Goal: Information Seeking & Learning: Find specific fact

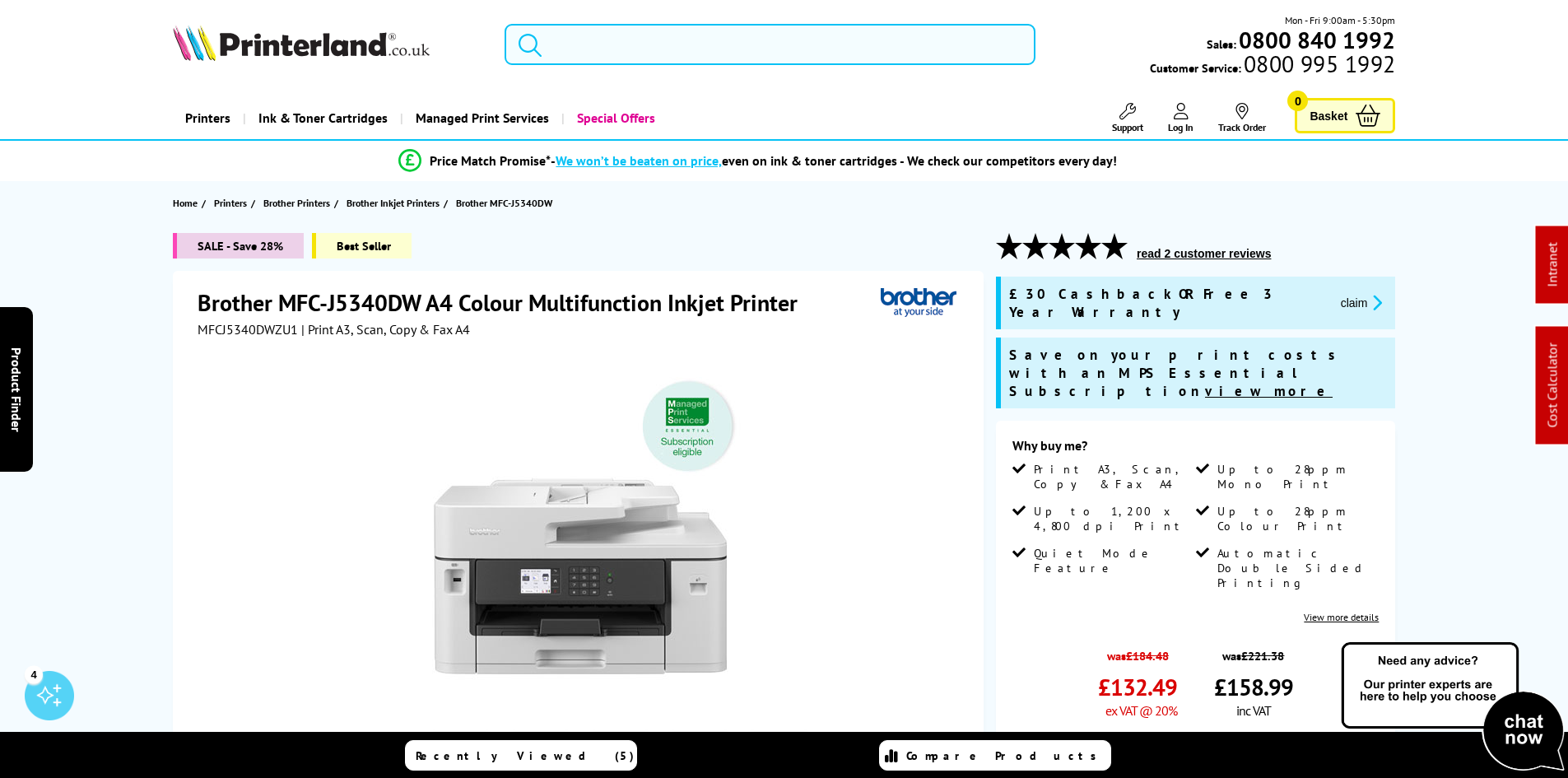
click at [555, 45] on input "search" at bounding box center [770, 44] width 531 height 41
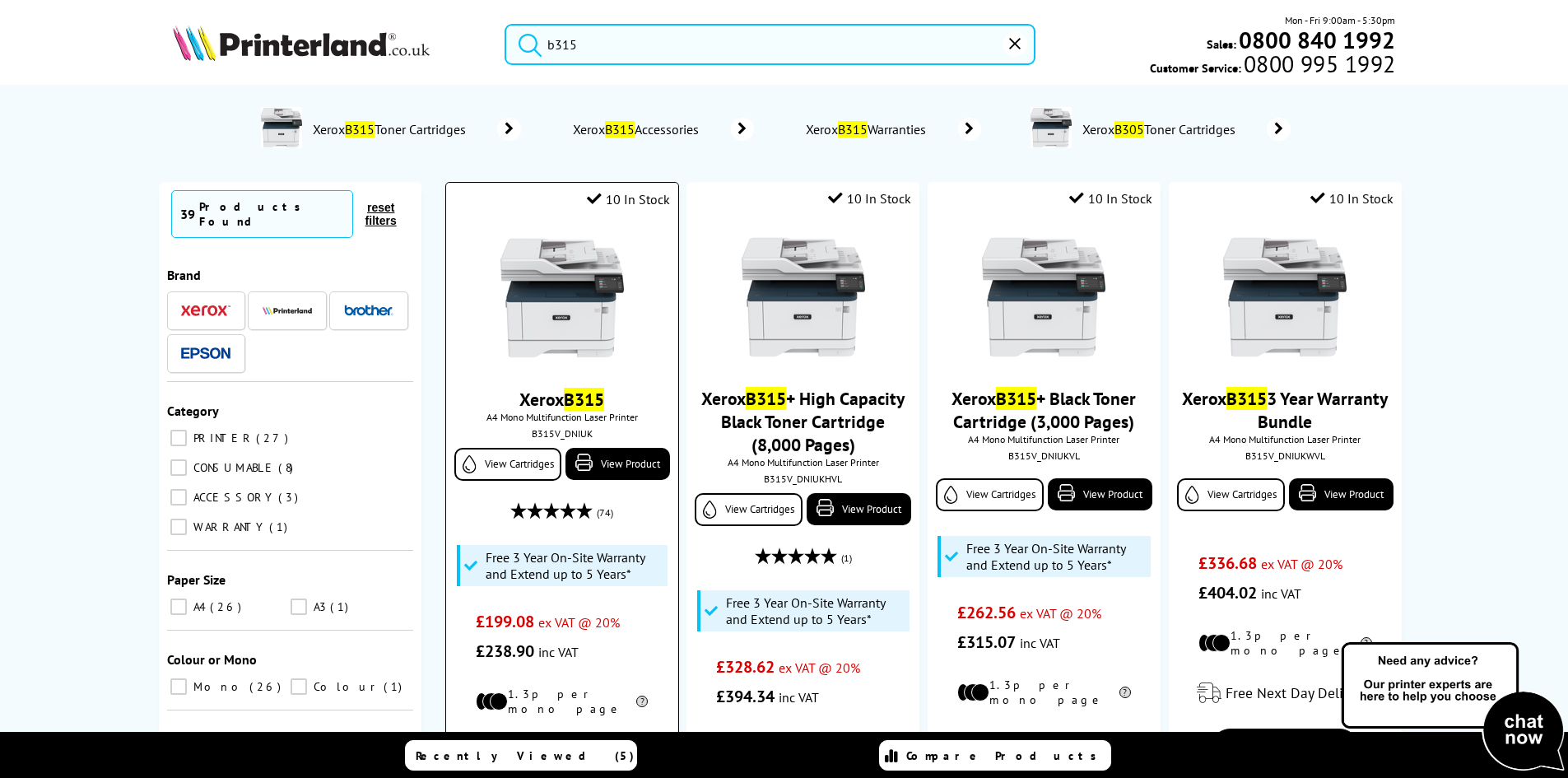
type input "b315"
click at [550, 280] on img at bounding box center [562, 298] width 124 height 124
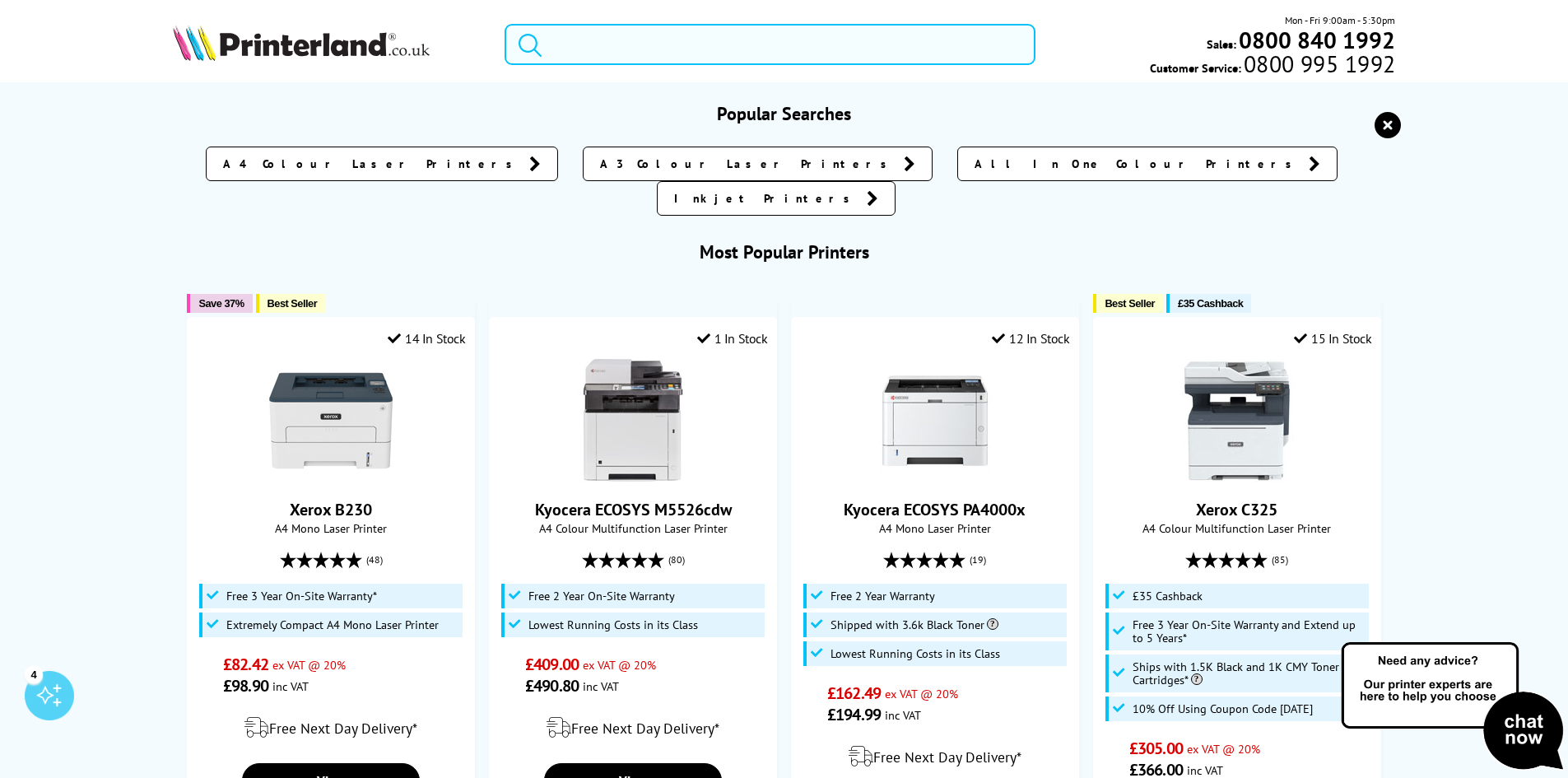
paste input "106R03624"
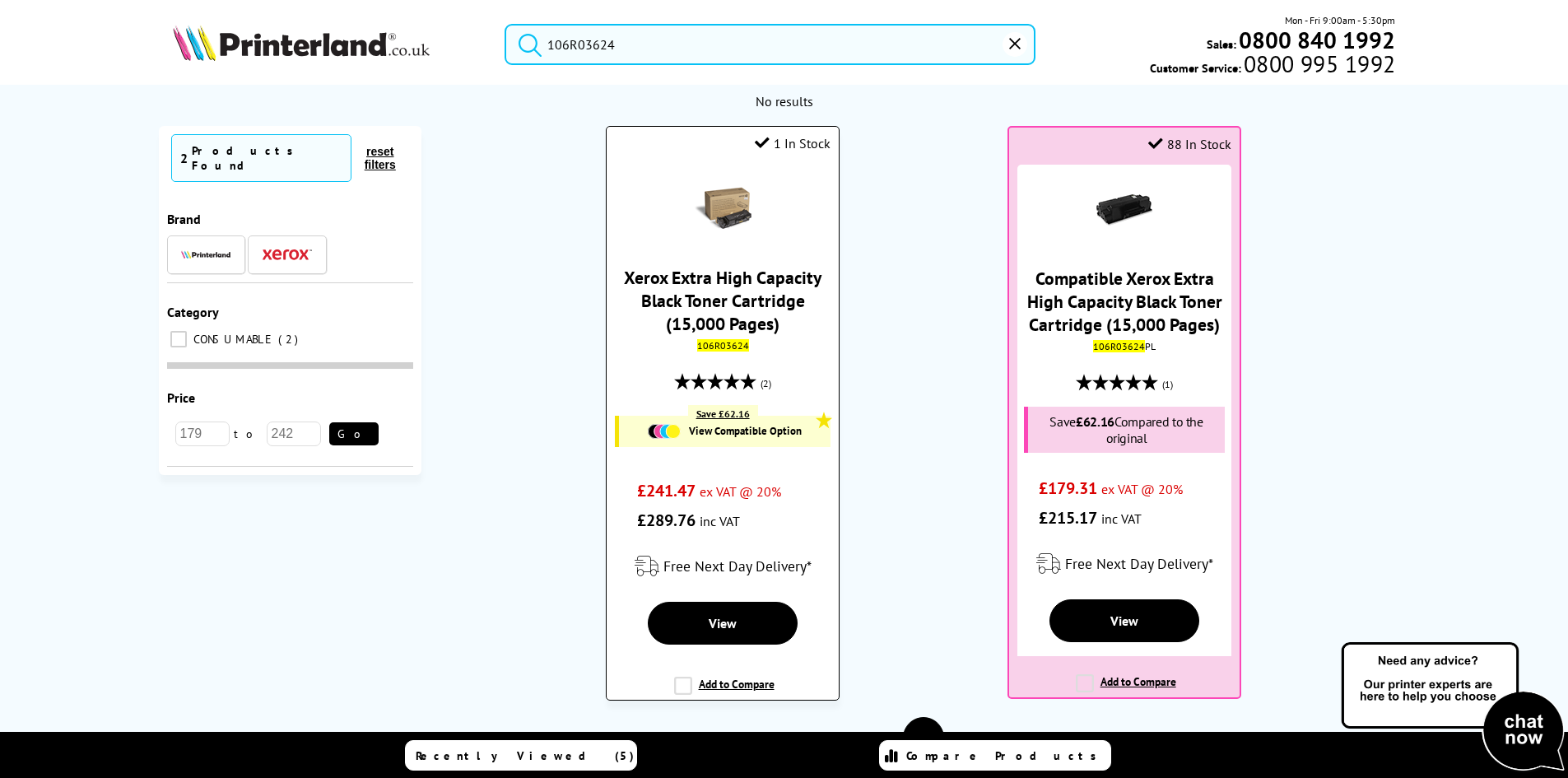
type input "106R03624"
click at [714, 294] on link "Xerox Extra High Capacity Black Toner Cartridge (15,000 Pages)" at bounding box center [722, 300] width 197 height 69
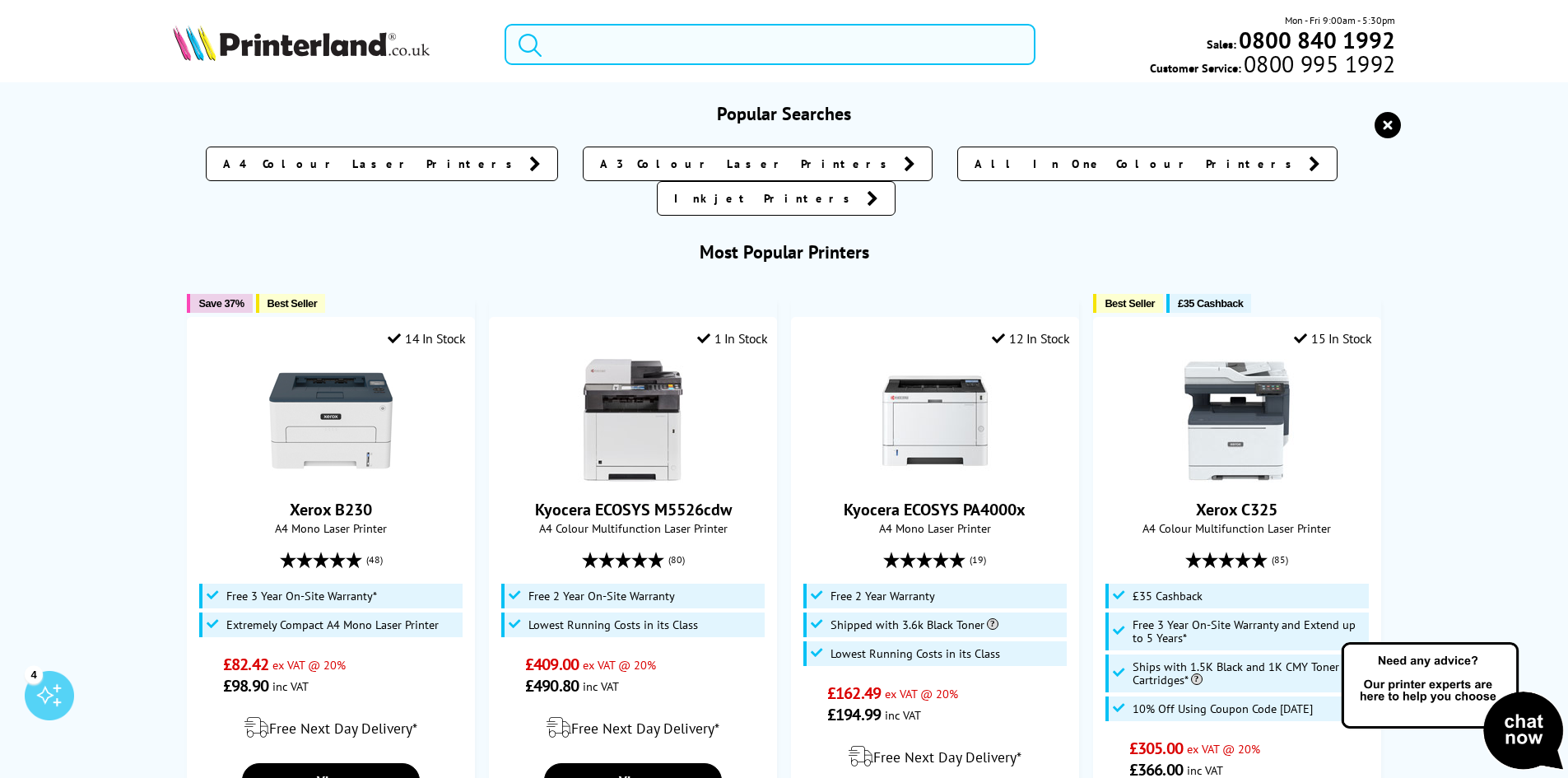
paste input "106R03624"
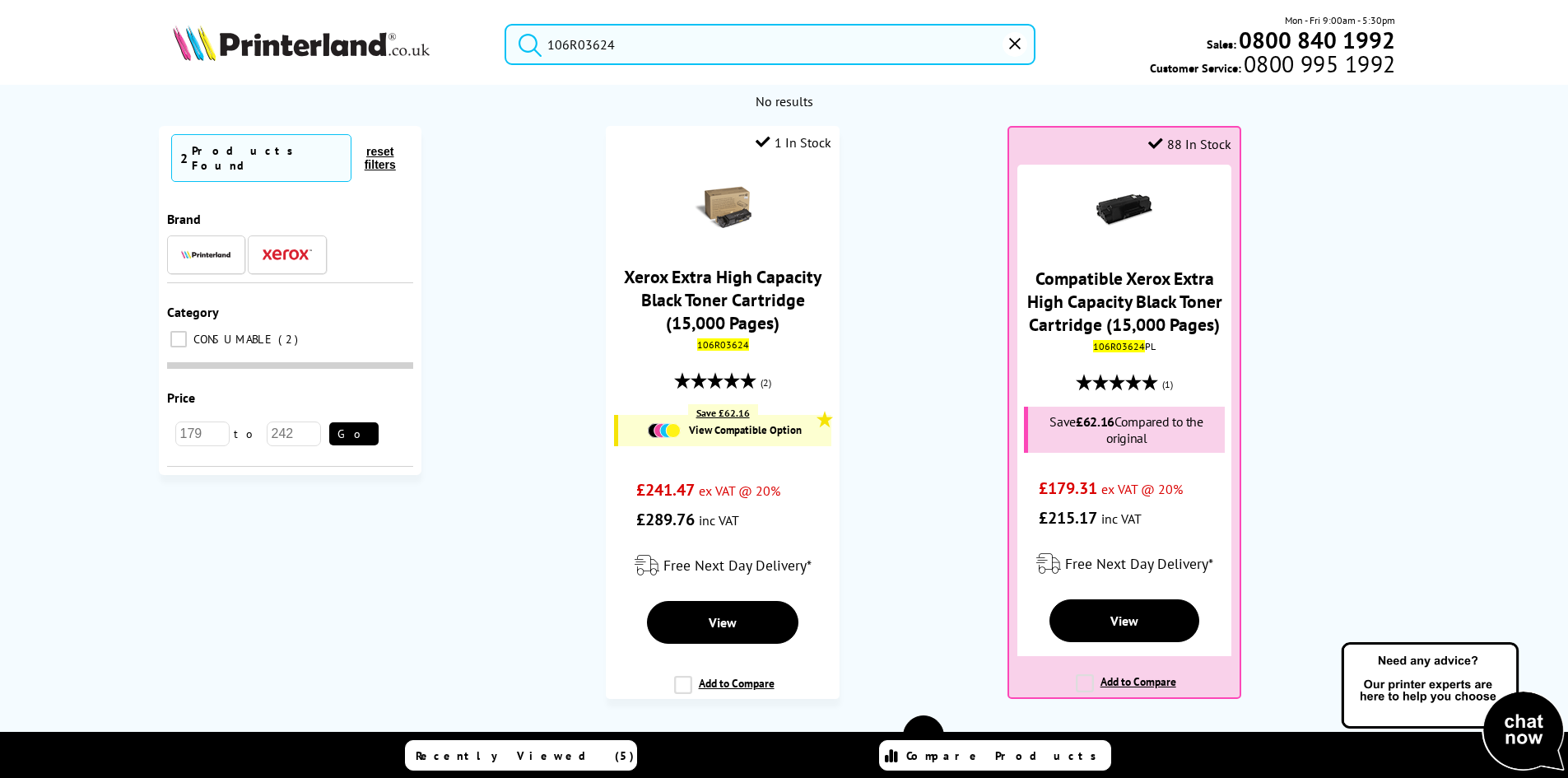
click at [914, 276] on ol "1 In Stock Xerox Extra High Capacity Black Toner Cartridge (15,000 Pages) 106R0…" at bounding box center [924, 421] width 972 height 589
click at [911, 283] on ol "1 In Stock Xerox Extra High Capacity Black Toner Cartridge (15,000 Pages) 106R0…" at bounding box center [924, 421] width 972 height 589
click at [656, 41] on input "106R03624" at bounding box center [770, 44] width 531 height 41
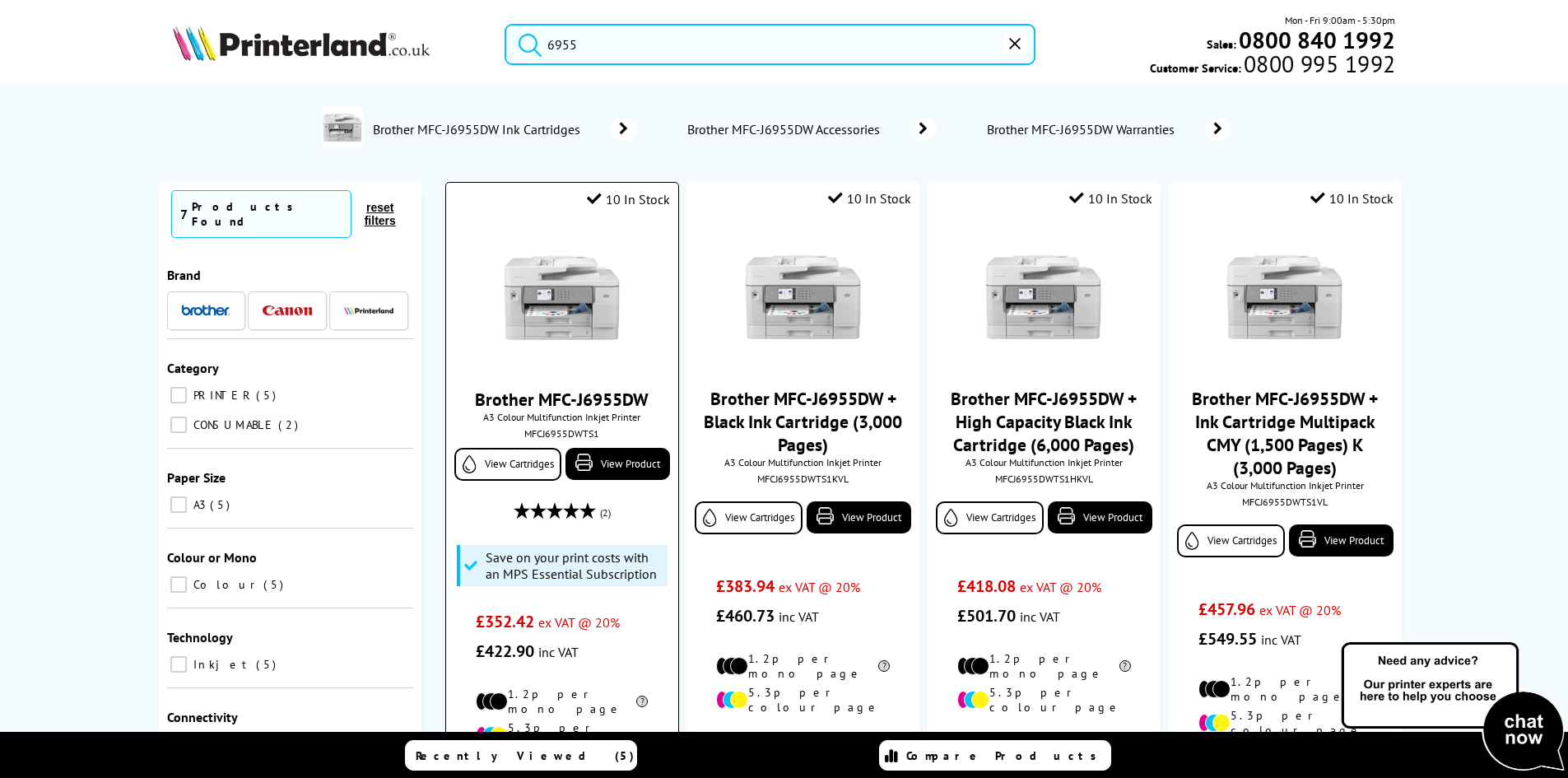
type input "6955"
click at [490, 288] on div at bounding box center [562, 299] width 215 height 126
click at [554, 312] on img at bounding box center [562, 298] width 124 height 124
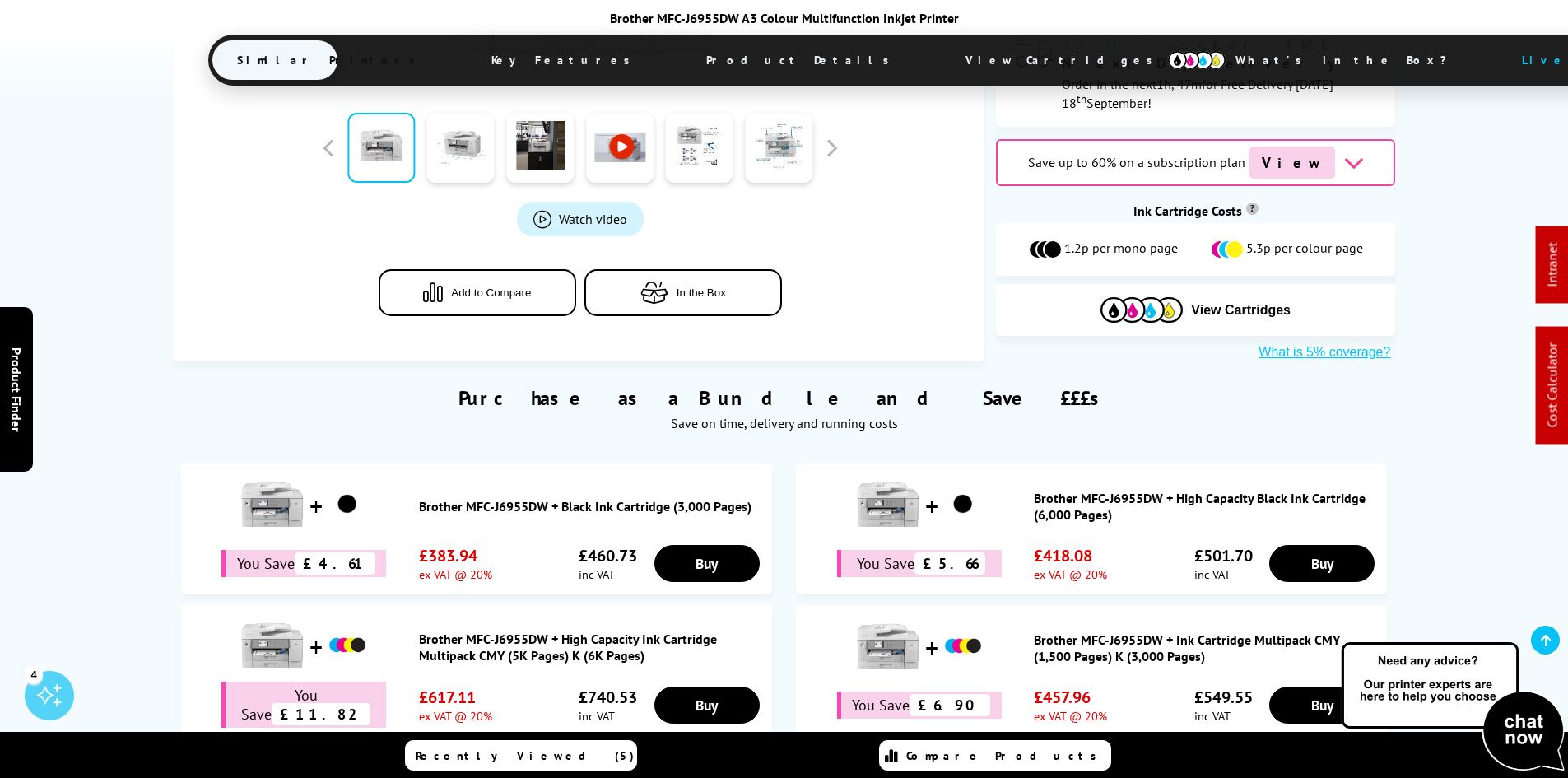
click at [941, 64] on span "View Cartridges" at bounding box center [1066, 60] width 252 height 43
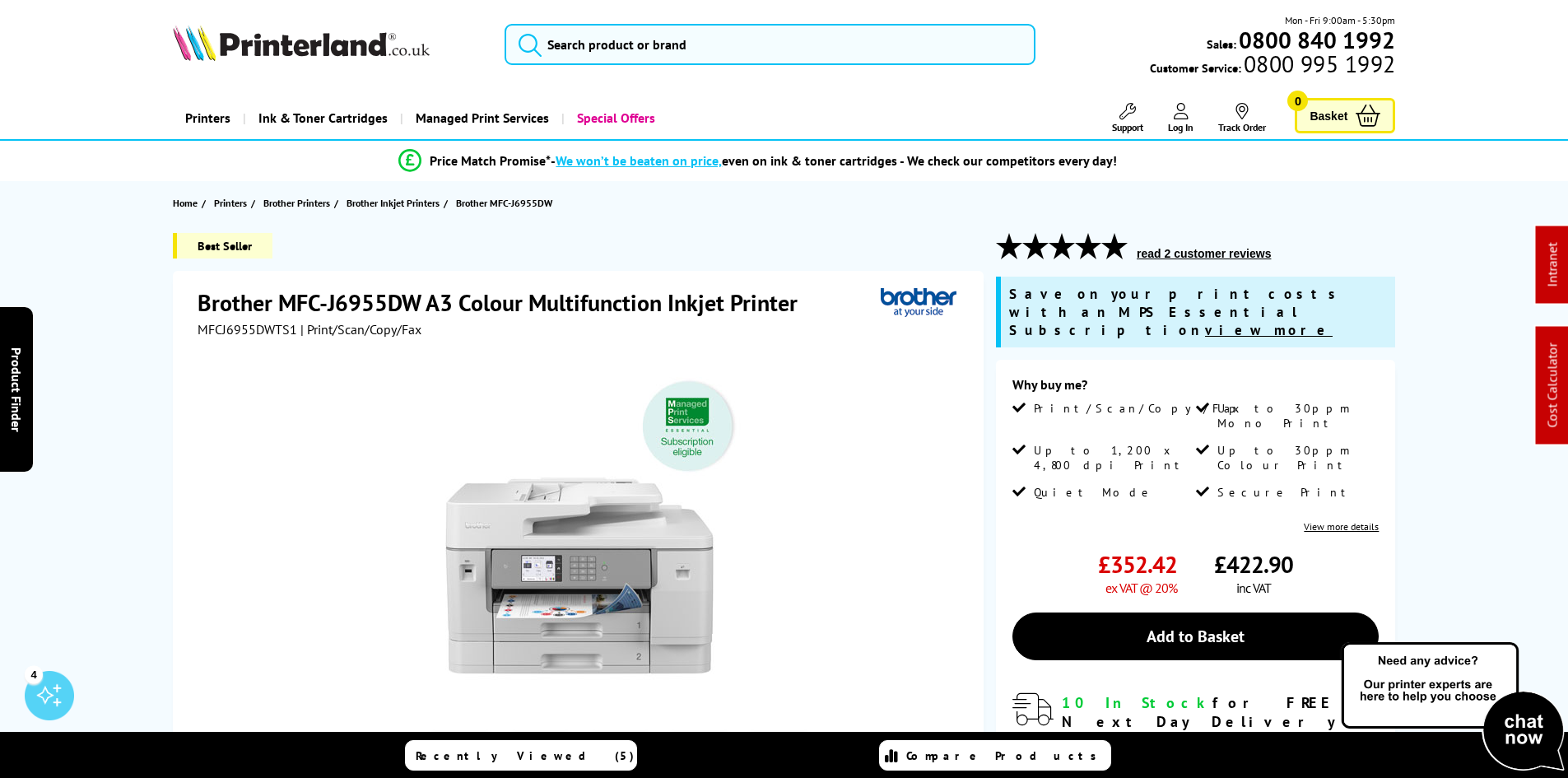
drag, startPoint x: 109, startPoint y: 447, endPoint x: 145, endPoint y: 166, distance: 283.3
click at [135, 252] on div "Best Seller Brother MFC-J6955DW A3 Colour Multifunction Inkjet Printer MFCJ6955…" at bounding box center [784, 625] width 1316 height 786
click at [666, 46] on input "search" at bounding box center [770, 44] width 531 height 41
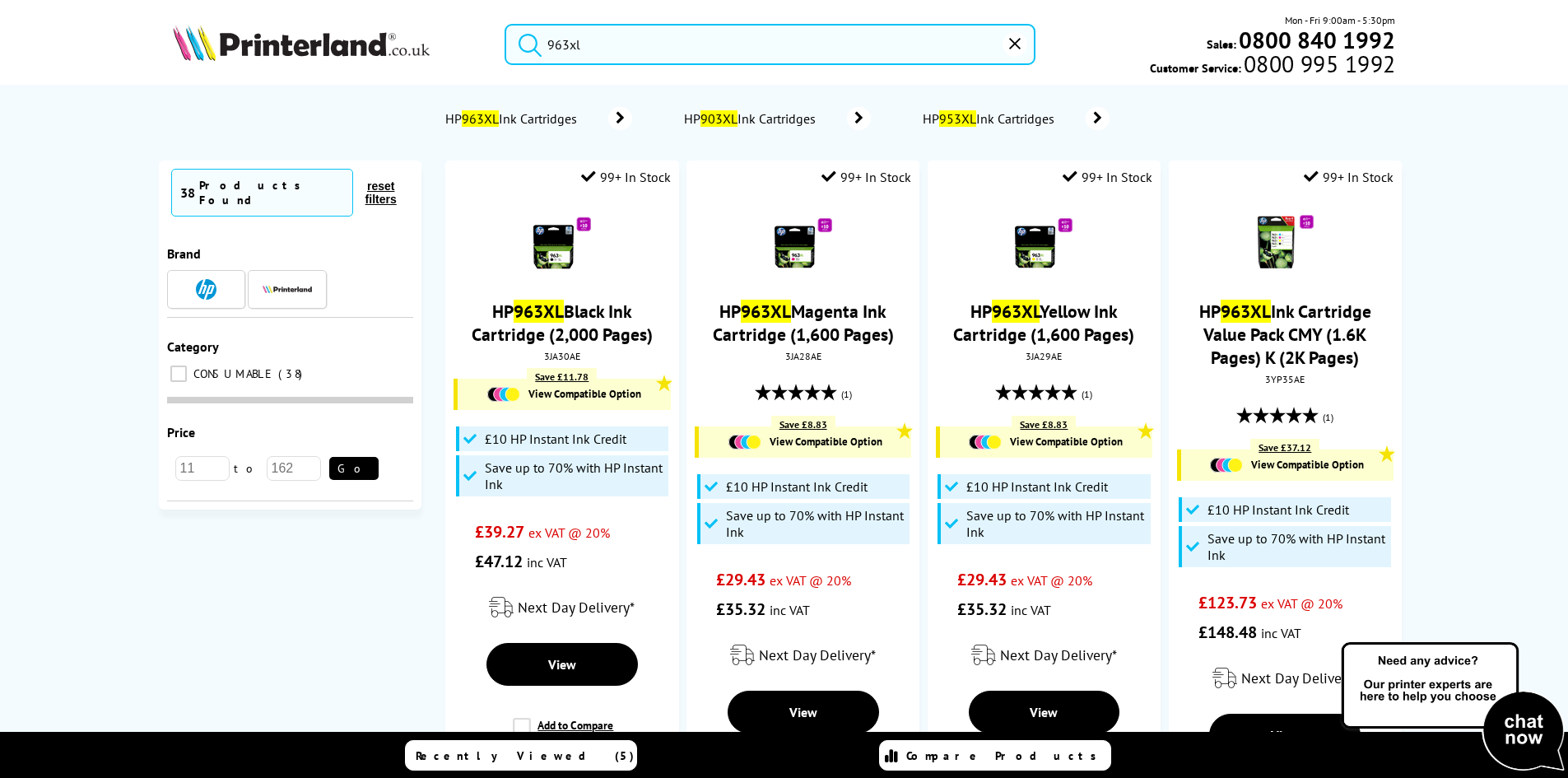
type input "963xl"
click at [505, 24] on button "submit" at bounding box center [525, 42] width 41 height 36
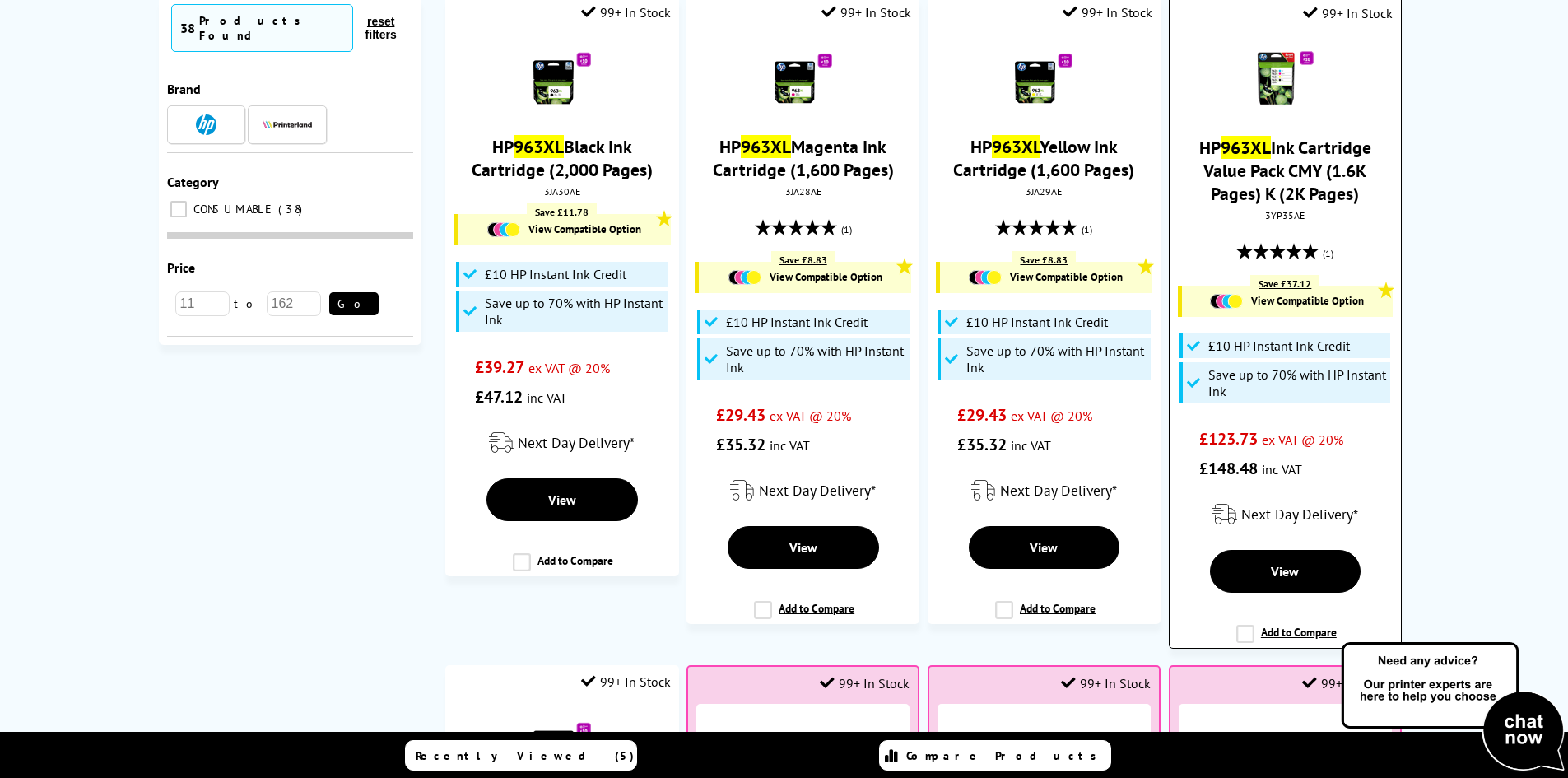
click at [1235, 162] on link "HP 963XL Ink Cartridge Value Pack CMY (1.6K Pages) K (2K Pages)" at bounding box center [1284, 170] width 172 height 69
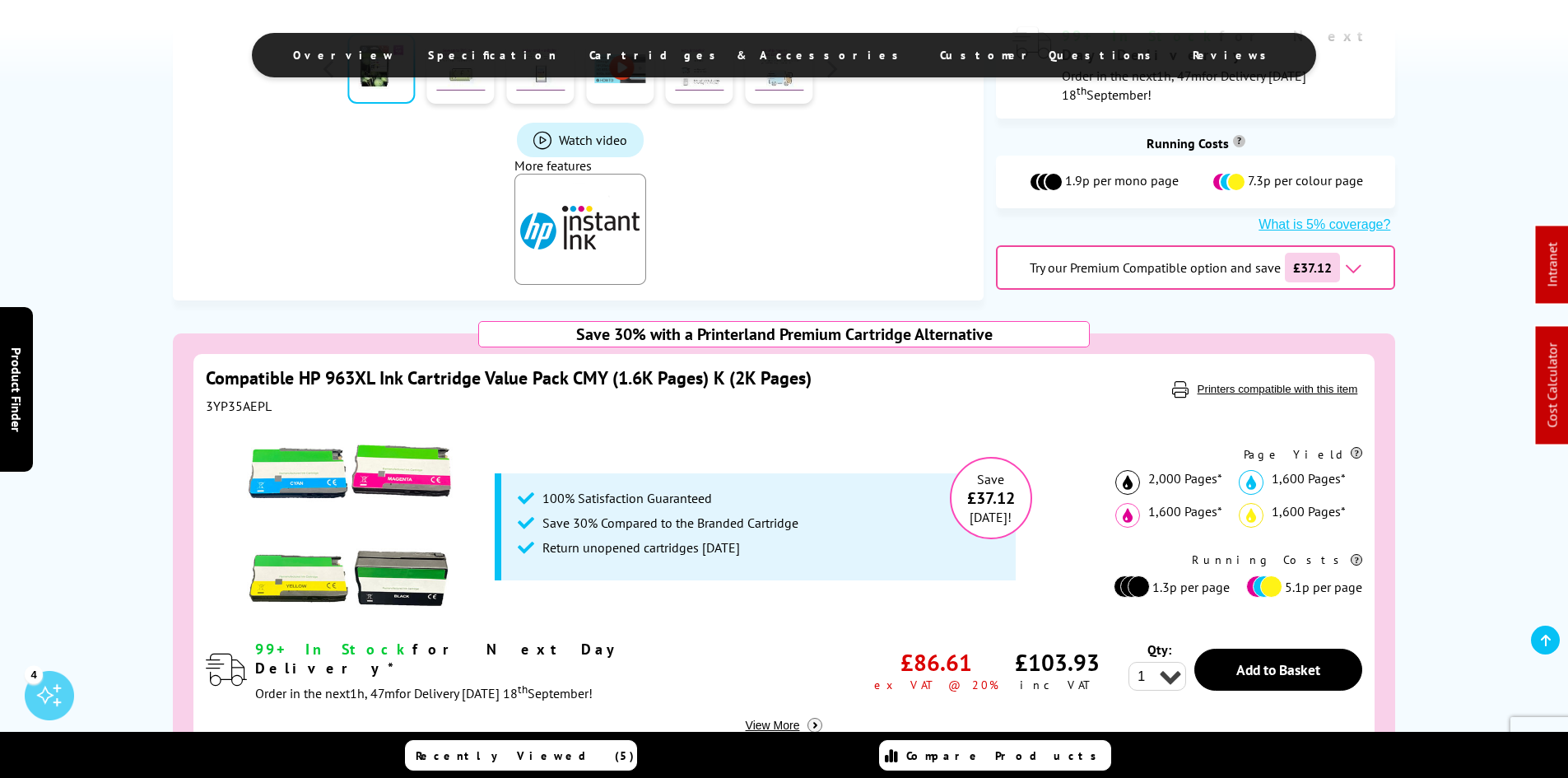
scroll to position [823, 0]
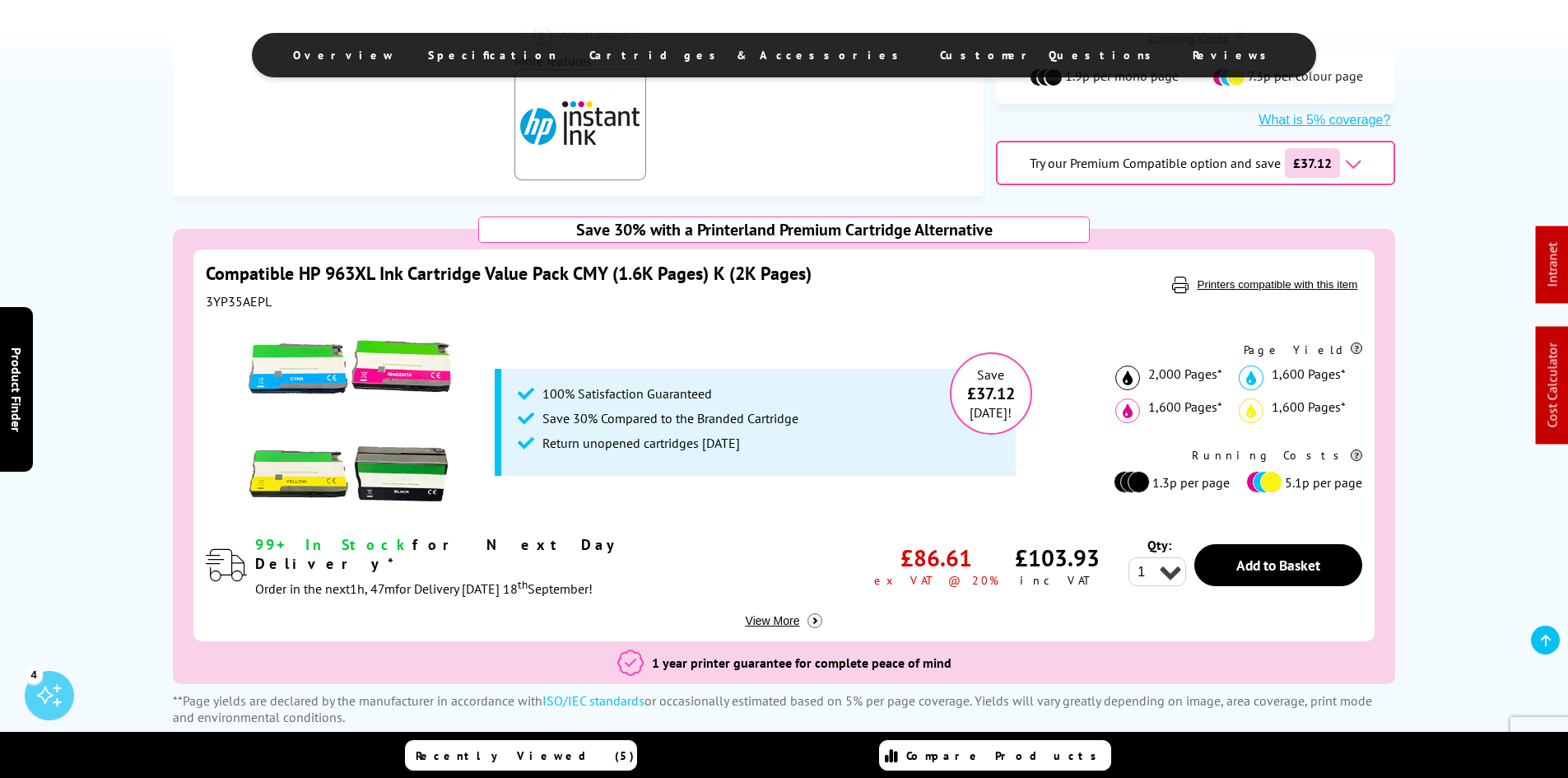
click at [134, 401] on div "Save 30% with a Printerland Premium Cartridge Alternative Compatible HP 963XL I…" at bounding box center [784, 477] width 1316 height 496
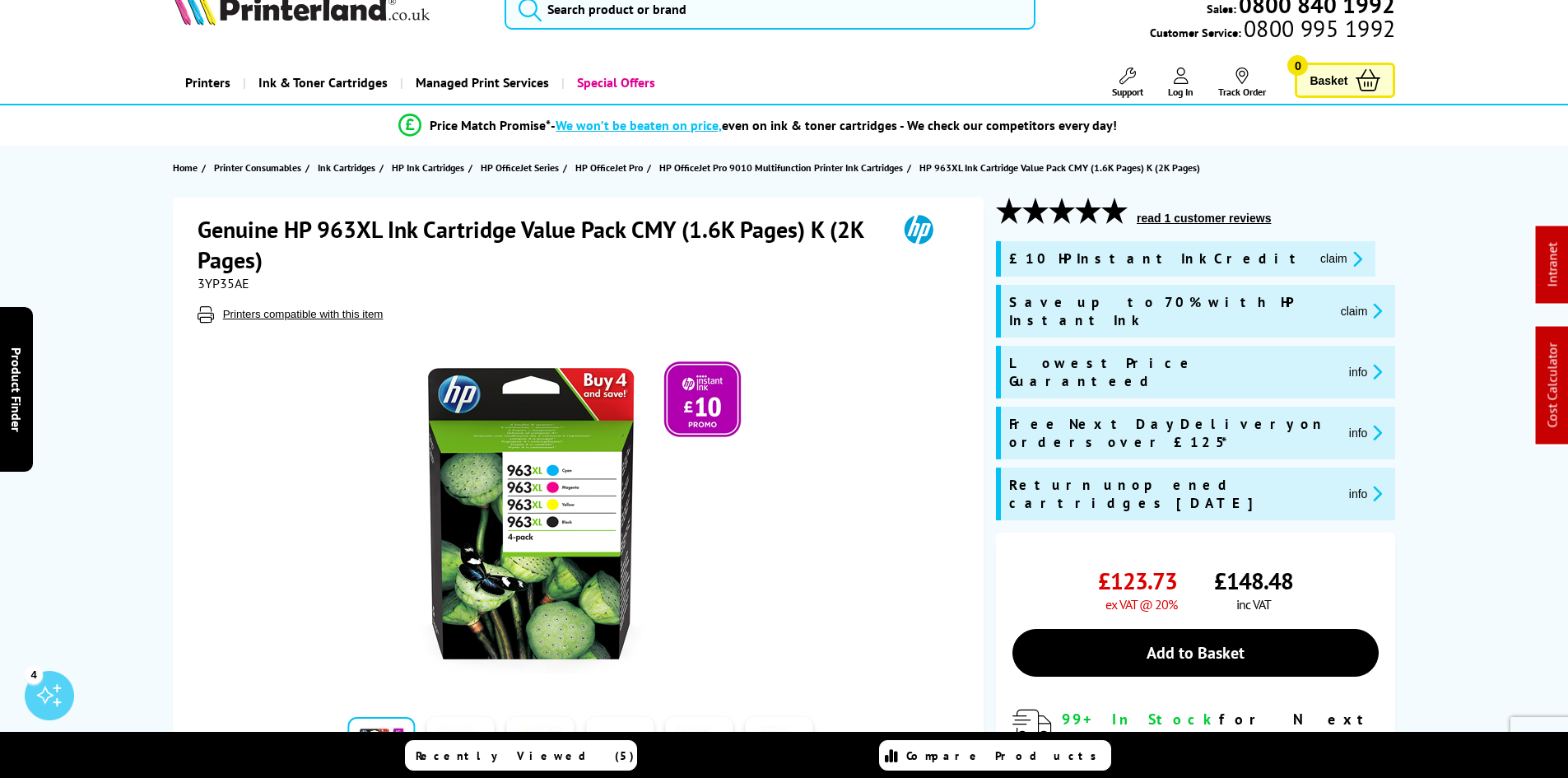
scroll to position [0, 0]
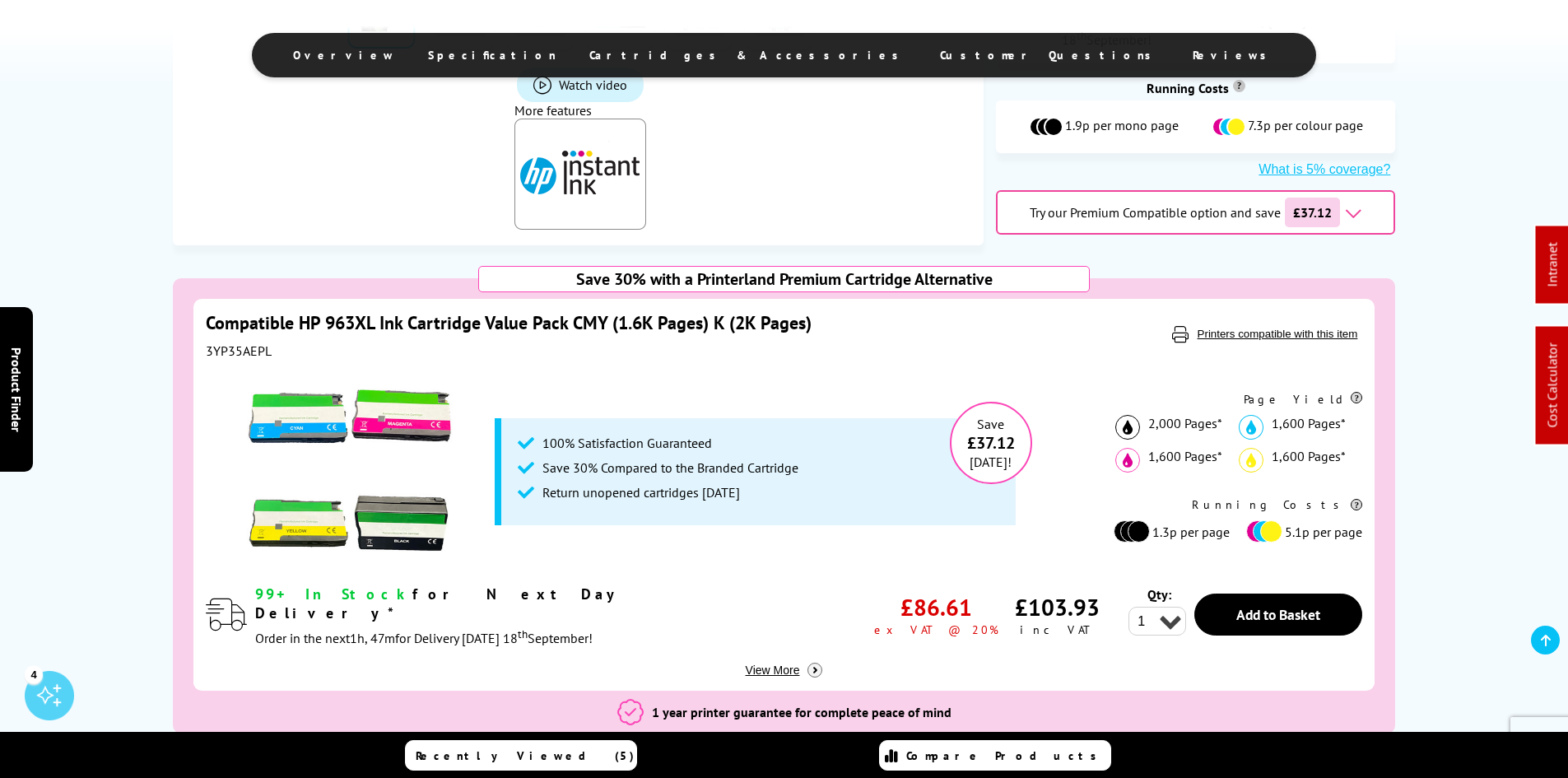
scroll to position [823, 0]
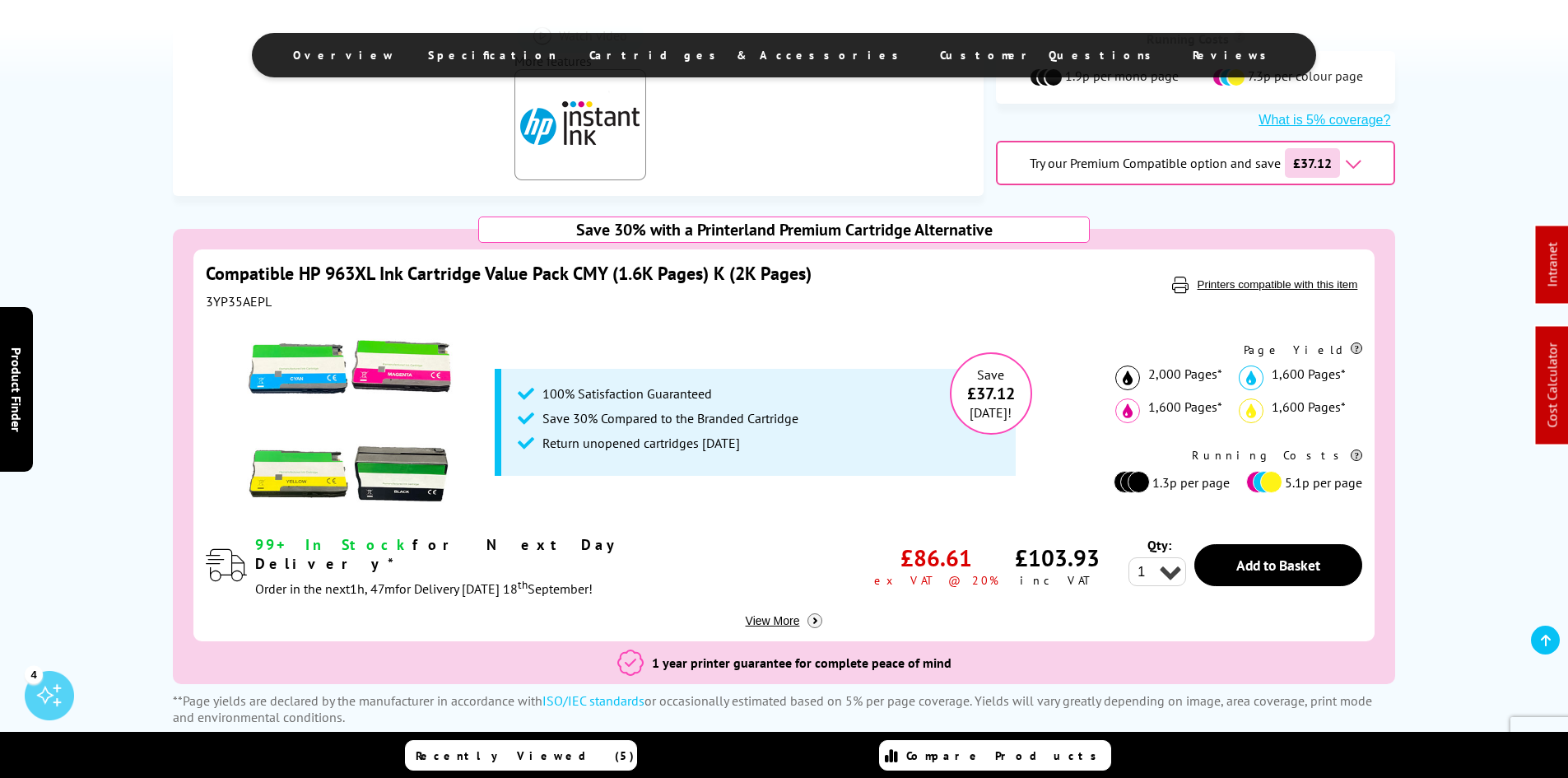
click at [236, 302] on div "3YP35AEPL" at bounding box center [610, 301] width 810 height 16
copy div "3YP35AEPL"
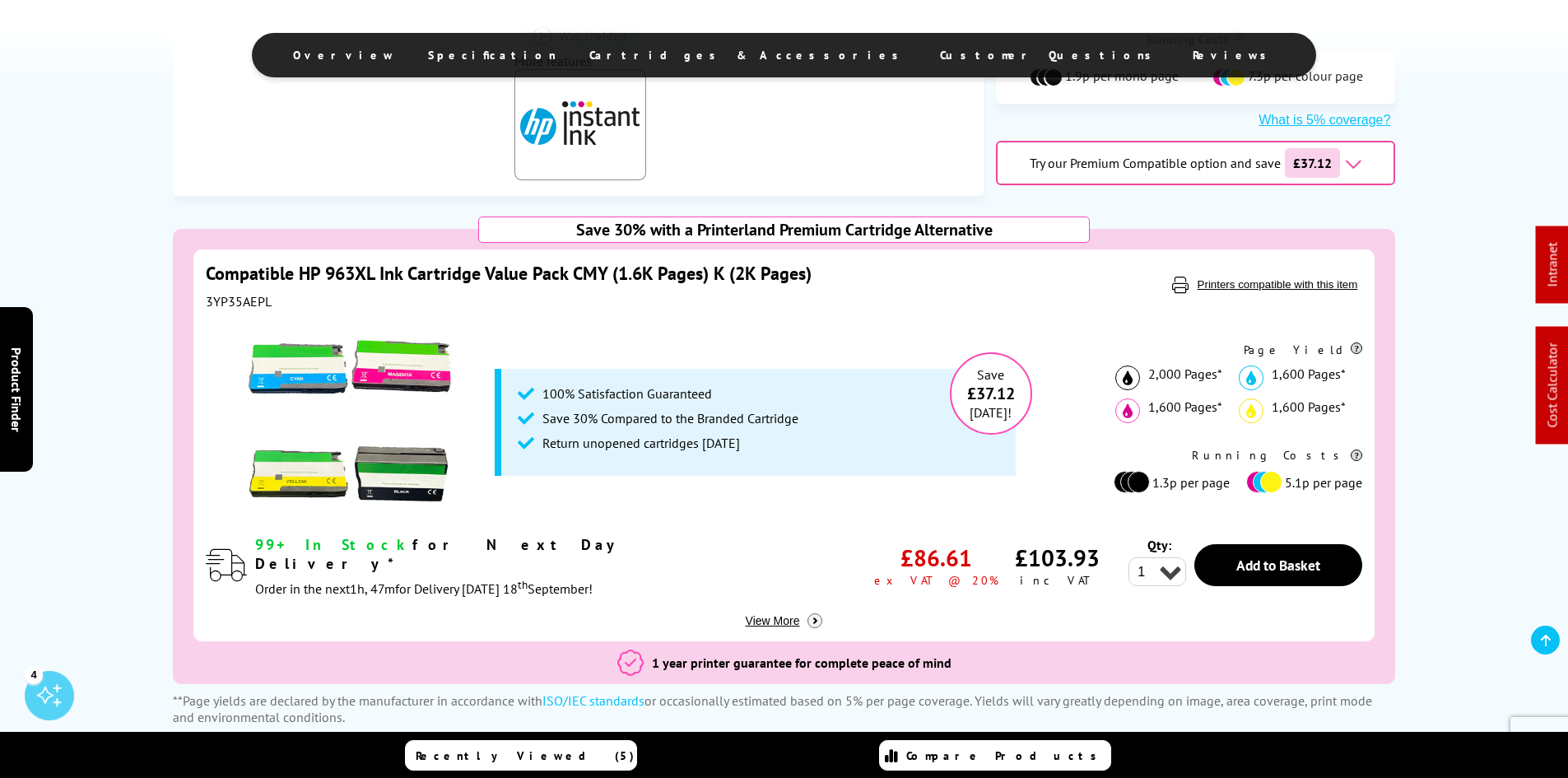
copy div "3YP35AEPL"
drag, startPoint x: 157, startPoint y: 394, endPoint x: 156, endPoint y: 412, distance: 18.0
click at [156, 410] on div "Save 30% with a Printerland Premium Cartridge Alternative Compatible HP 963XL I…" at bounding box center [784, 477] width 1316 height 496
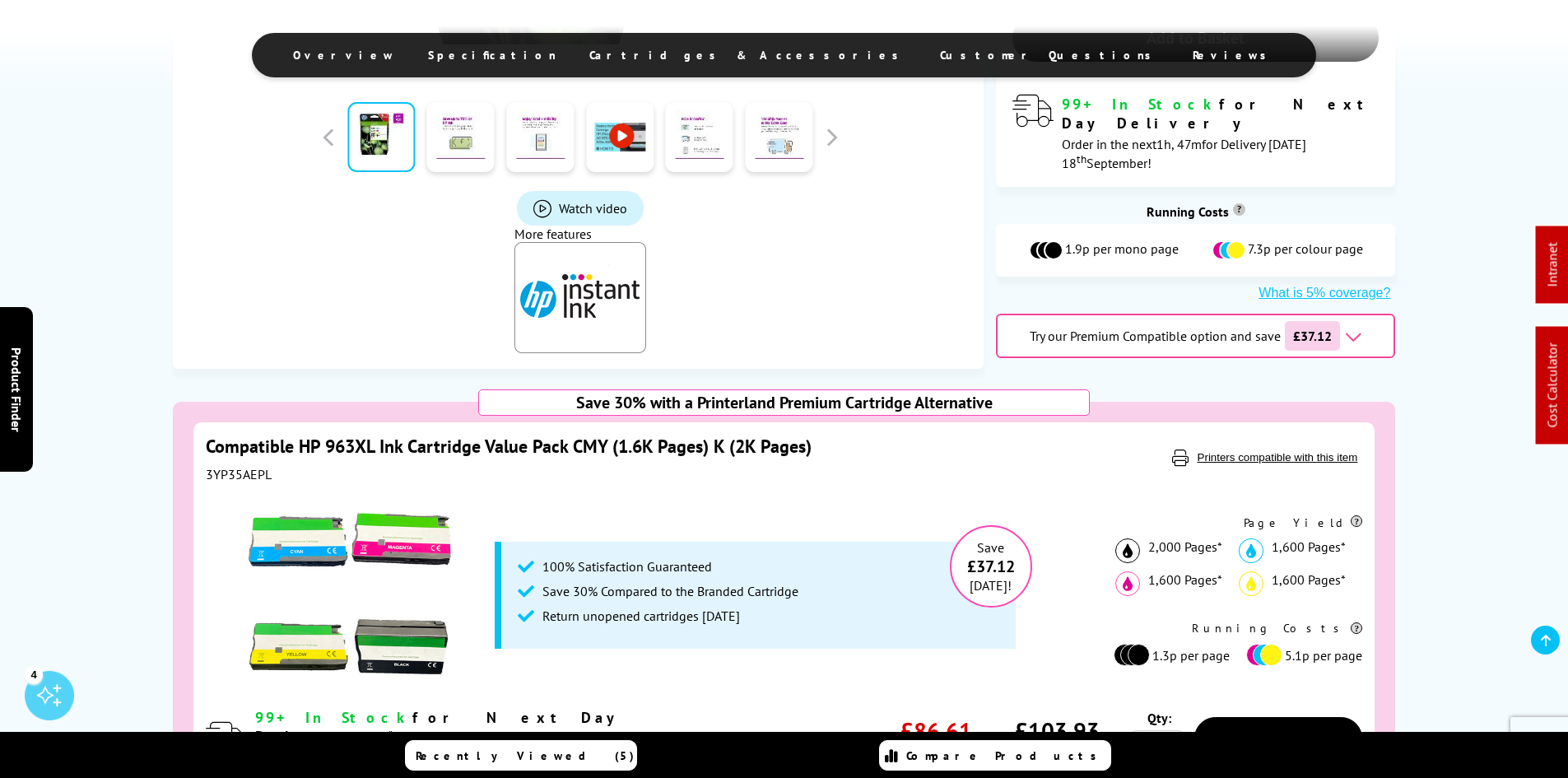
scroll to position [0, 0]
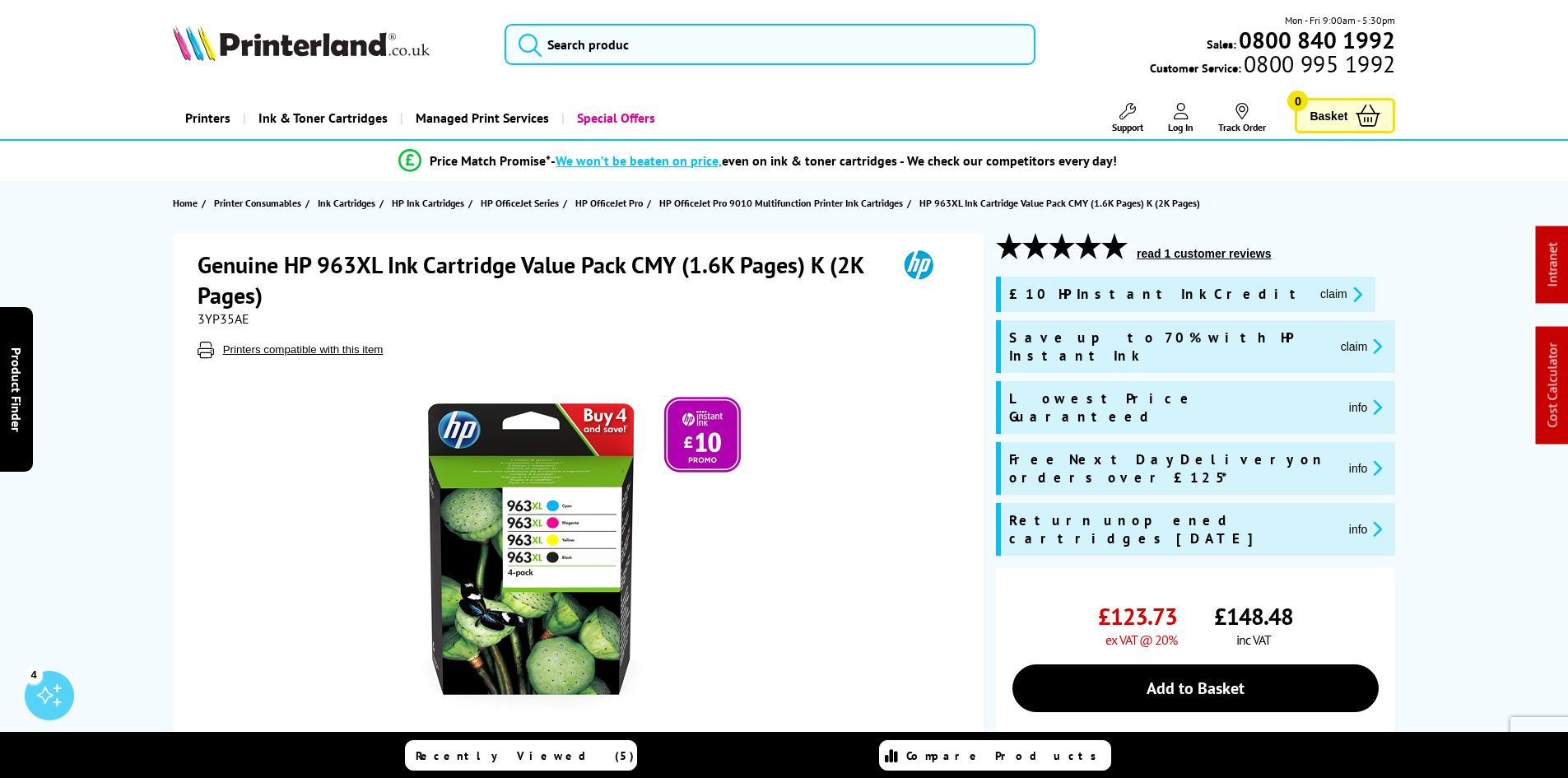
drag, startPoint x: 129, startPoint y: 410, endPoint x: 139, endPoint y: 222, distance: 188.3
click at [654, 55] on input "search" at bounding box center [770, 44] width 531 height 41
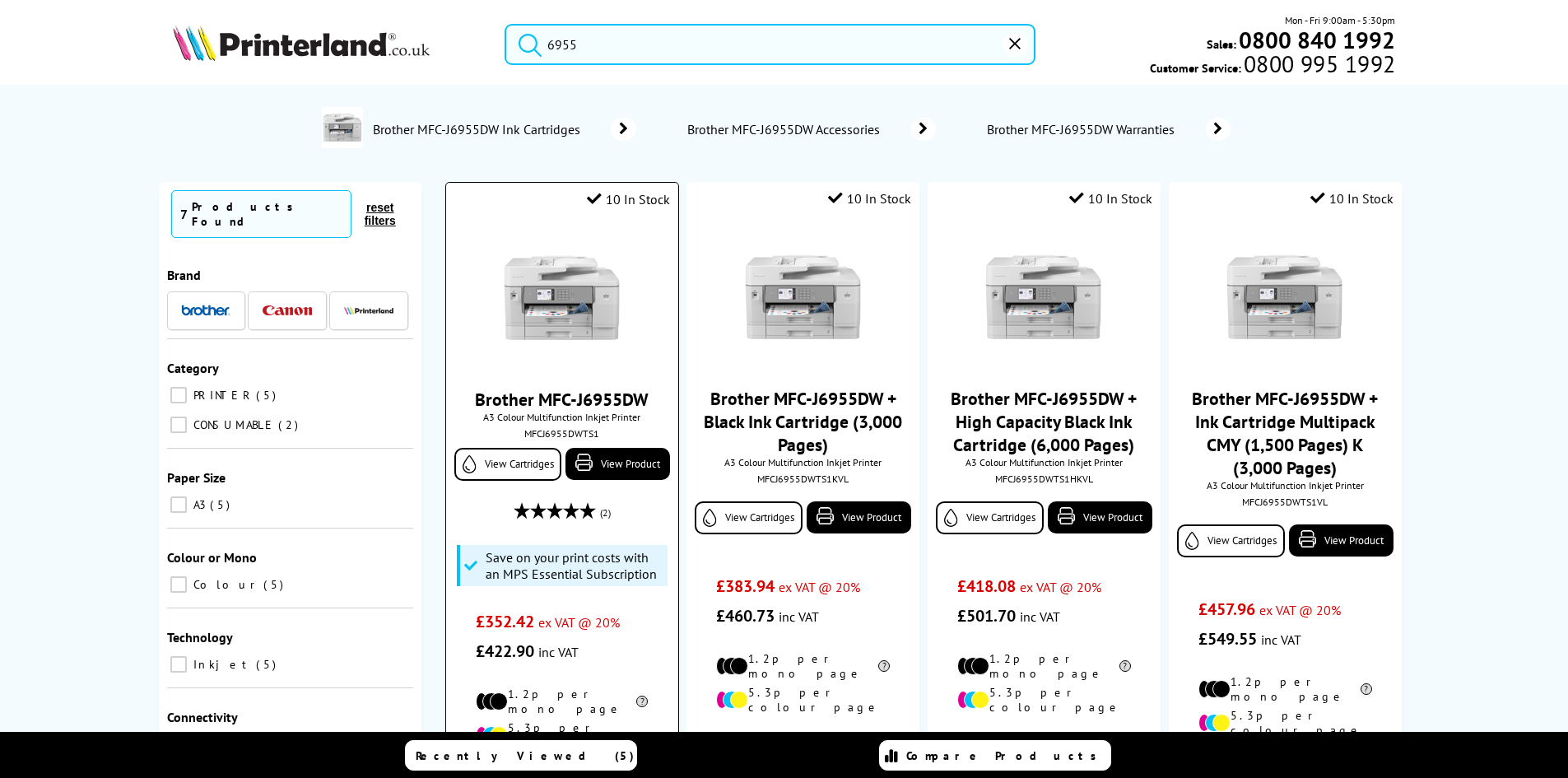
type input "6955"
click at [614, 283] on img at bounding box center [562, 298] width 124 height 124
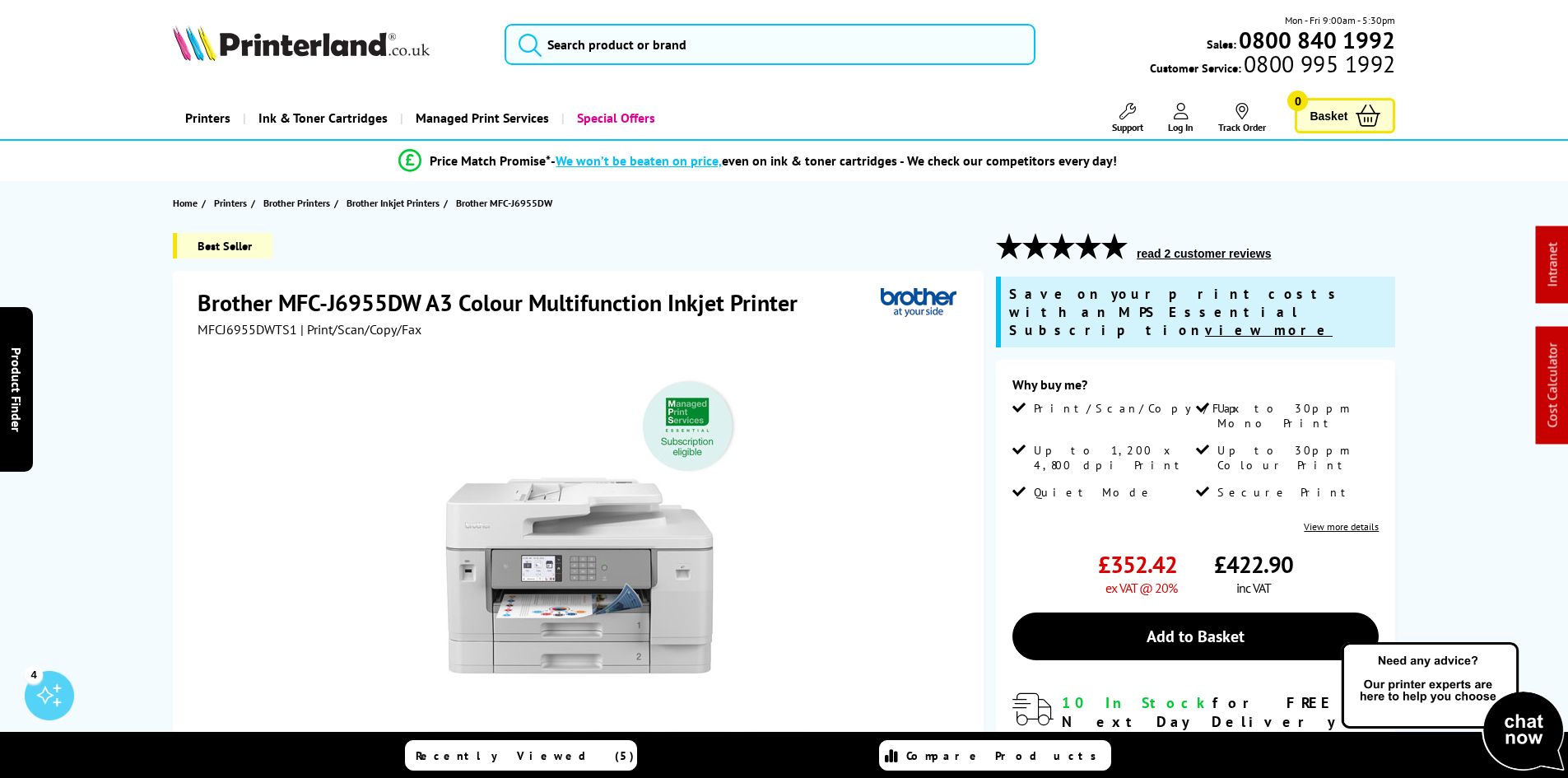
click at [142, 380] on div "Best Seller Brother MFC-J6955DW A3 Colour Multifunction Inkjet Printer MFCJ6955…" at bounding box center [784, 625] width 1316 height 786
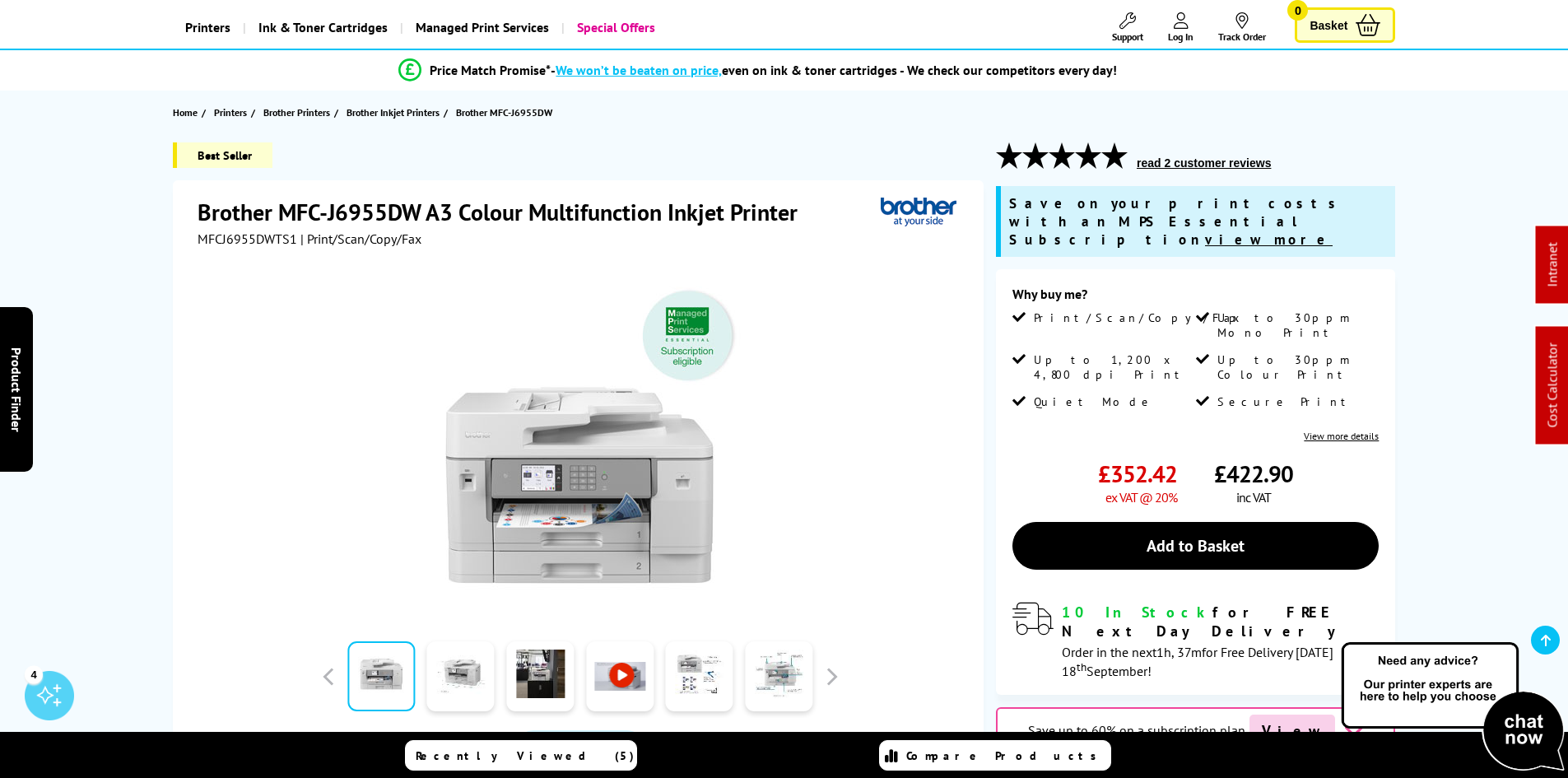
scroll to position [165, 0]
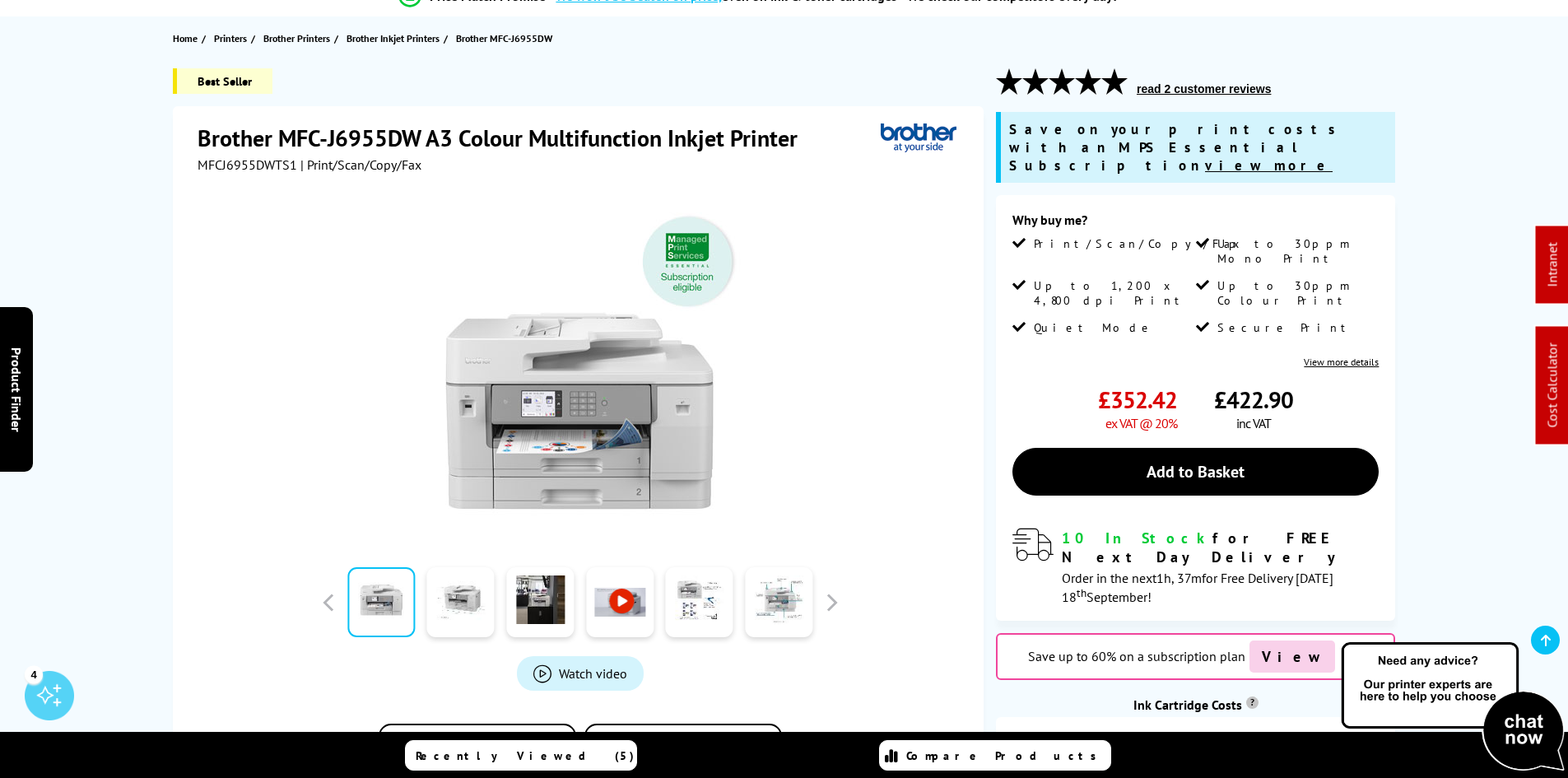
drag, startPoint x: 135, startPoint y: 368, endPoint x: 128, endPoint y: 380, distance: 13.9
click at [135, 368] on div "Best Seller Brother MFC-J6955DW A3 Colour Multifunction Inkjet Printer MFCJ6955…" at bounding box center [784, 461] width 1316 height 786
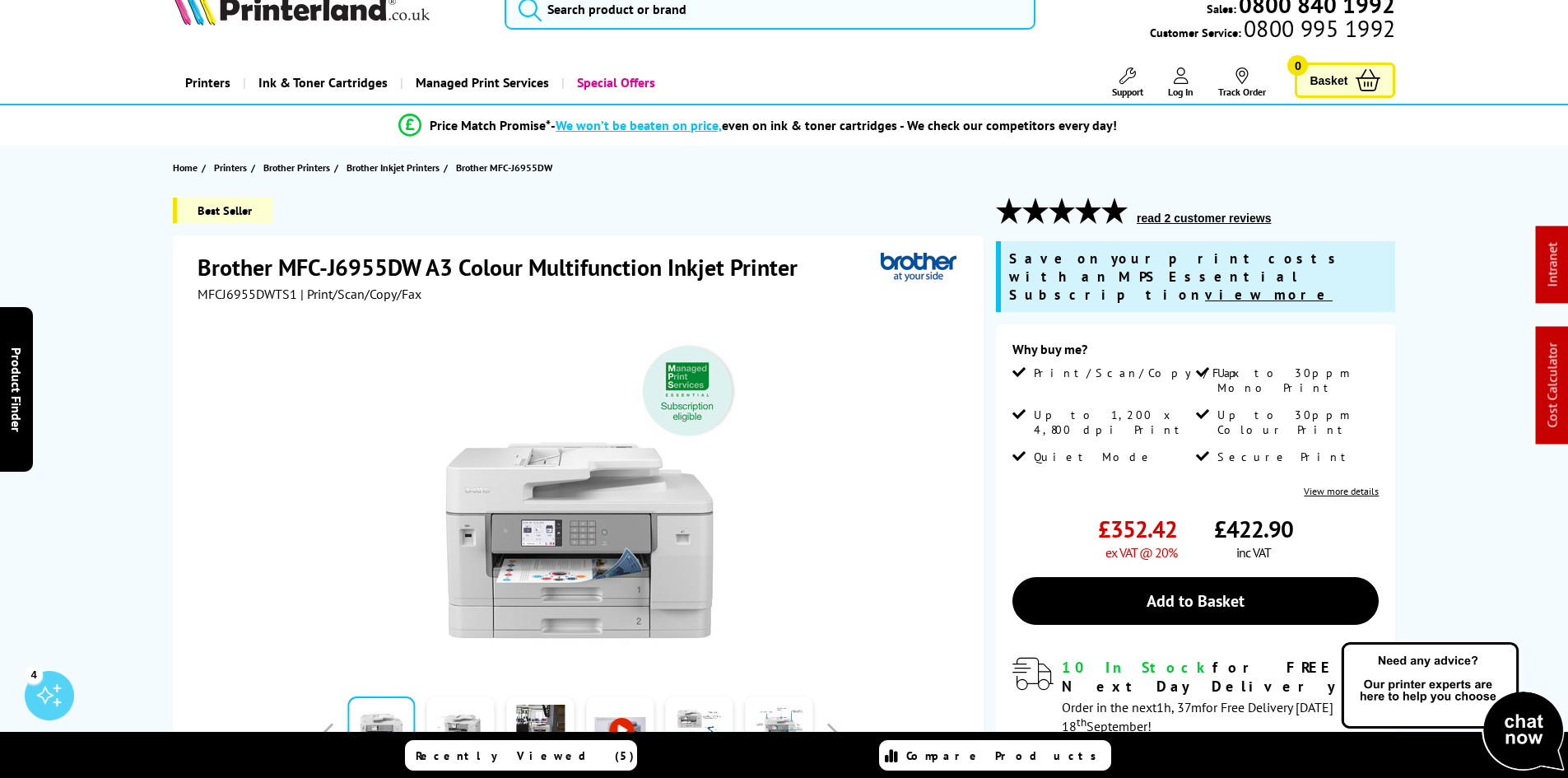
scroll to position [0, 0]
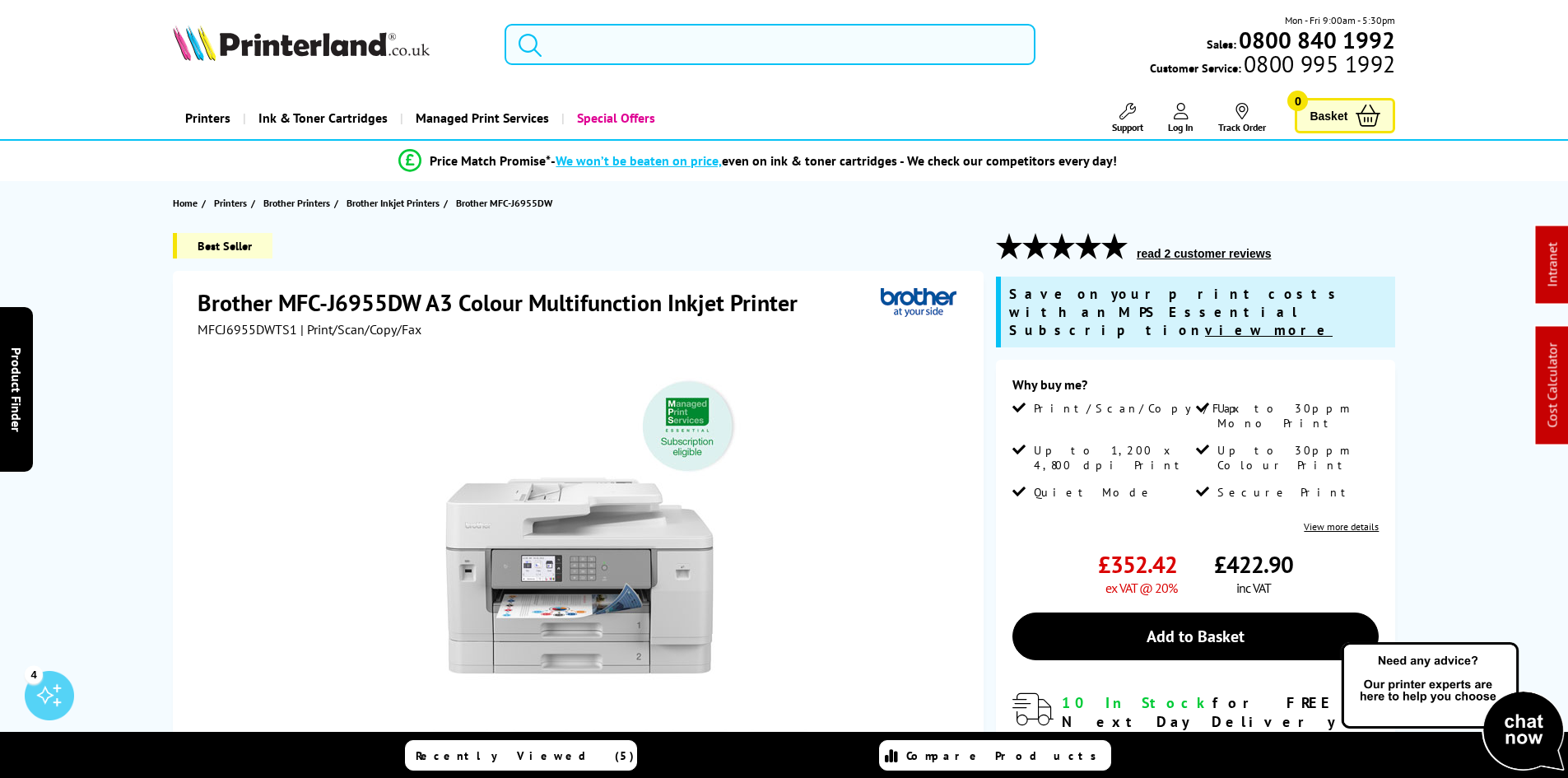
click at [713, 55] on input "search" at bounding box center [770, 44] width 531 height 41
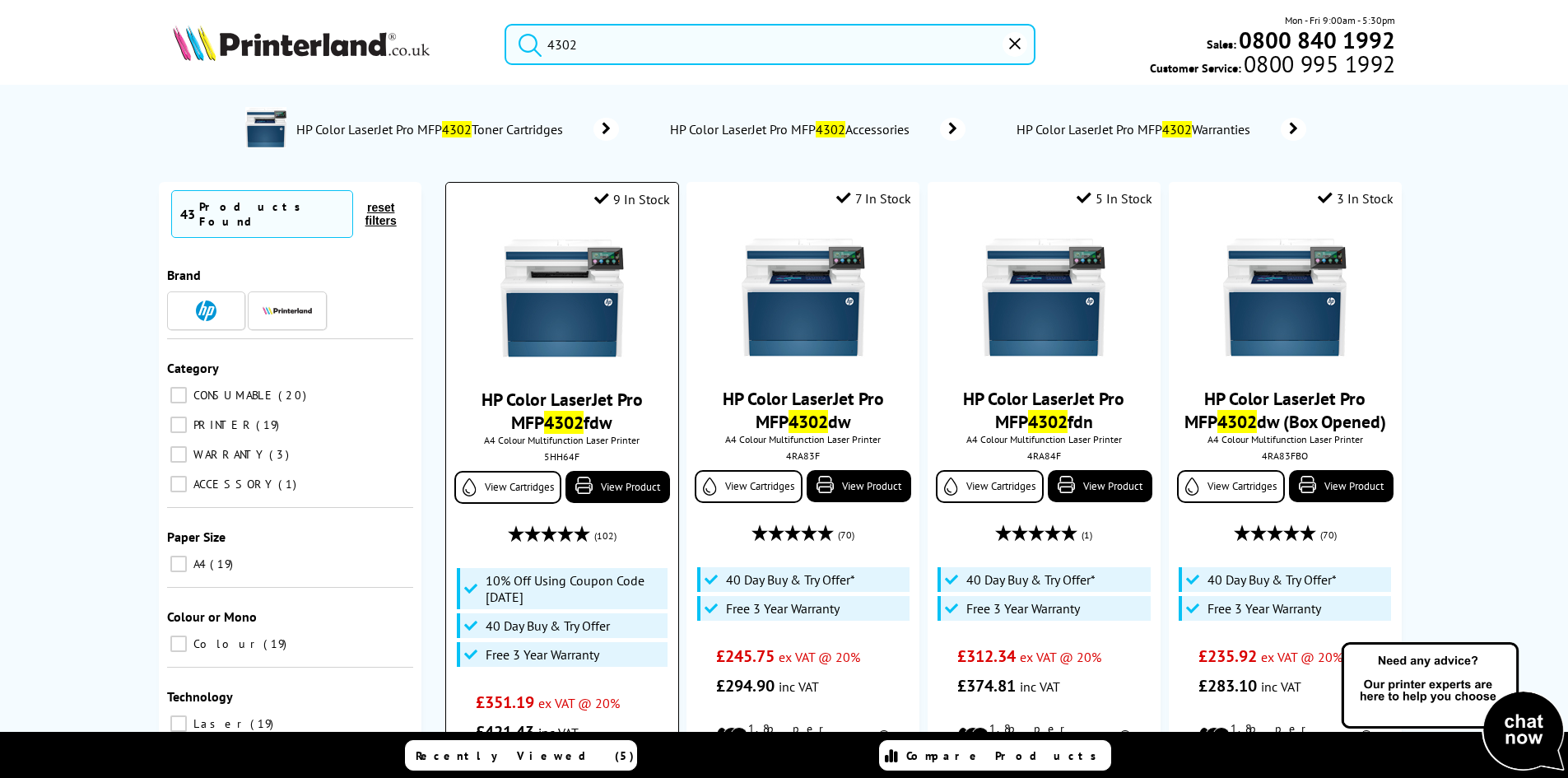
type input "4302"
click at [571, 311] on img at bounding box center [562, 298] width 124 height 124
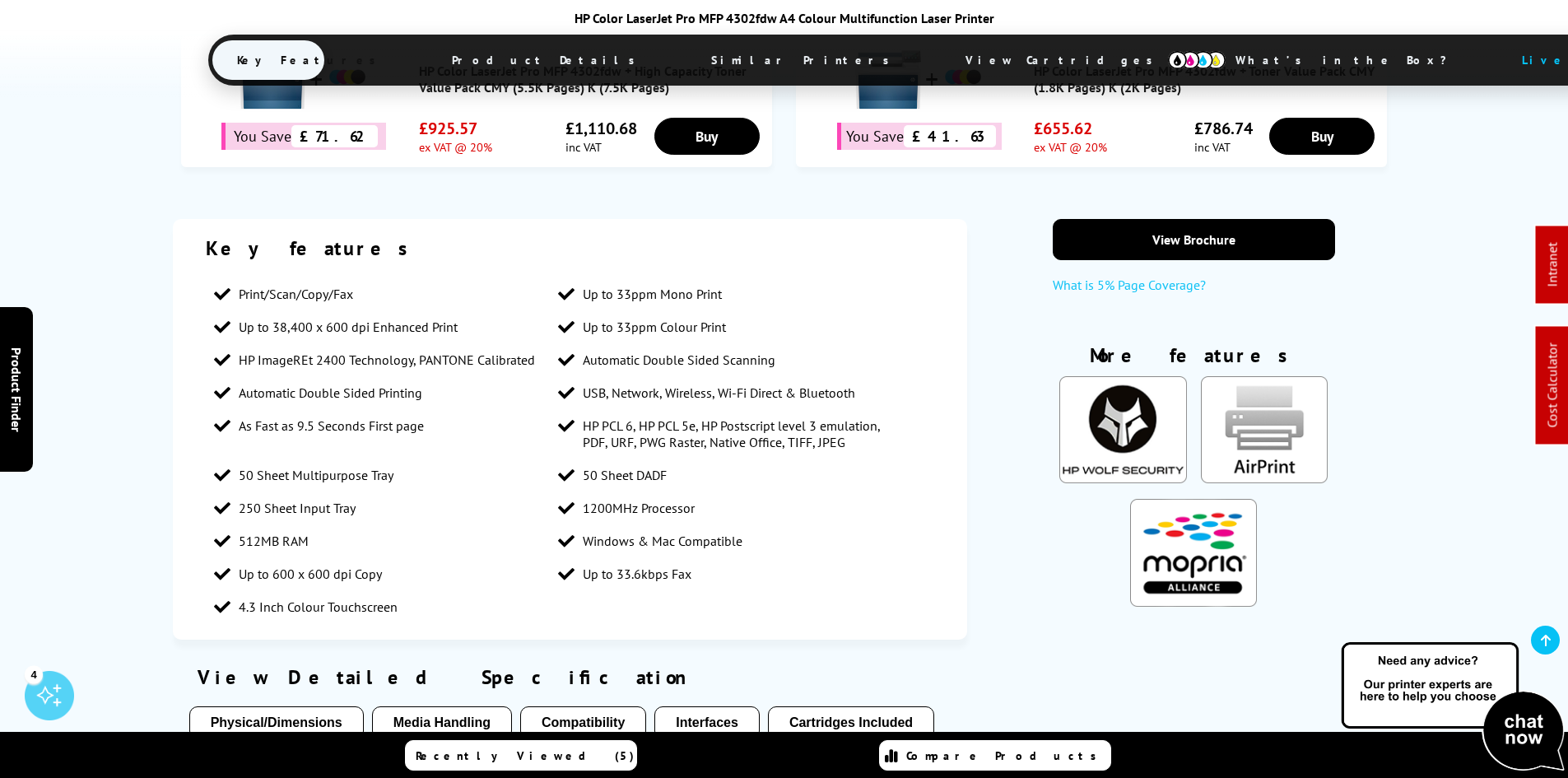
scroll to position [1316, 0]
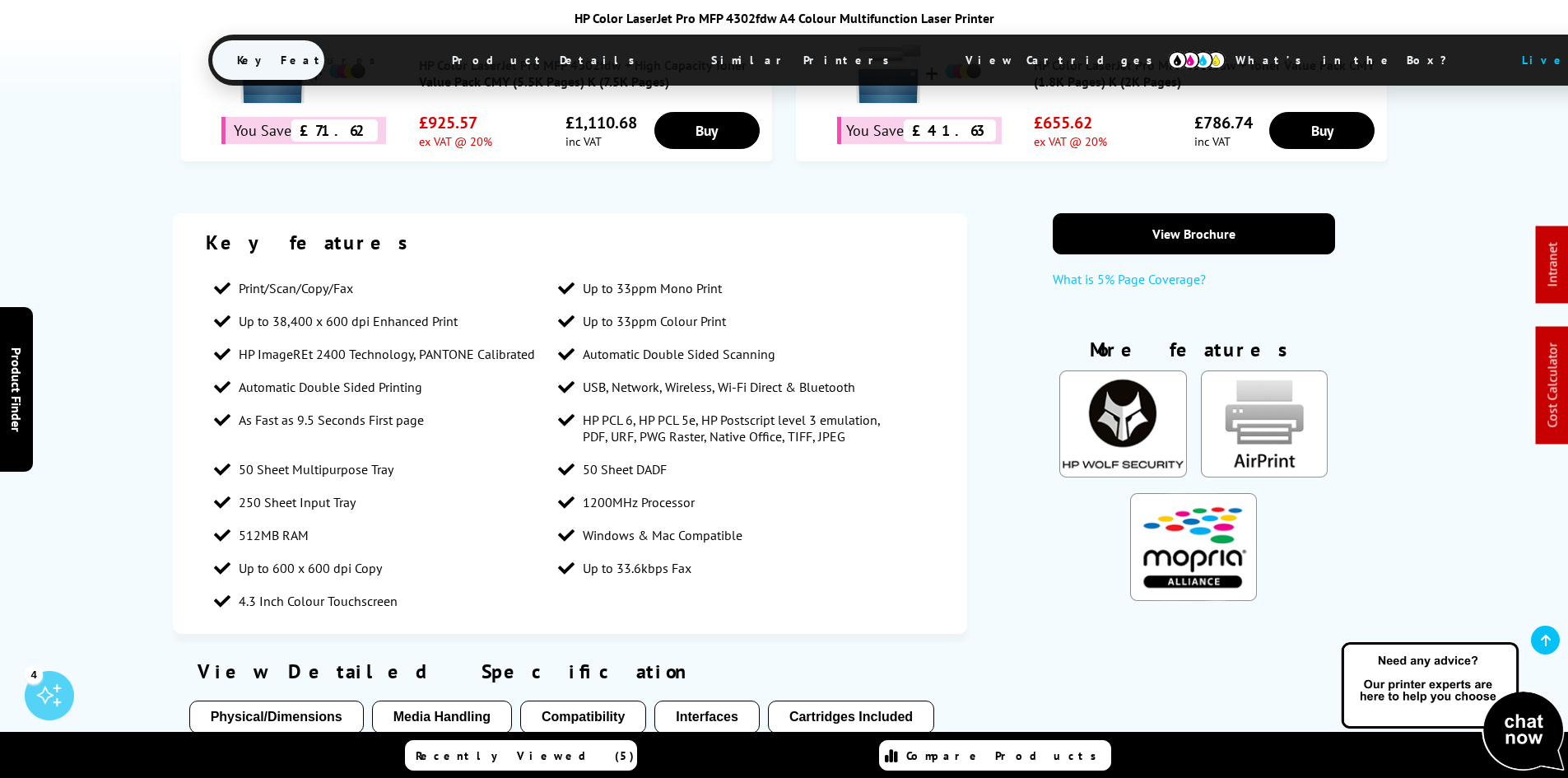
click at [941, 58] on span "View Cartridges" at bounding box center [1066, 60] width 252 height 43
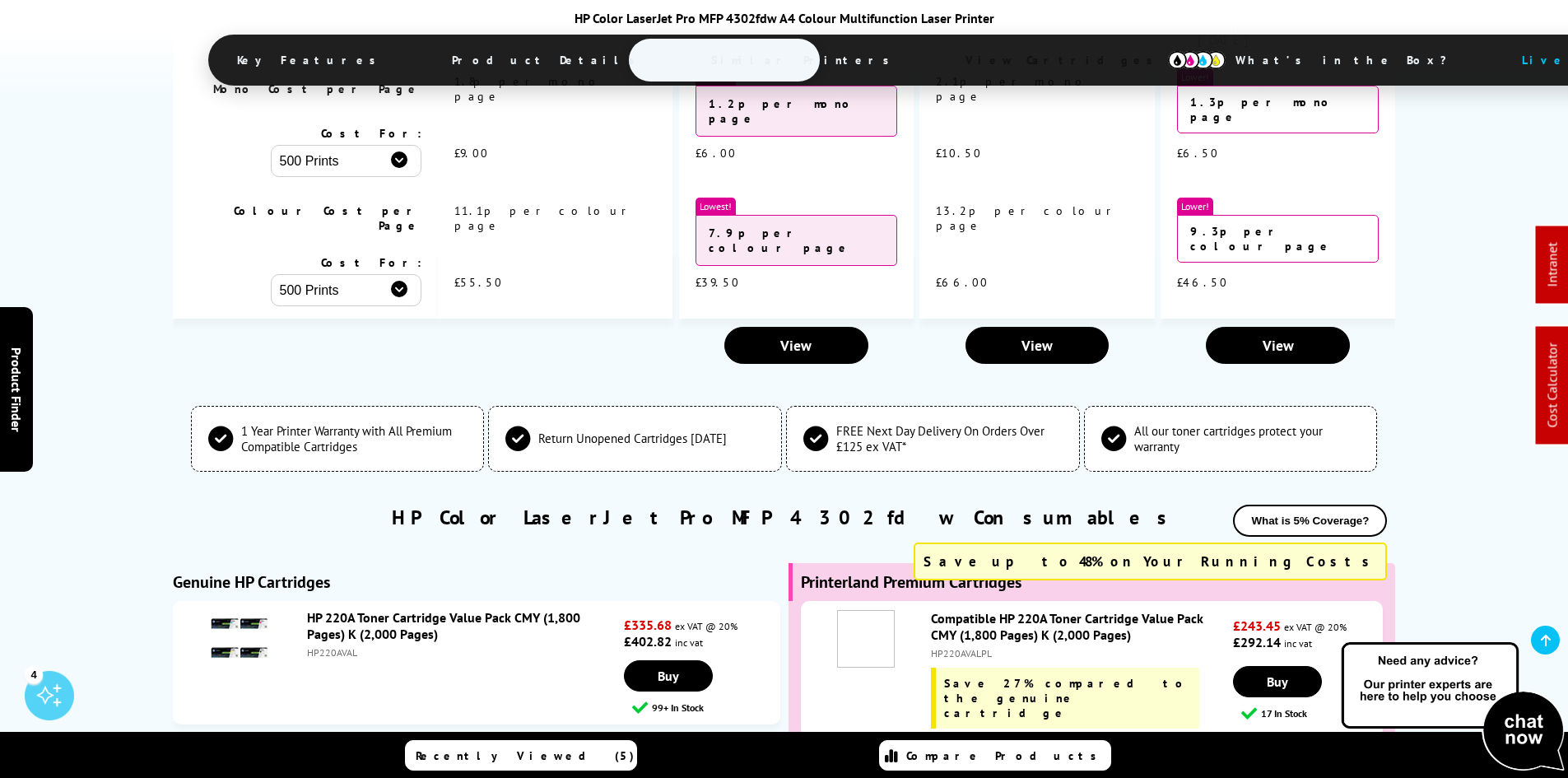
scroll to position [5210, 0]
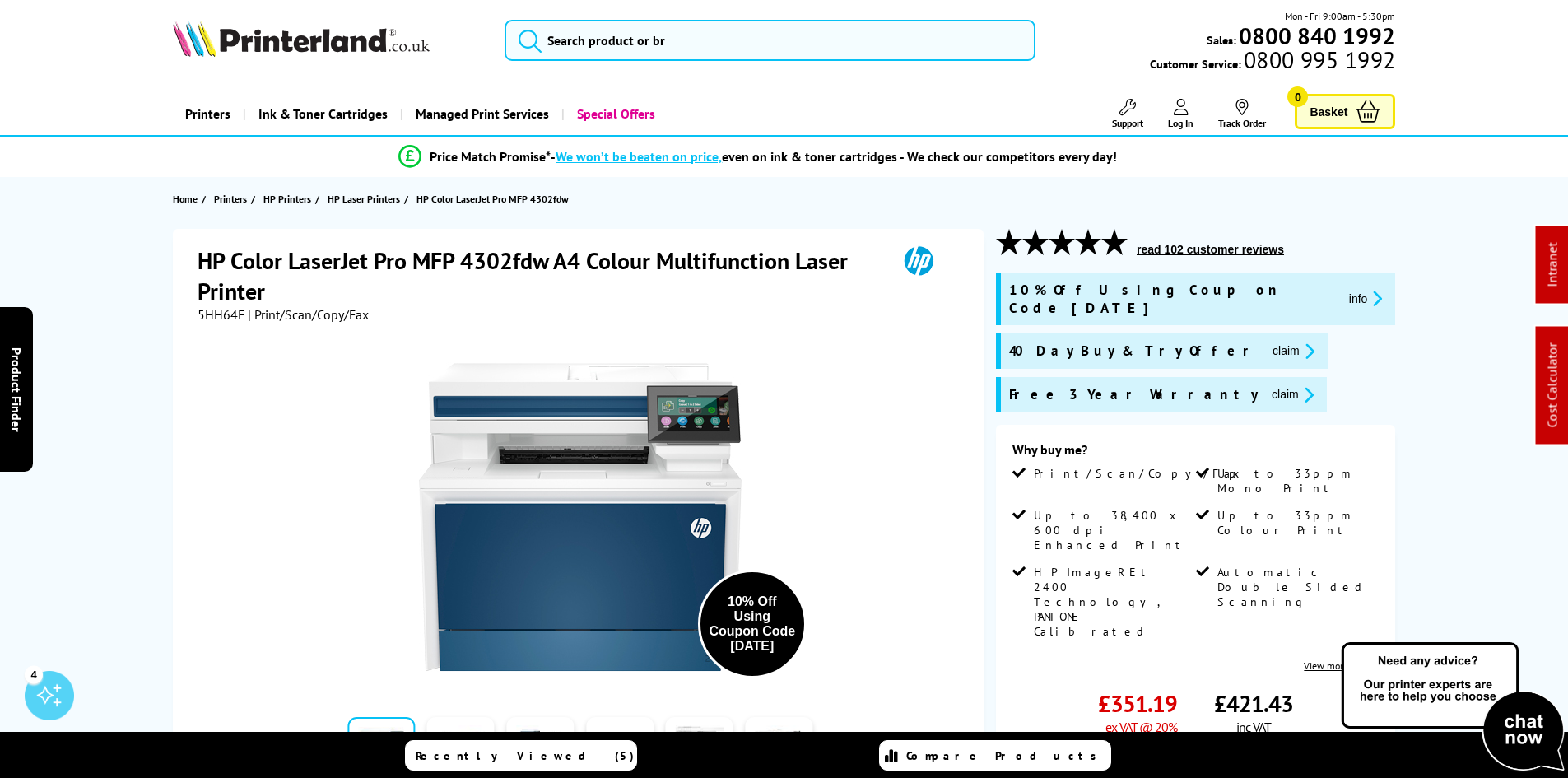
scroll to position [0, 0]
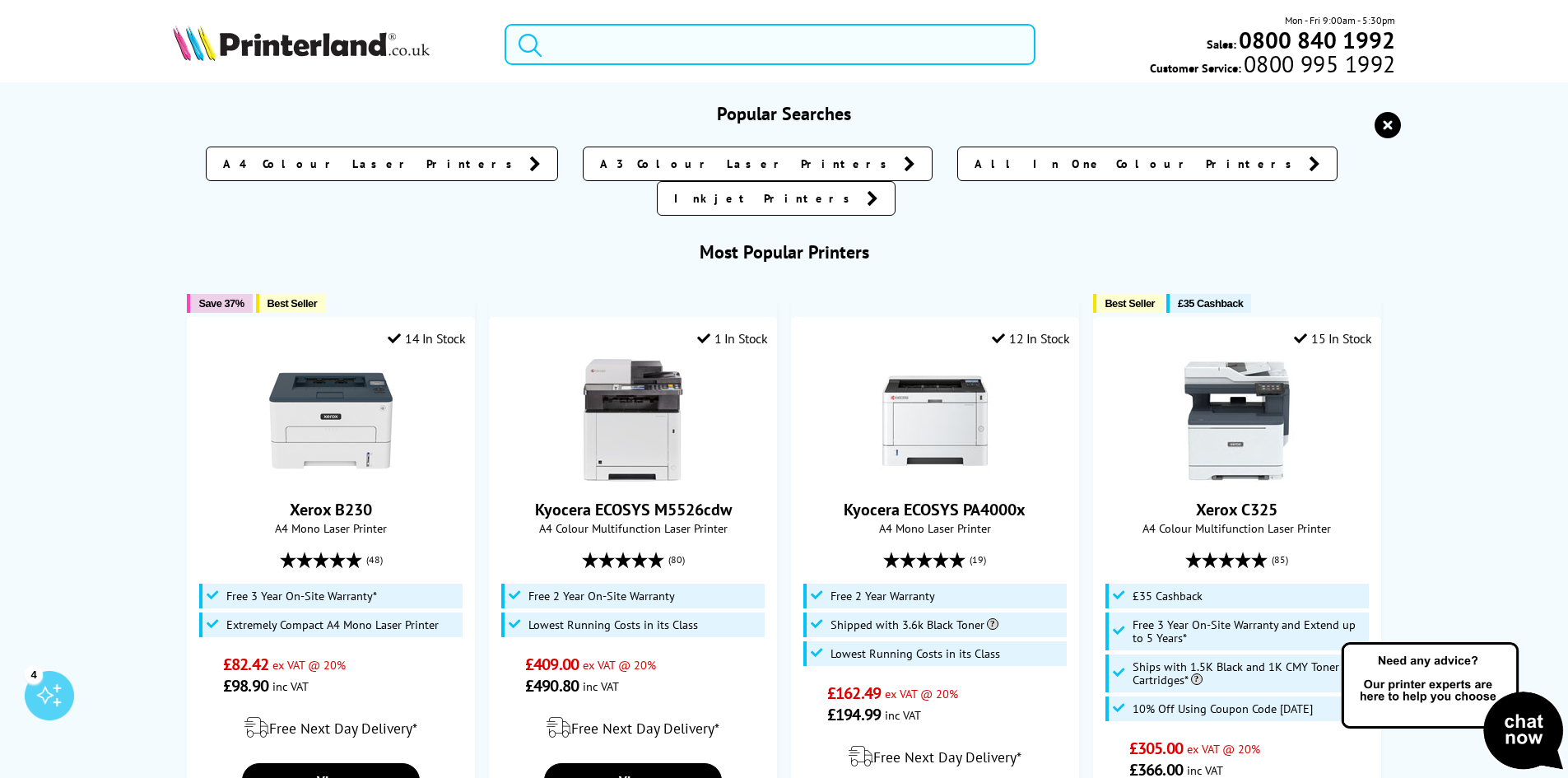
click at [594, 45] on input "search" at bounding box center [770, 44] width 531 height 41
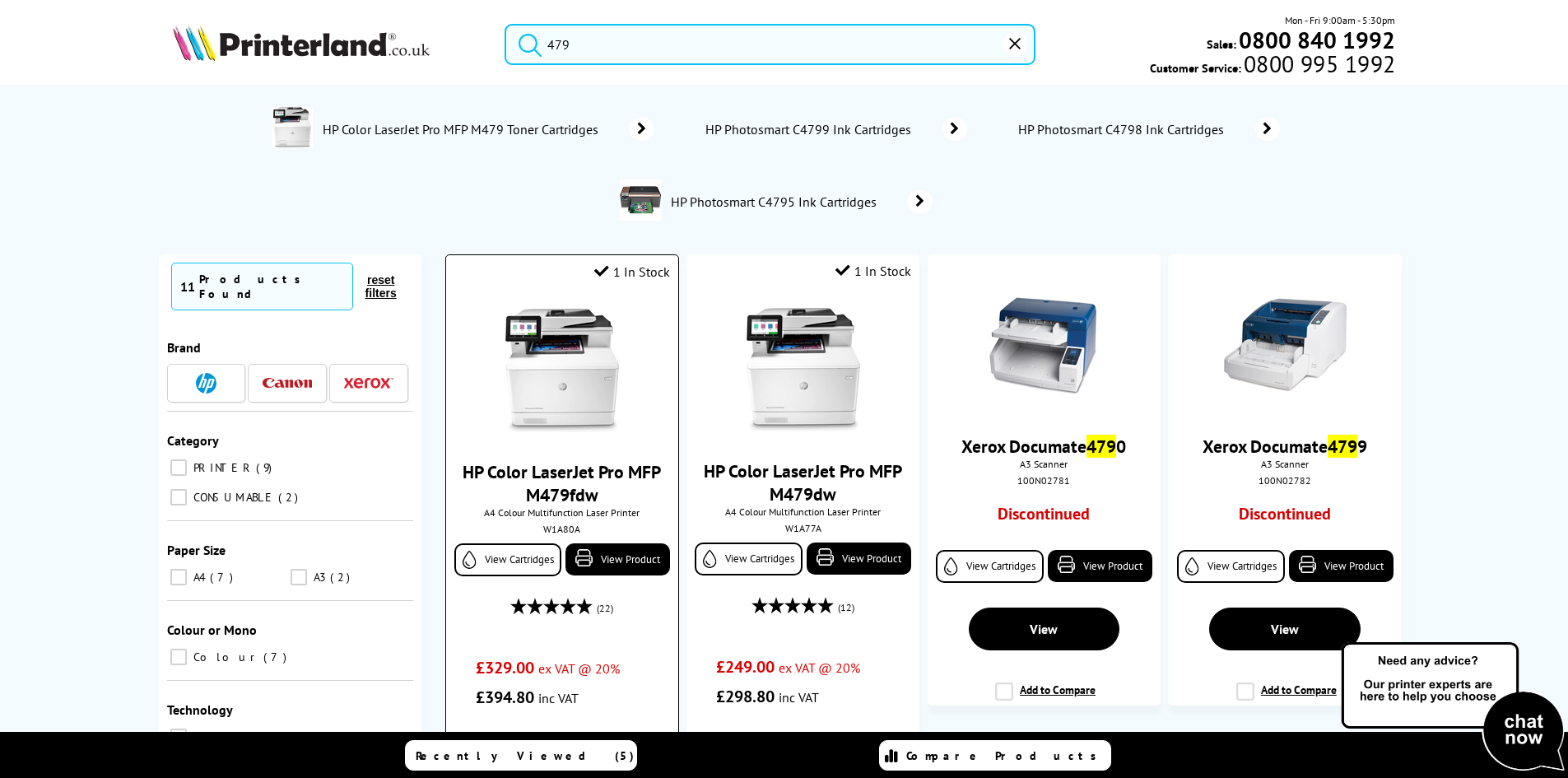
type input "479"
click at [558, 373] on img at bounding box center [562, 370] width 124 height 124
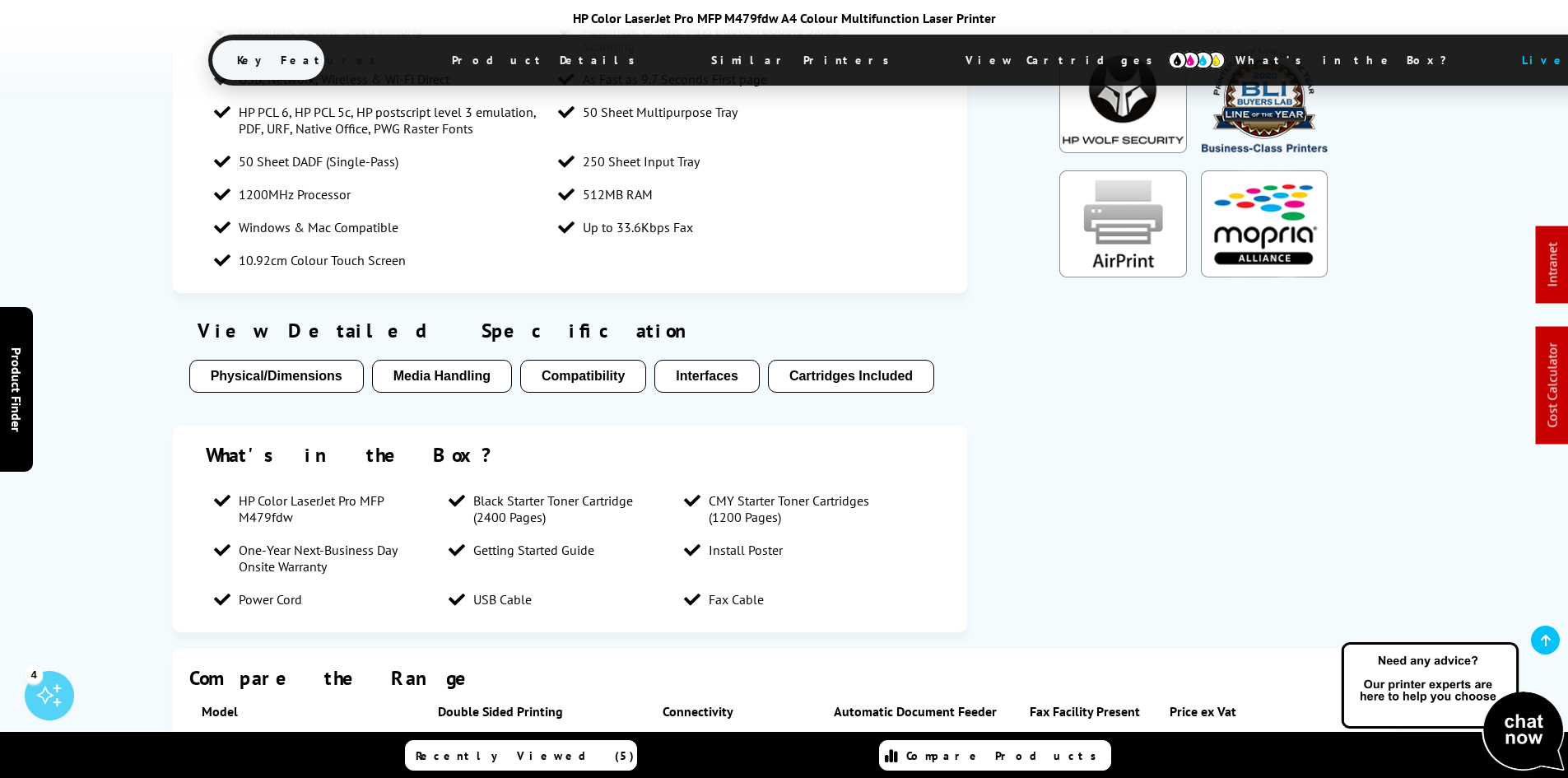
click at [941, 54] on span "View Cartridges" at bounding box center [1066, 60] width 252 height 43
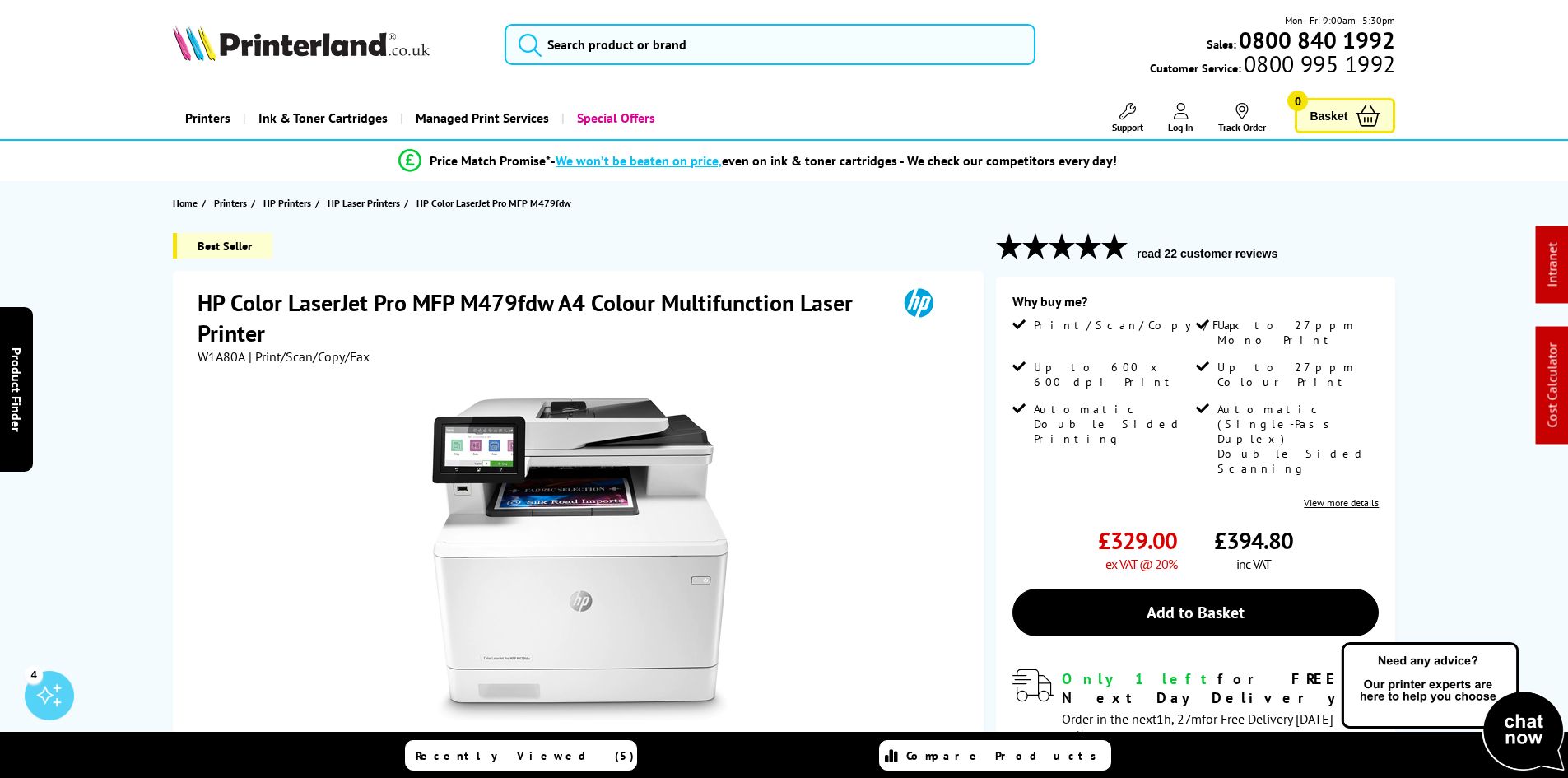
drag, startPoint x: 125, startPoint y: 562, endPoint x: 150, endPoint y: 204, distance: 358.9
click at [560, 55] on input "search" at bounding box center [770, 44] width 531 height 41
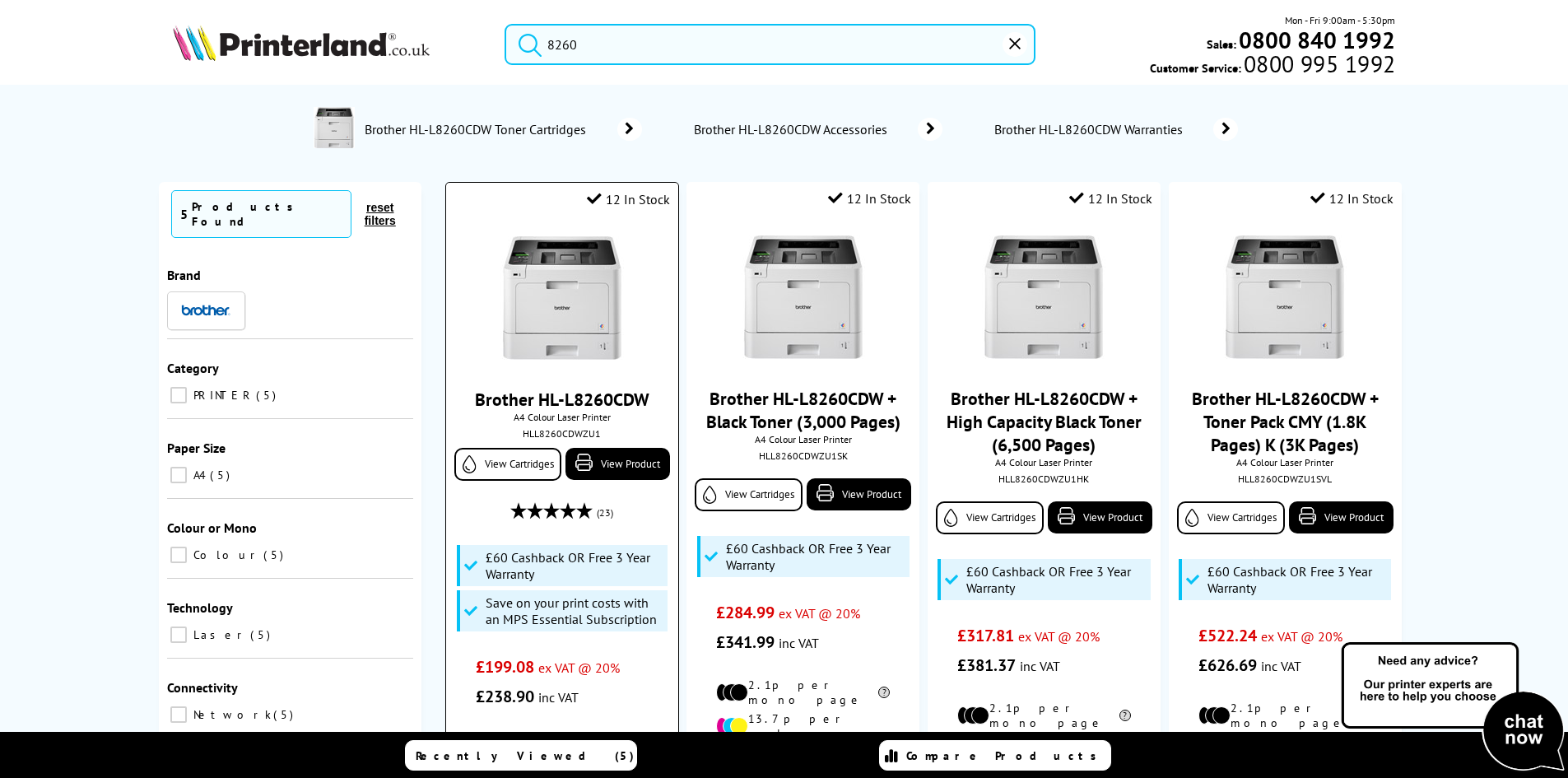
type input "8260"
click at [583, 302] on img at bounding box center [562, 298] width 124 height 124
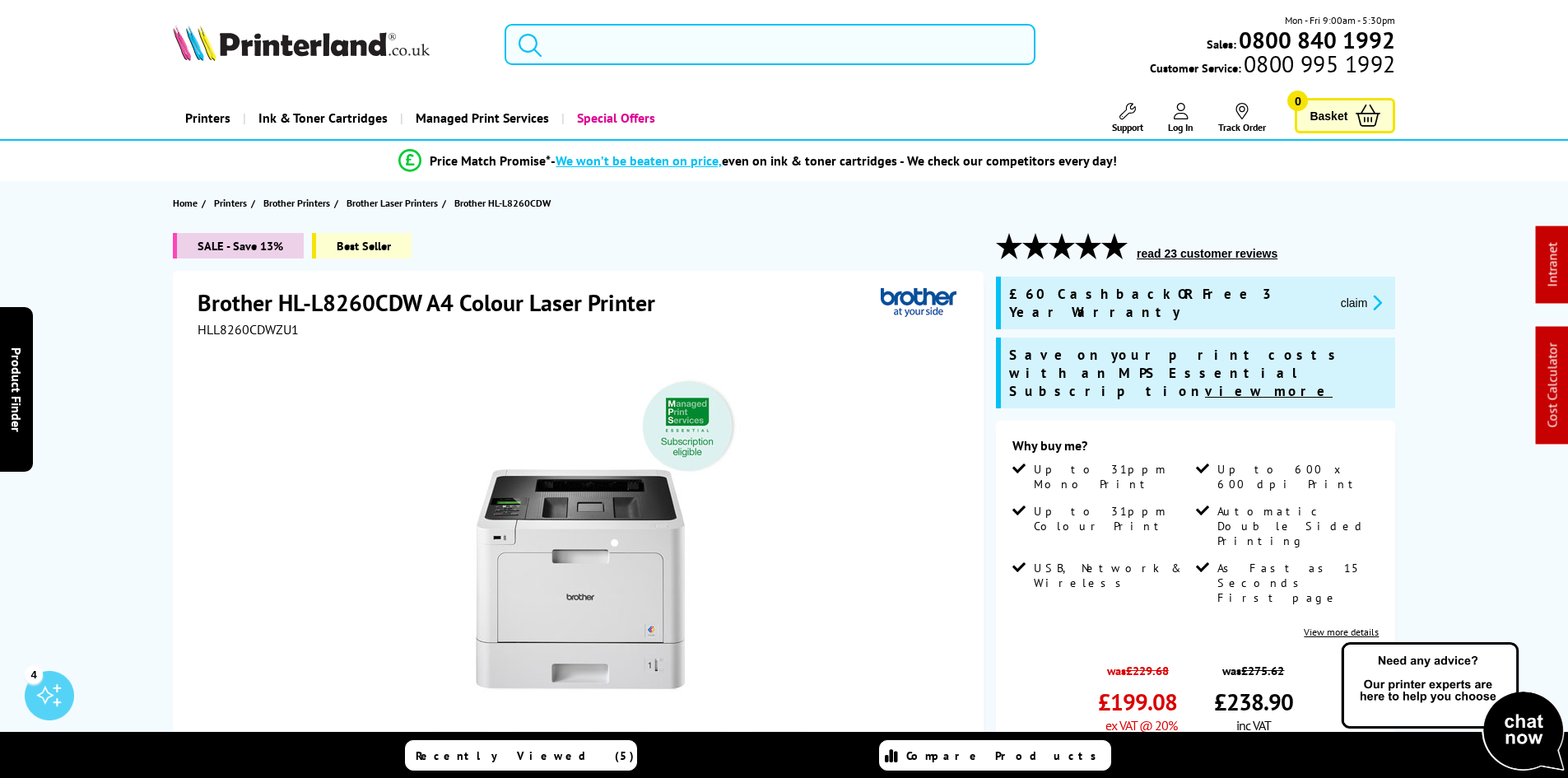
click at [597, 48] on input "search" at bounding box center [770, 44] width 531 height 41
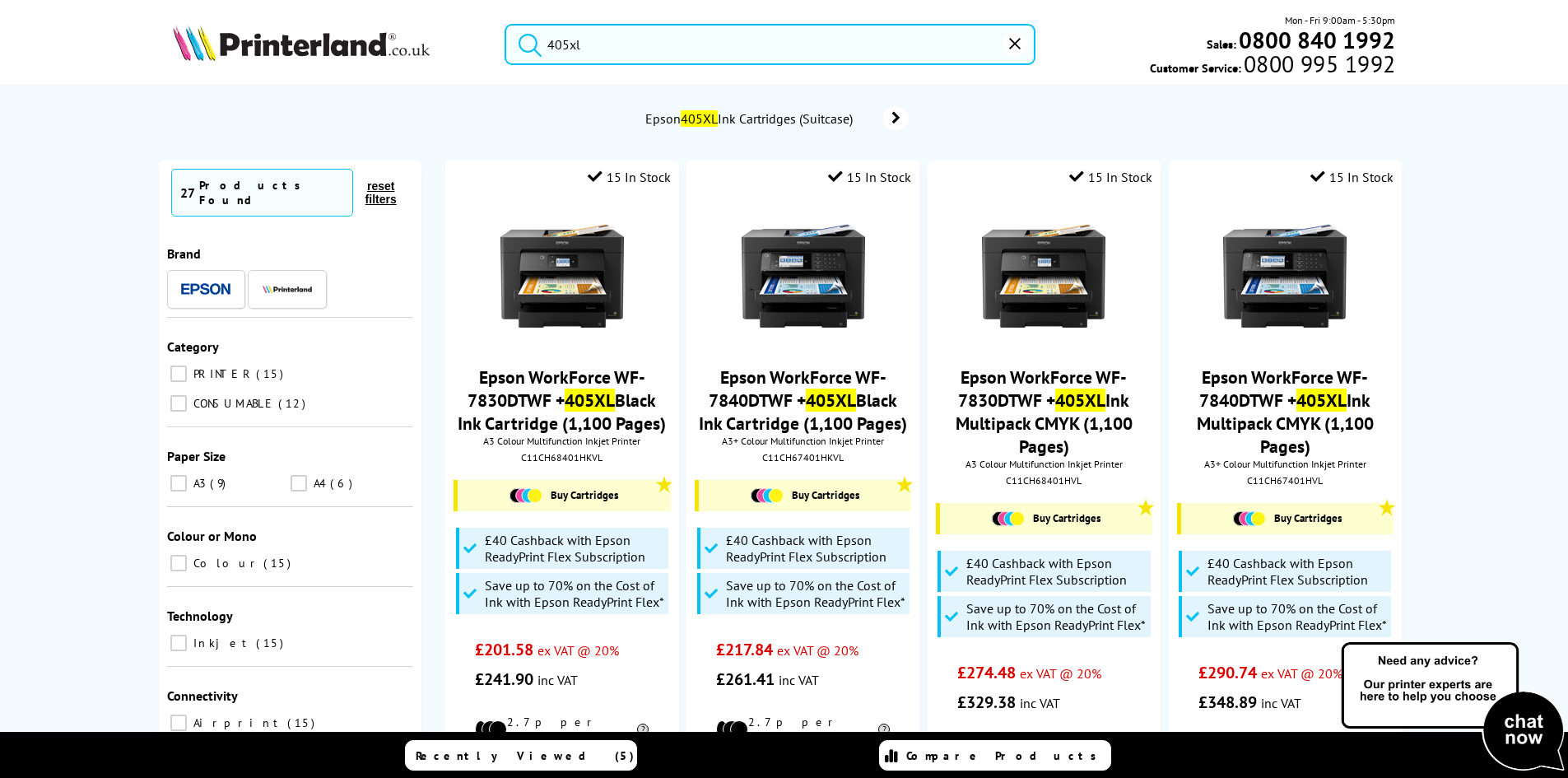
type input "405xl"
click at [505, 24] on button "submit" at bounding box center [525, 42] width 41 height 36
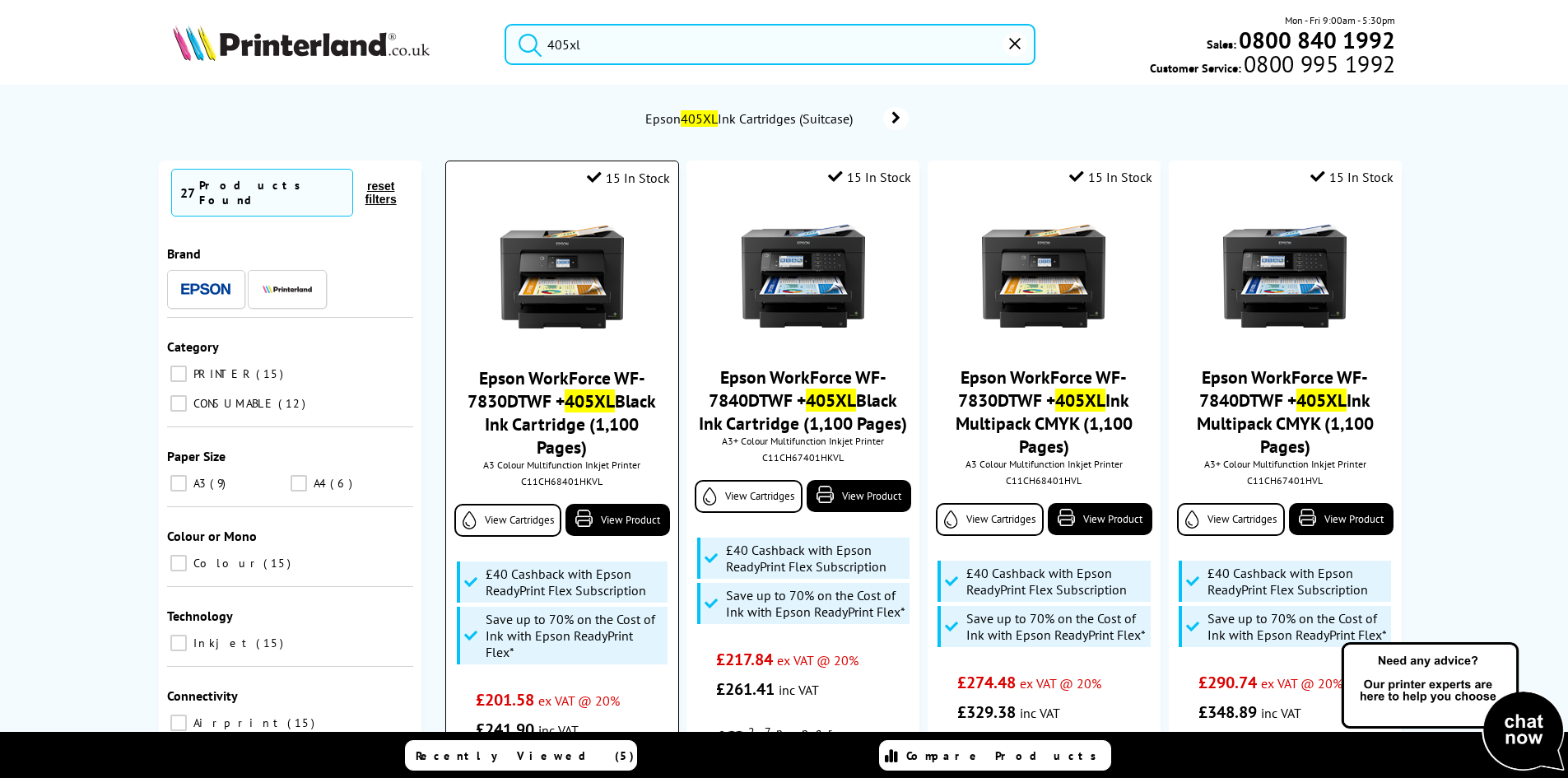
click at [577, 254] on img at bounding box center [562, 276] width 124 height 124
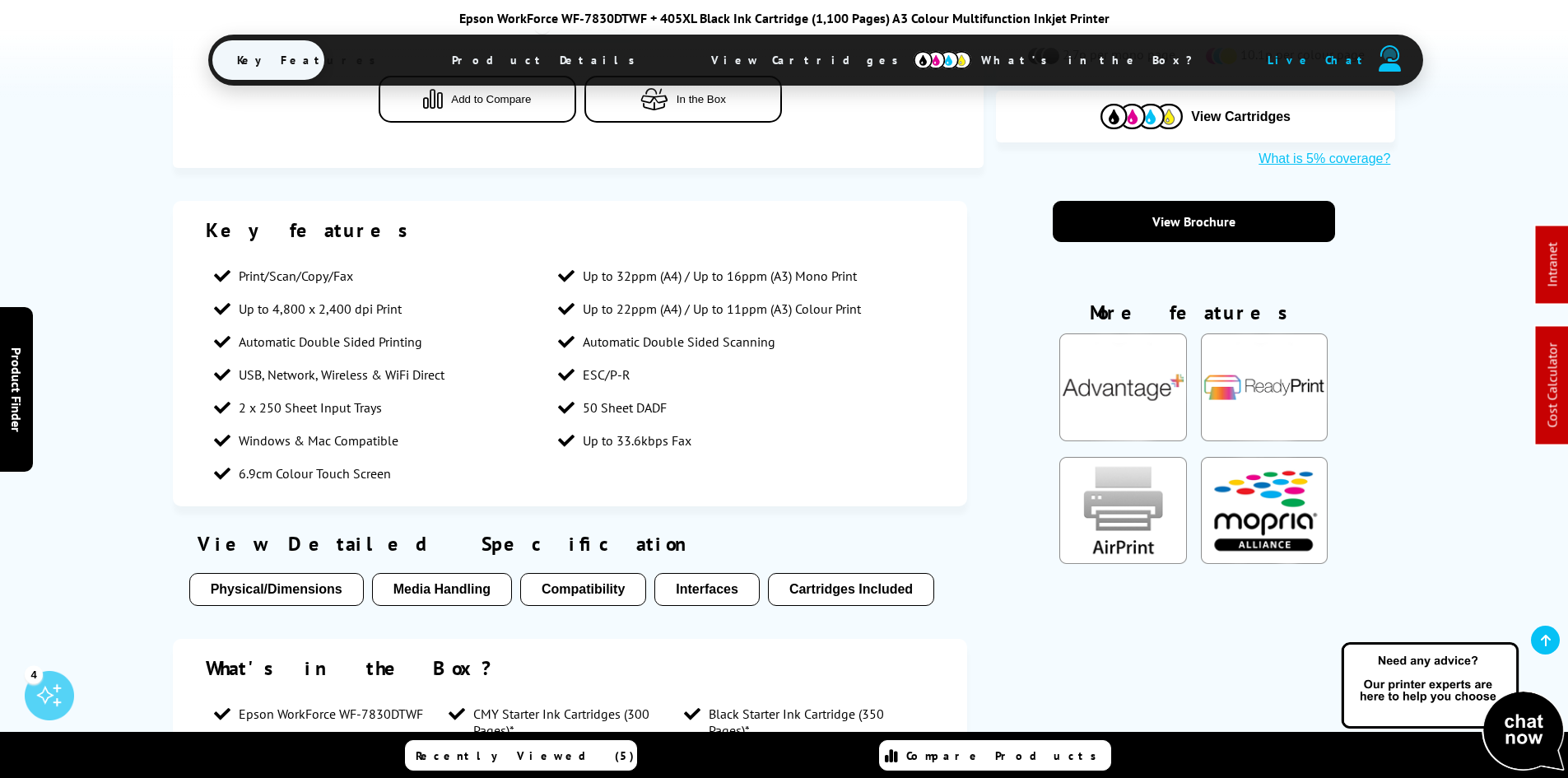
scroll to position [987, 0]
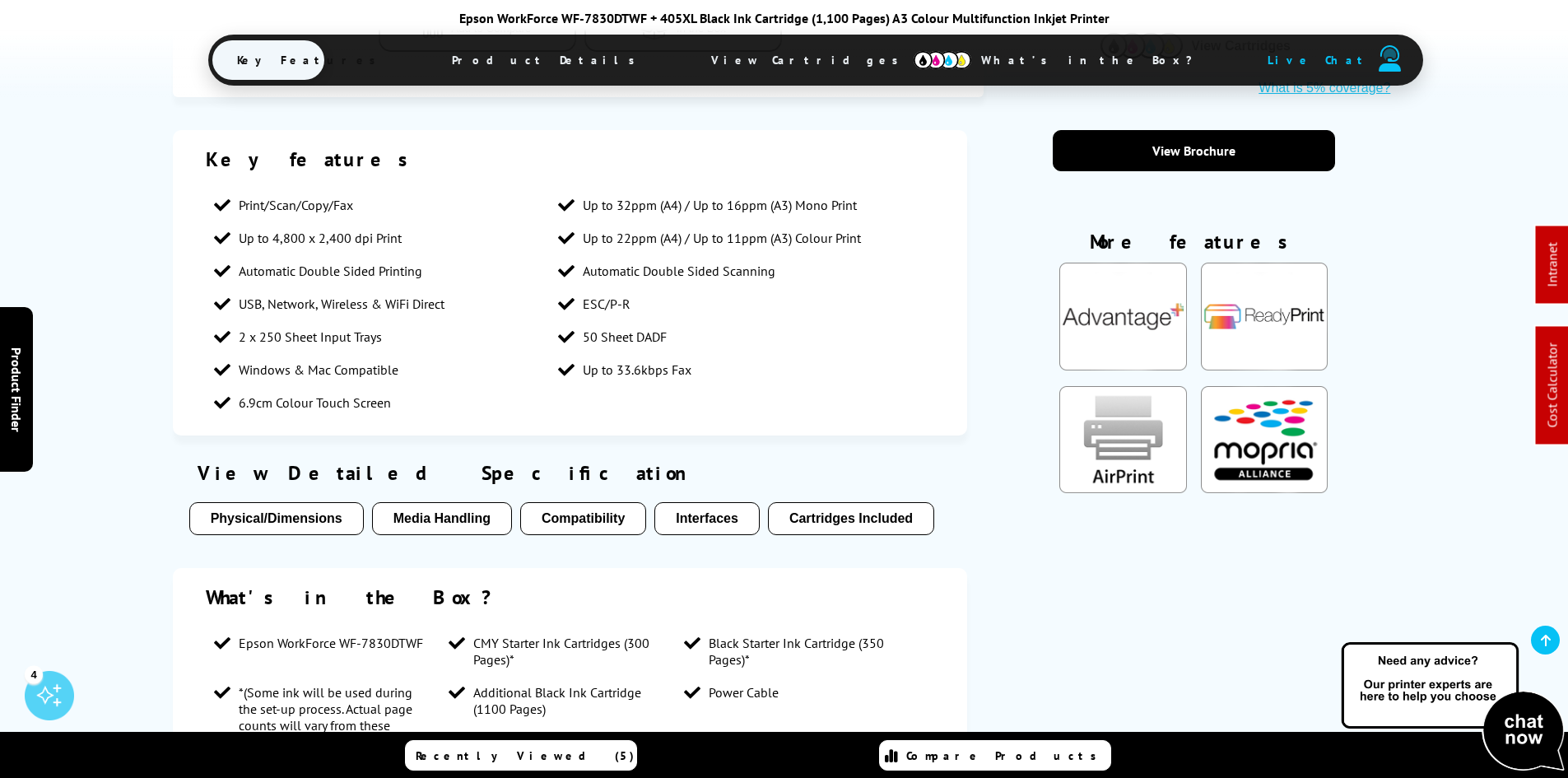
click at [754, 58] on span "View Cartridges" at bounding box center [812, 60] width 252 height 43
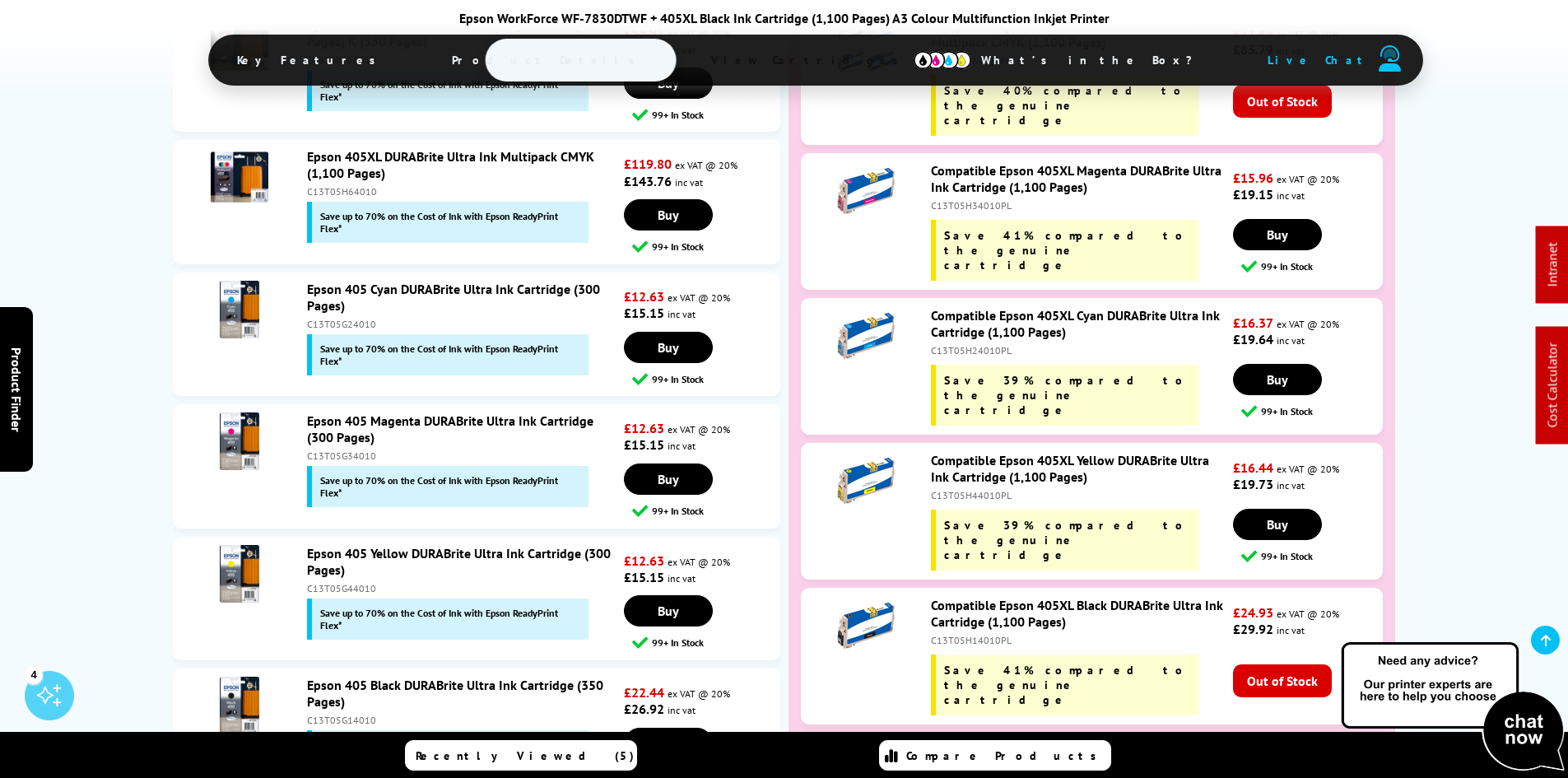
scroll to position [3325, 0]
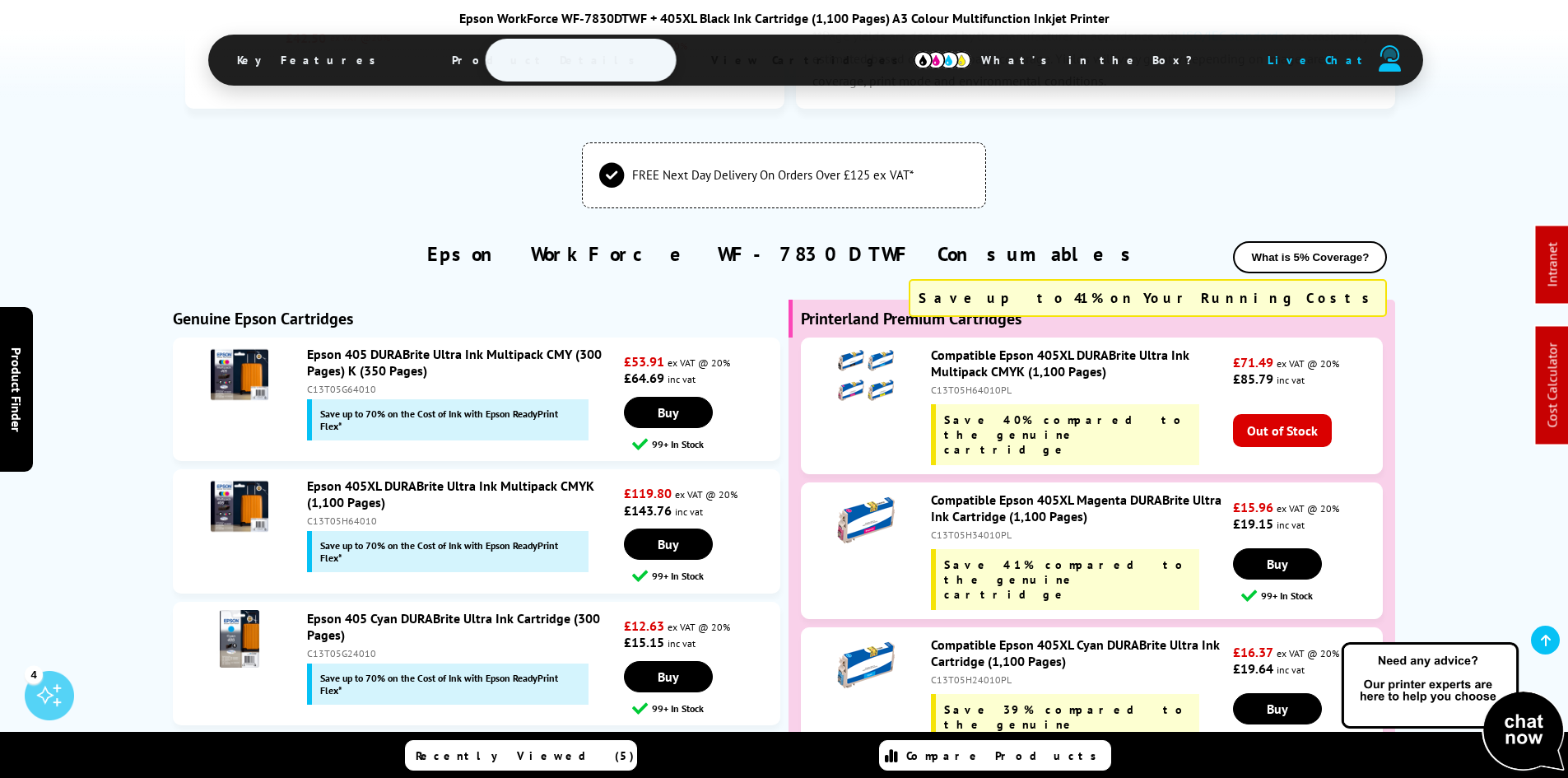
click at [970, 346] on div "Compatible Epson 405XL DURABrite Ultra Ink Multipack CMYK (1,100 Pages) C13T05H…" at bounding box center [1077, 405] width 310 height 118
click at [971, 384] on div "C13T05H64010PL" at bounding box center [1080, 390] width 298 height 13
copy div "C13T05H64010PL"
drag, startPoint x: 149, startPoint y: 404, endPoint x: 108, endPoint y: 511, distance: 114.6
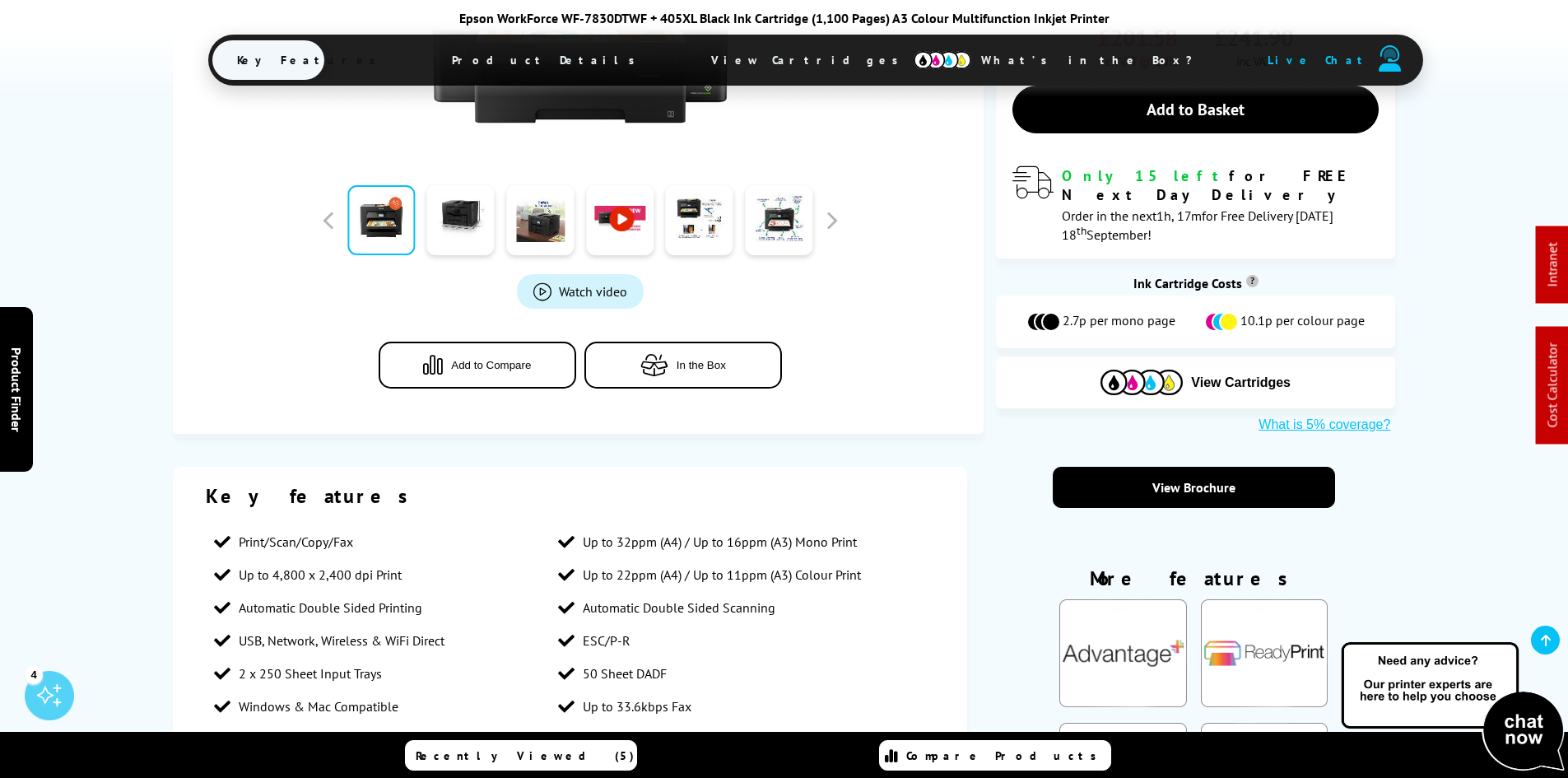
scroll to position [0, 0]
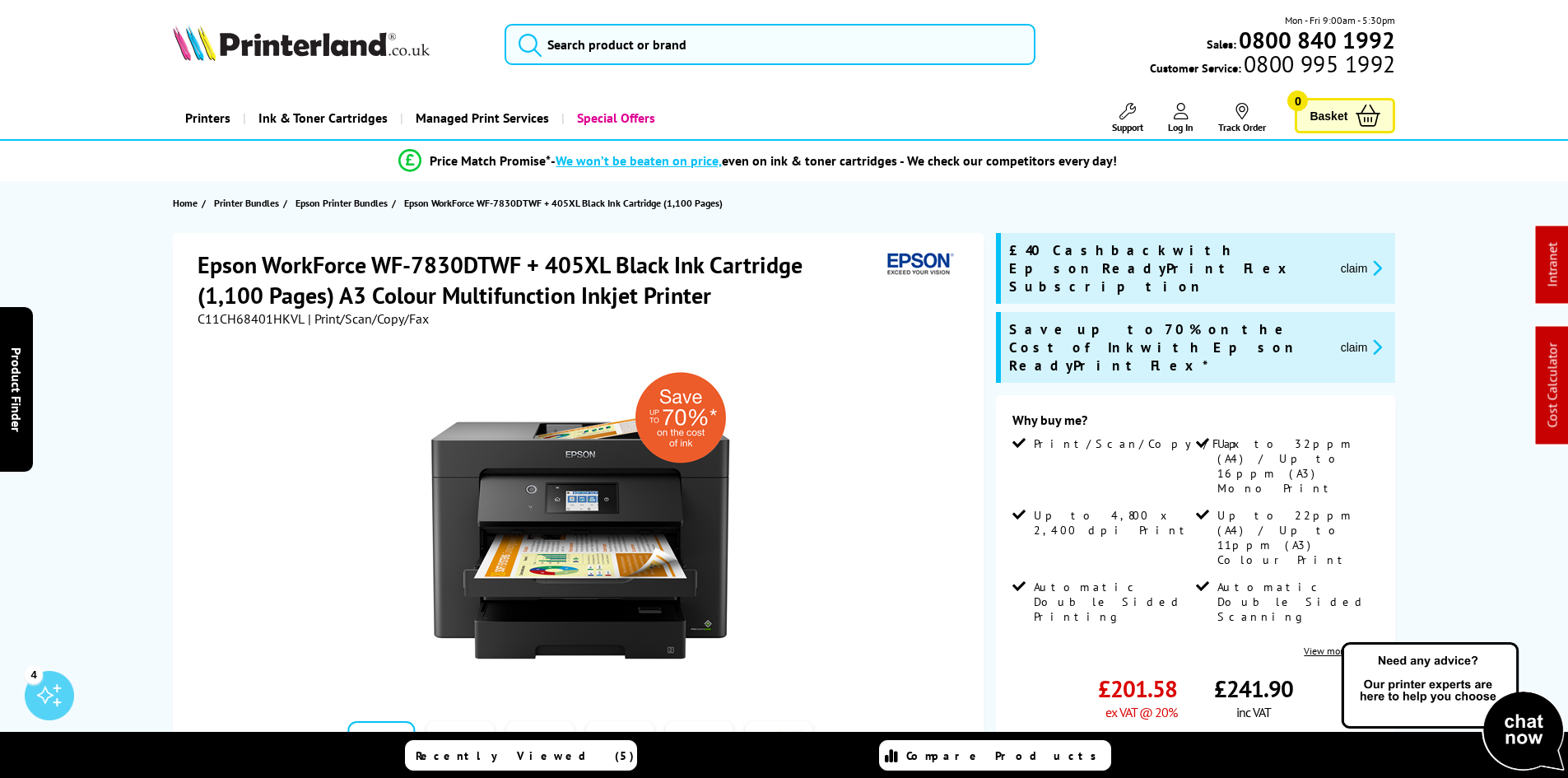
drag, startPoint x: 115, startPoint y: 511, endPoint x: 132, endPoint y: 308, distance: 203.7
drag, startPoint x: 108, startPoint y: 241, endPoint x: 132, endPoint y: 234, distance: 25.0
click at [131, 233] on div "Epson WorkForce WF-7830DTWF + 405XL Black Ink Cartridge (1,100 Pages) A3 Colour…" at bounding box center [784, 658] width 1316 height 852
click at [1121, 121] on span "Support" at bounding box center [1127, 127] width 31 height 13
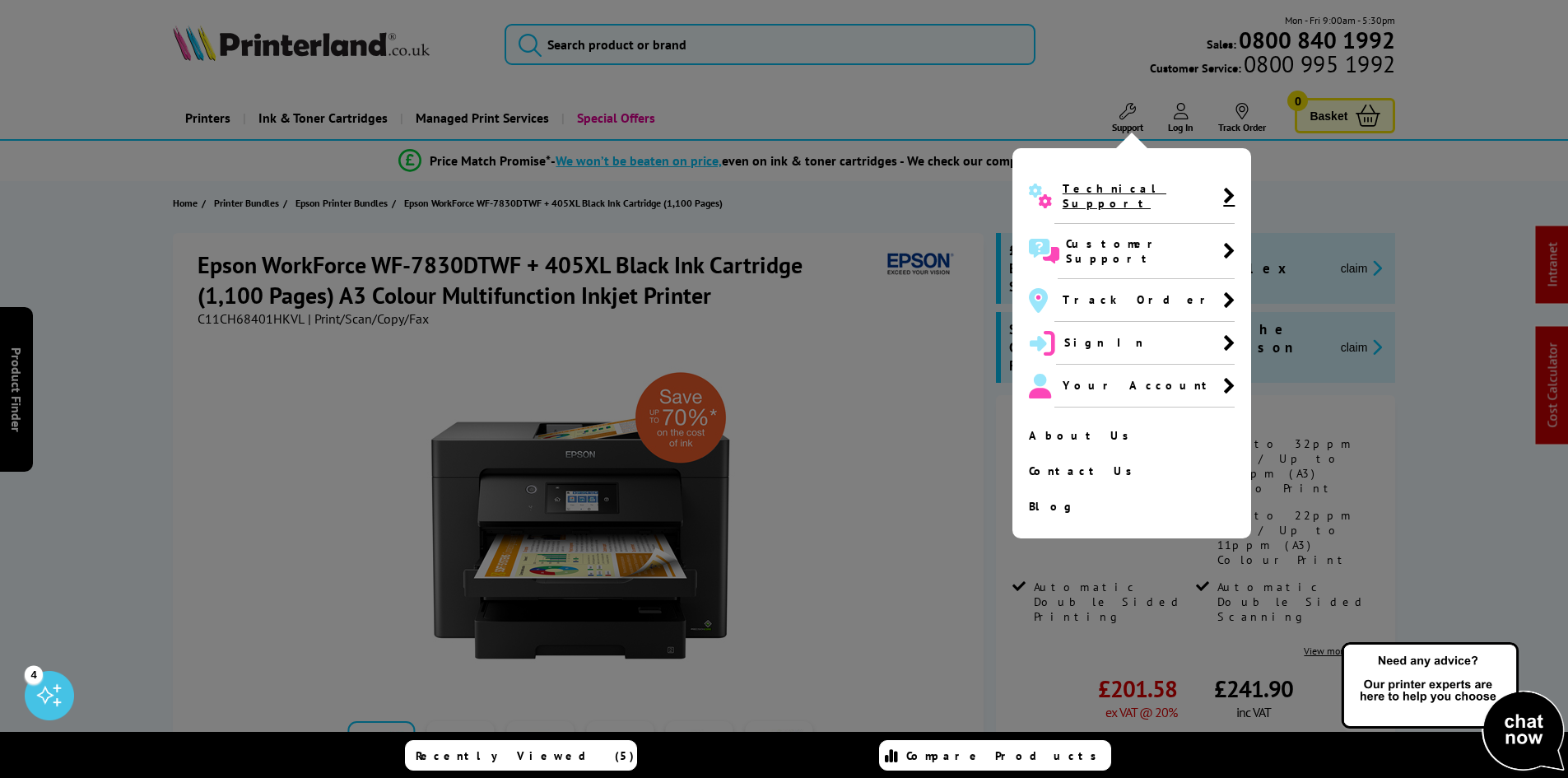
click at [1073, 193] on span "Technical Support" at bounding box center [1143, 195] width 161 height 30
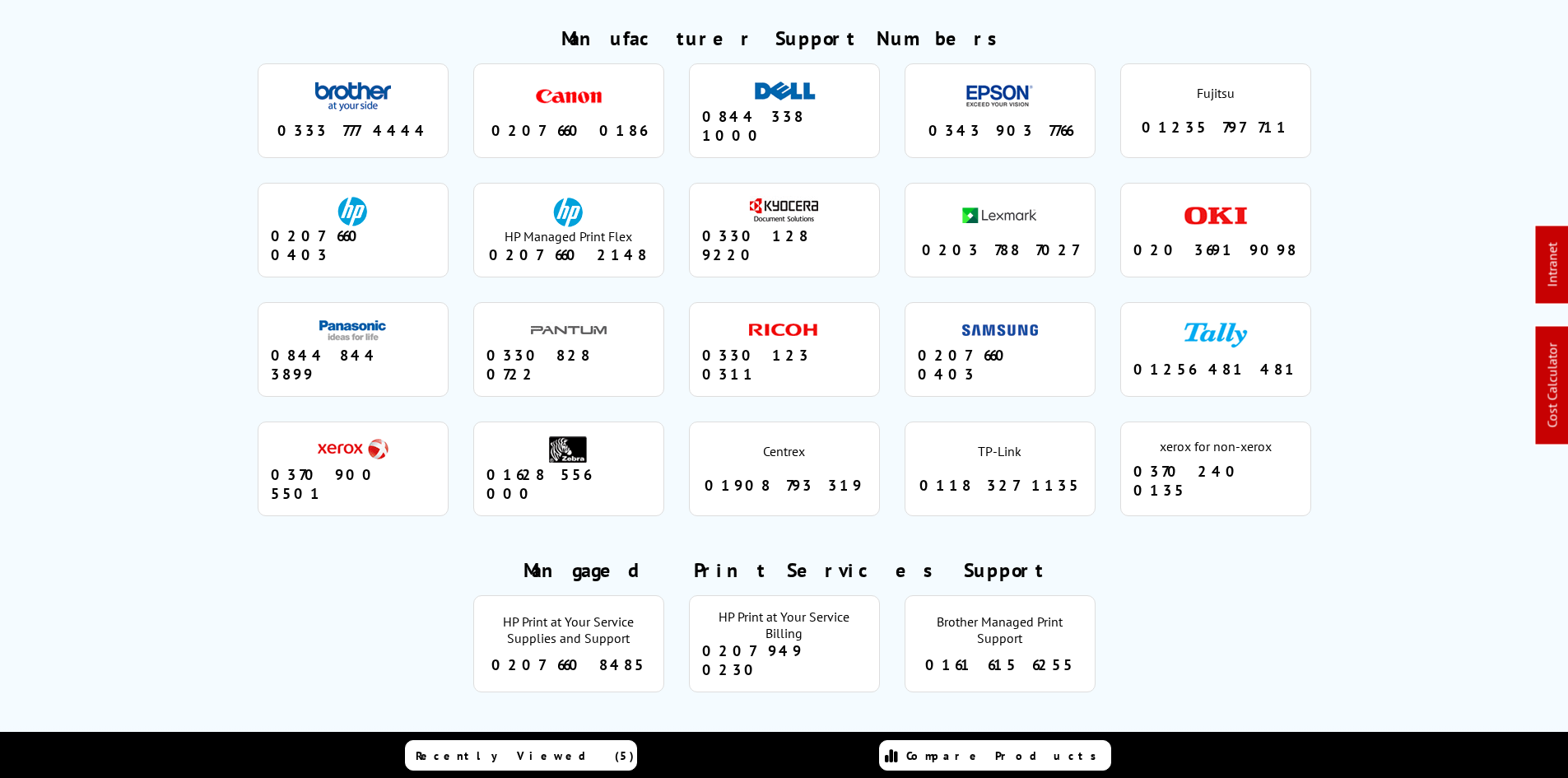
click at [218, 324] on div "Manufacturer Support Numbers brother 0333 777 4444 canon 0207 660 0186 dell 084…" at bounding box center [784, 276] width 1150 height 503
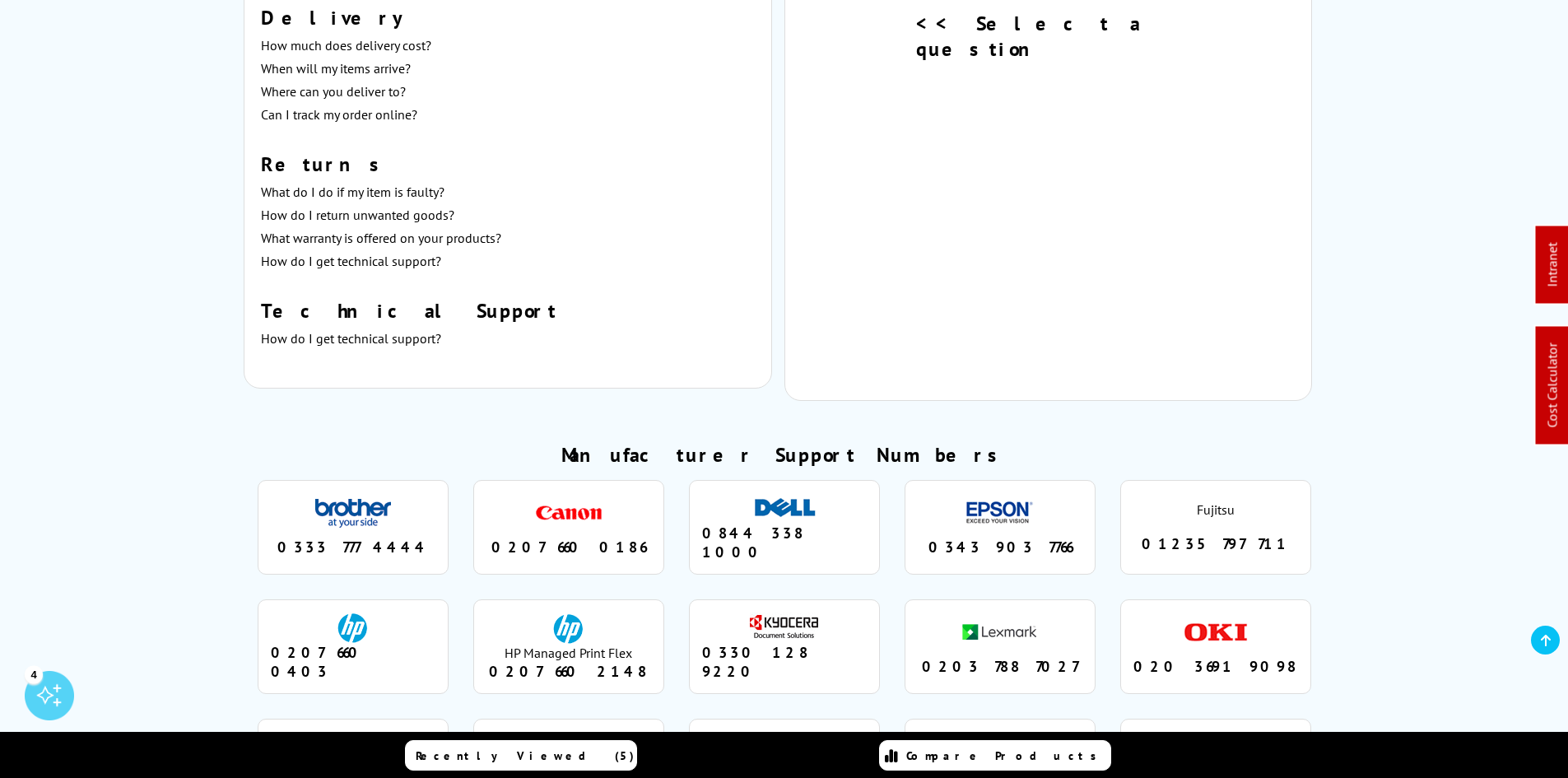
scroll to position [1399, 0]
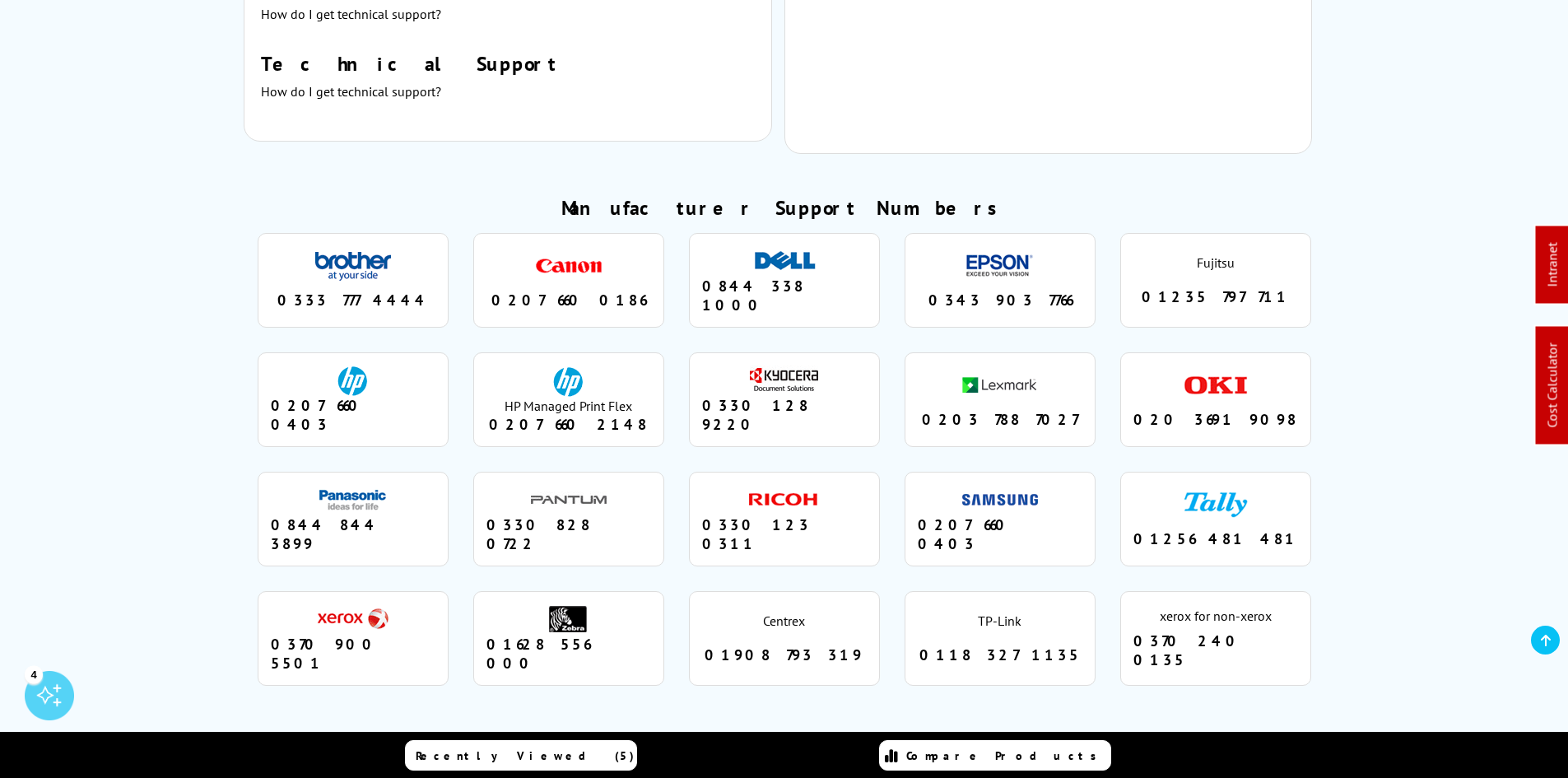
click at [215, 391] on div "Manufacturer Support Numbers brother 0333 777 4444 canon 0207 660 0186 dell 084…" at bounding box center [784, 446] width 1150 height 503
click at [243, 486] on div "Manufacturer Support Numbers brother 0333 777 4444 canon 0207 660 0186 dell 084…" at bounding box center [784, 446] width 1150 height 503
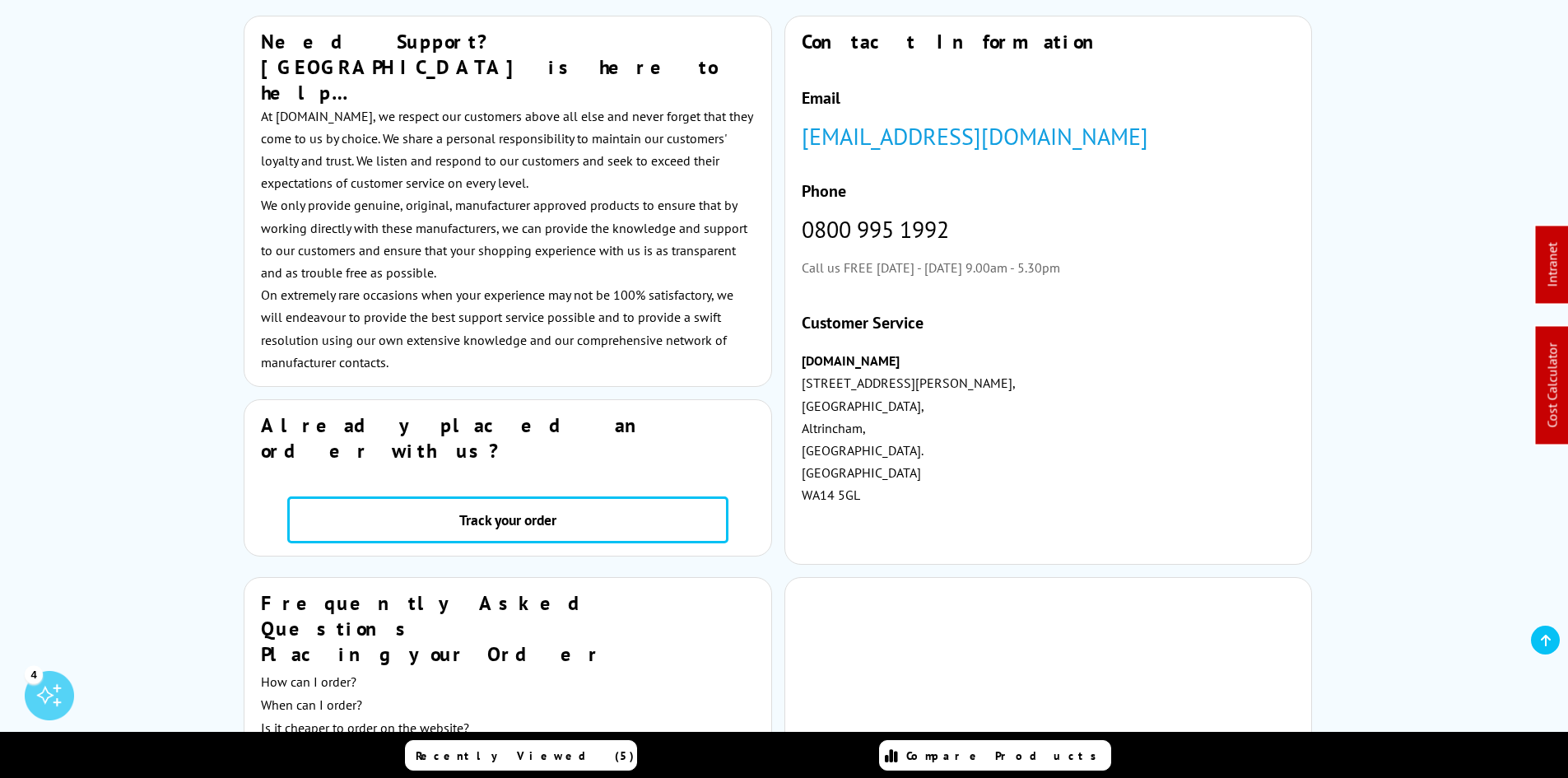
scroll to position [0, 0]
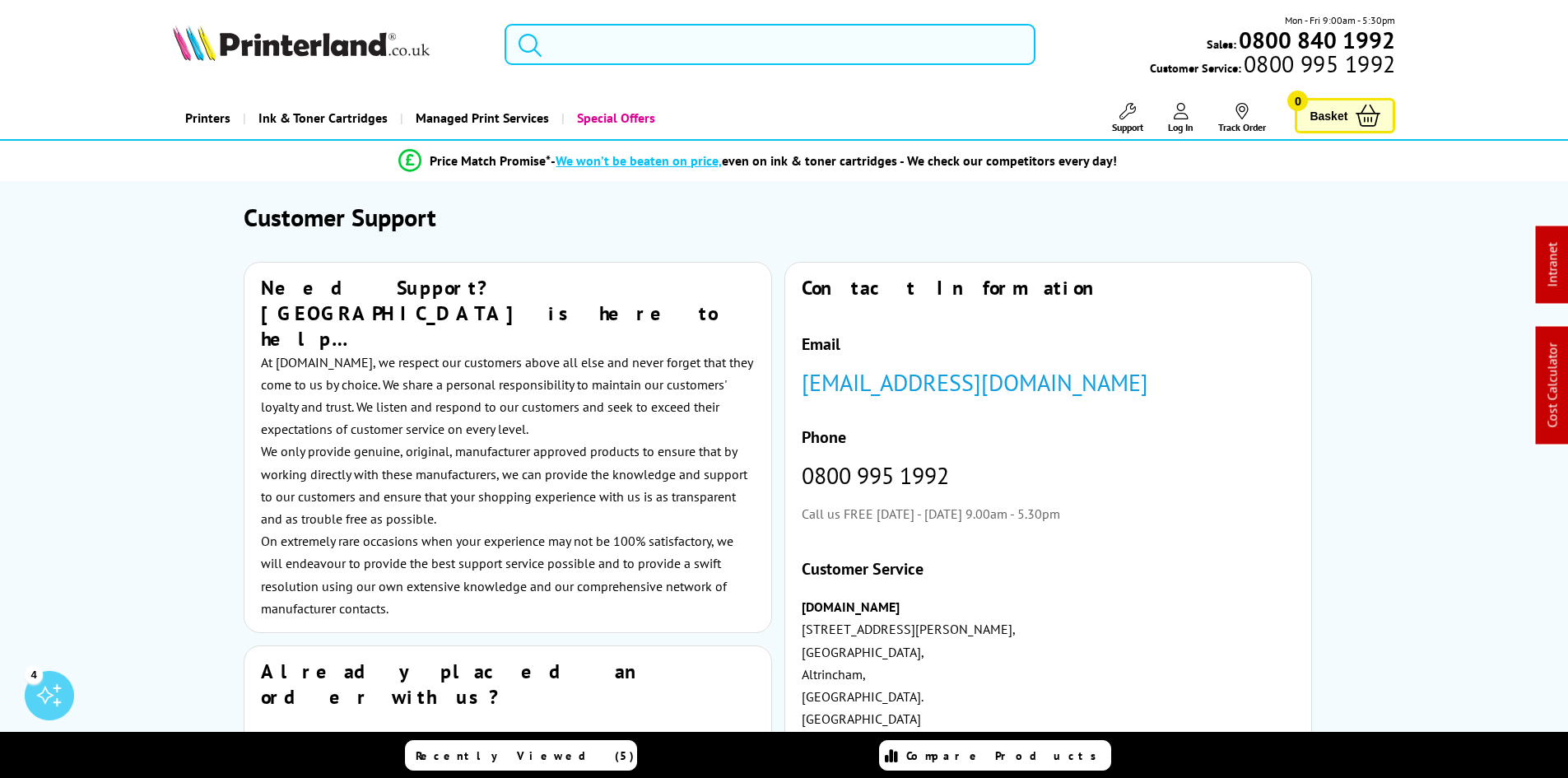
click at [611, 40] on input "search" at bounding box center [770, 44] width 531 height 41
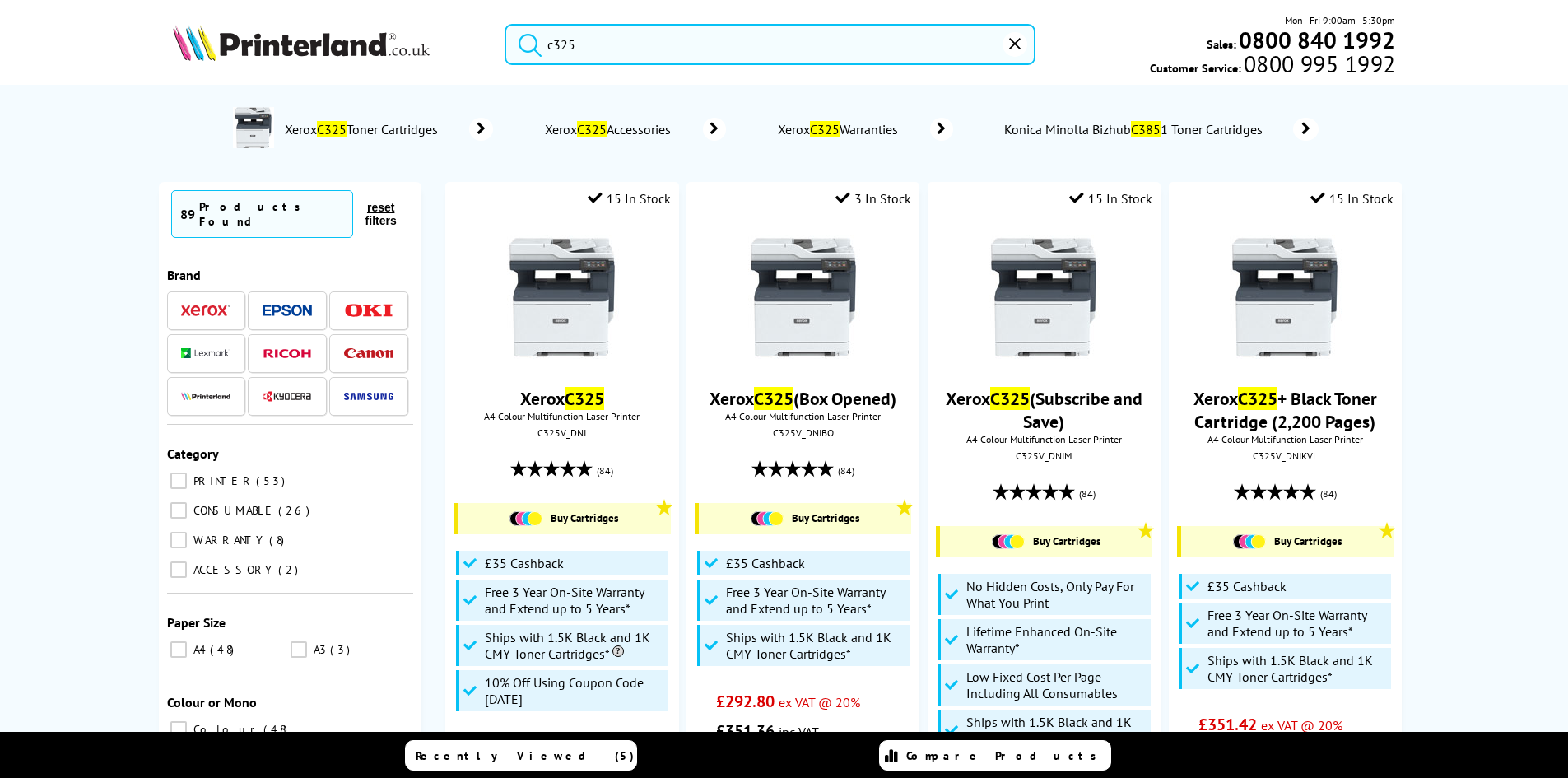
type input "c325"
click at [505, 24] on button "submit" at bounding box center [525, 42] width 41 height 36
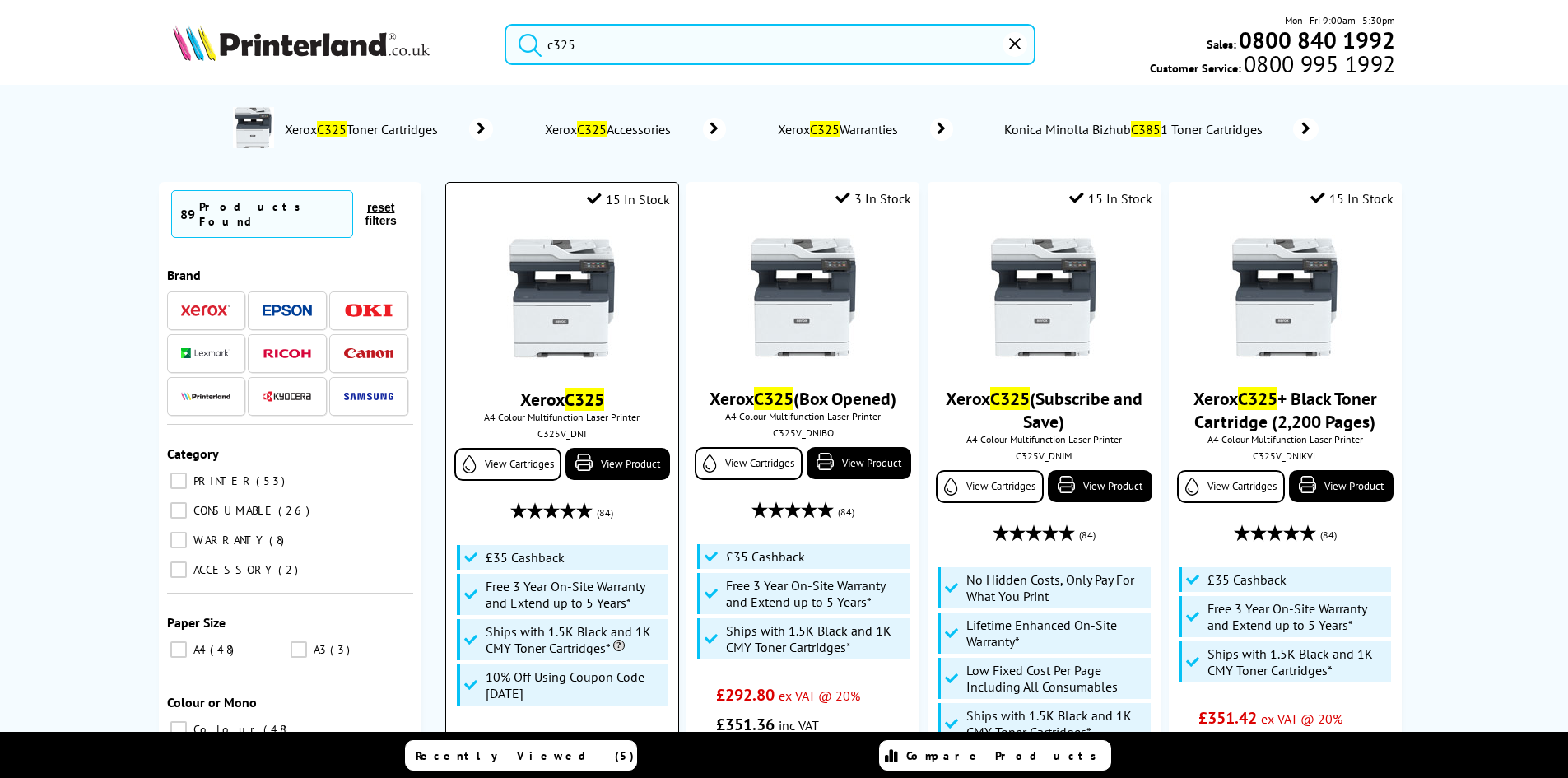
click at [564, 281] on img at bounding box center [562, 298] width 124 height 124
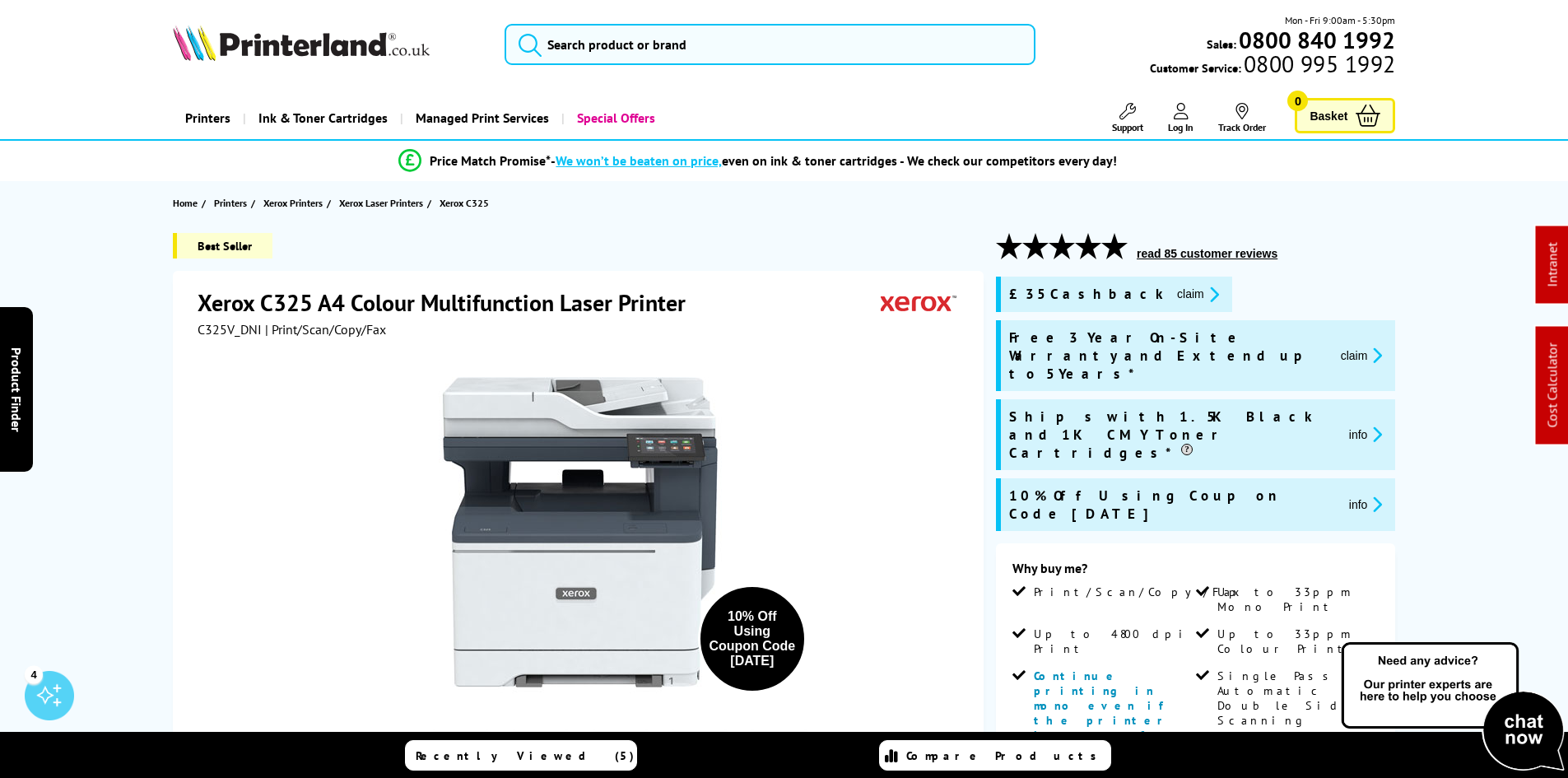
click at [142, 414] on div "Best Seller Xerox C325 A4 Colour Multifunction Laser Printer C325V_DNI | Print/…" at bounding box center [784, 784] width 1316 height 1103
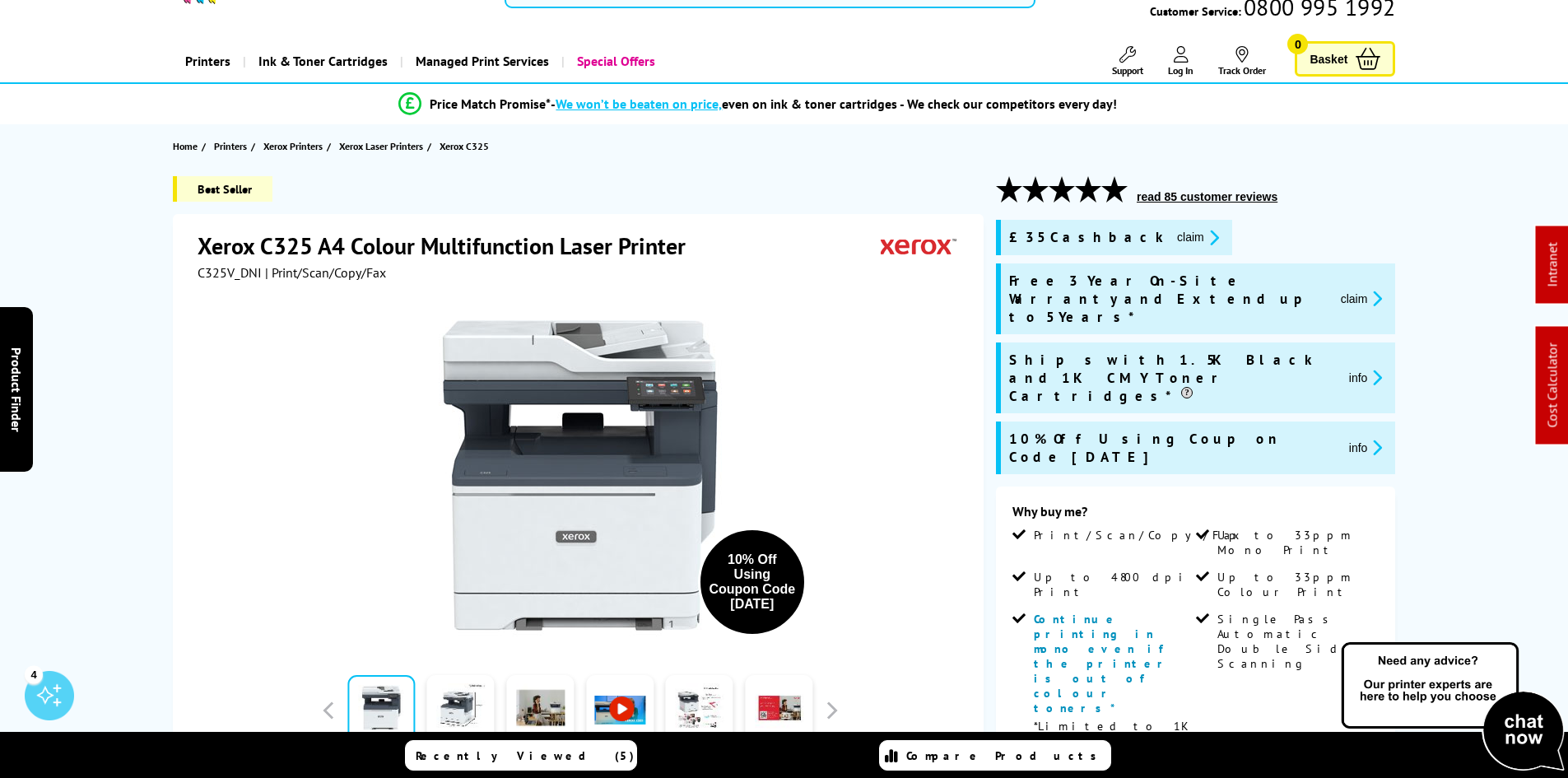
scroll to position [83, 0]
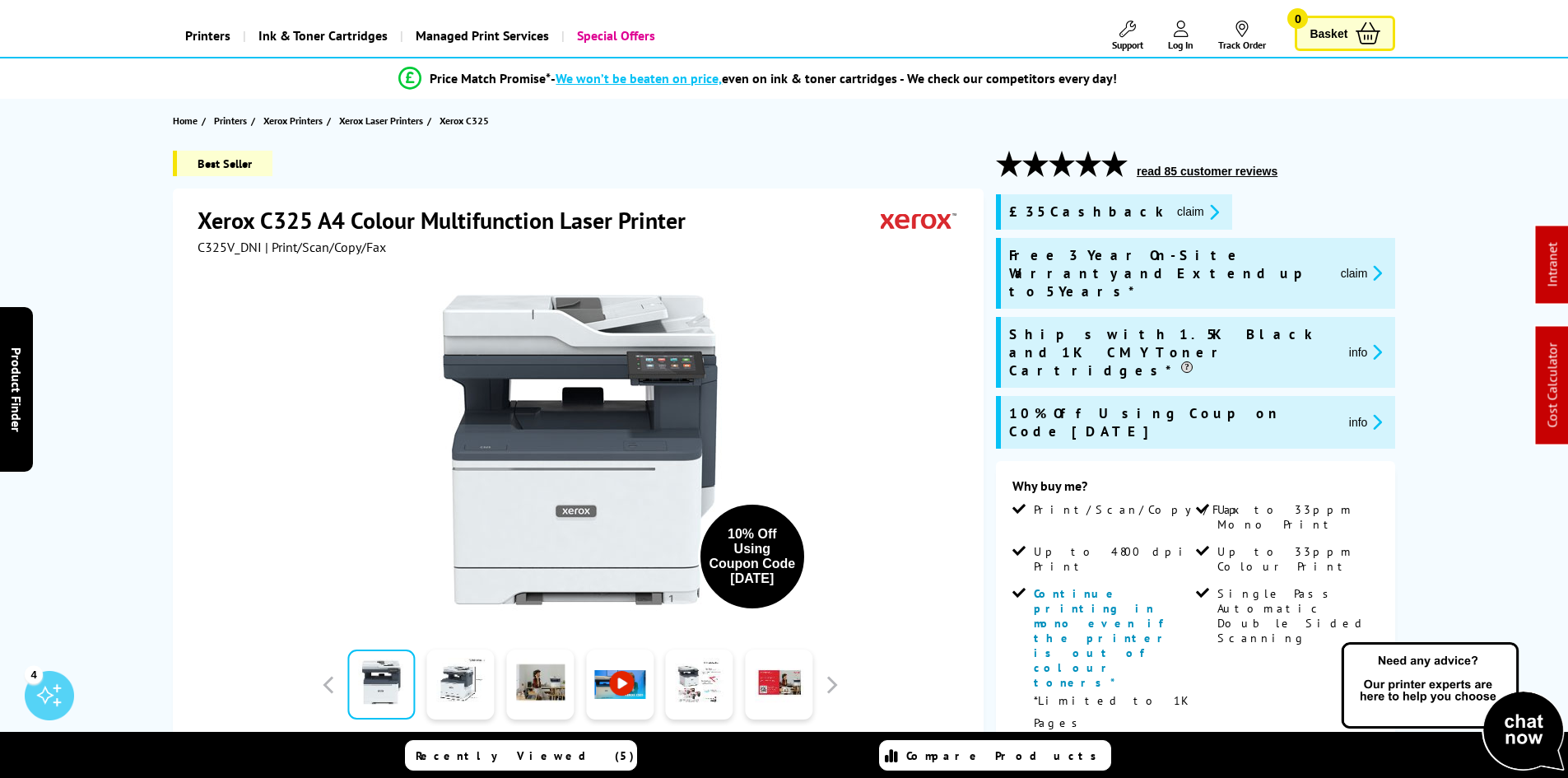
click at [224, 248] on span "C325V_DNI" at bounding box center [229, 247] width 65 height 16
drag, startPoint x: 224, startPoint y: 248, endPoint x: 112, endPoint y: 301, distance: 123.9
click at [145, 293] on div "Best Seller Xerox C325 A4 Colour Multifunction Laser Printer C325V_DNI | Print/…" at bounding box center [784, 703] width 1316 height 1103
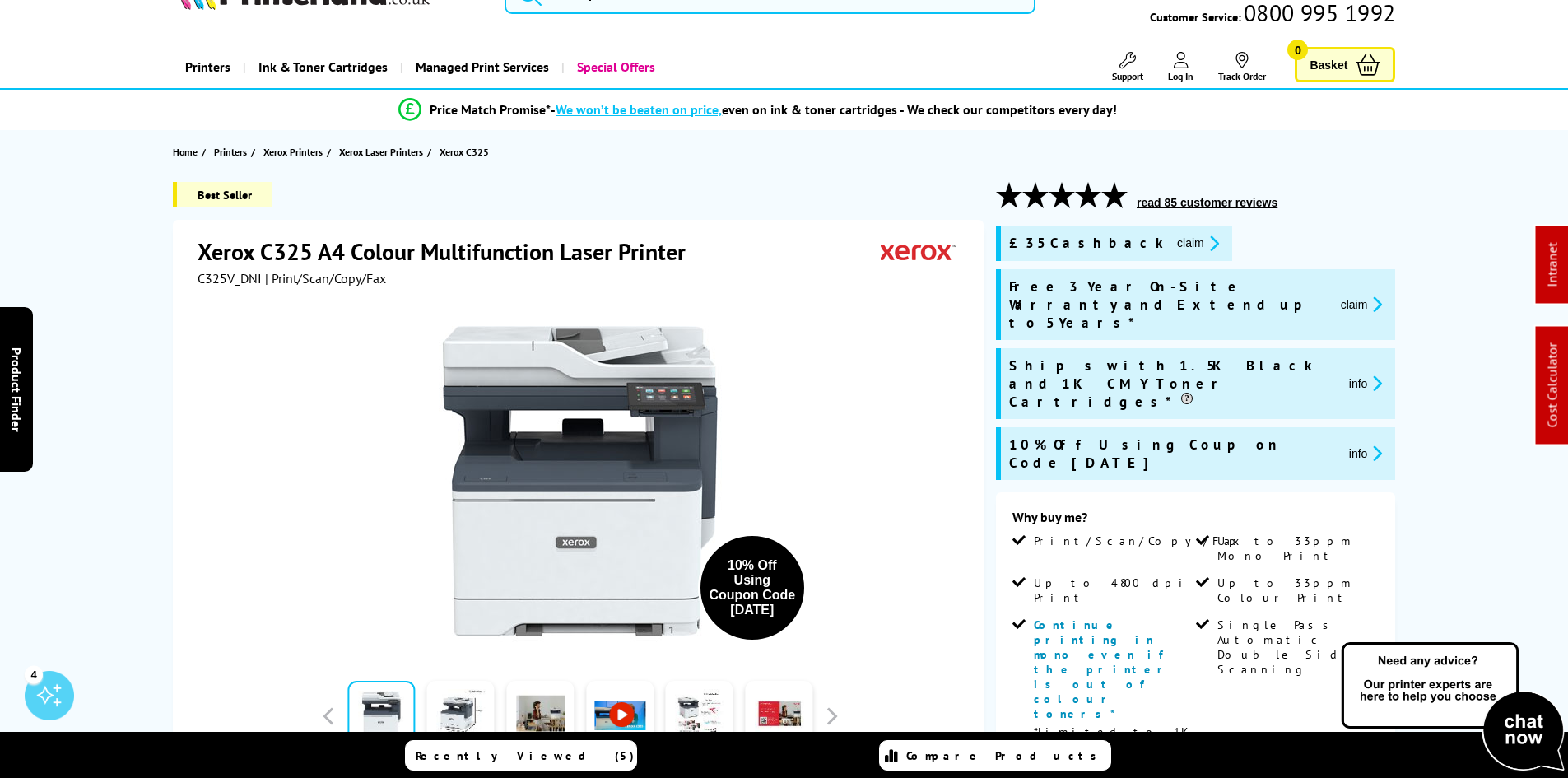
scroll to position [0, 0]
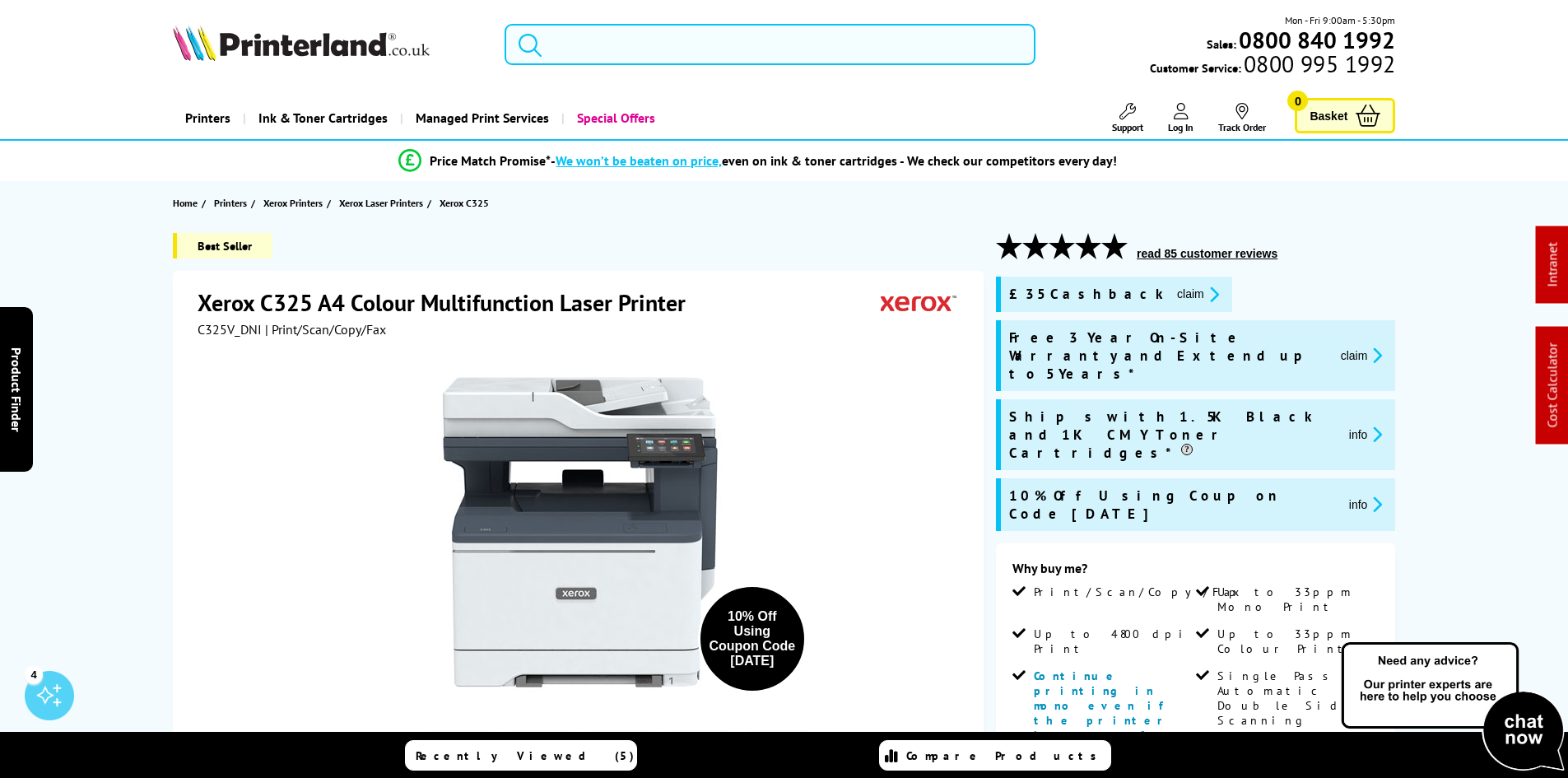
click at [651, 55] on input "search" at bounding box center [770, 44] width 531 height 41
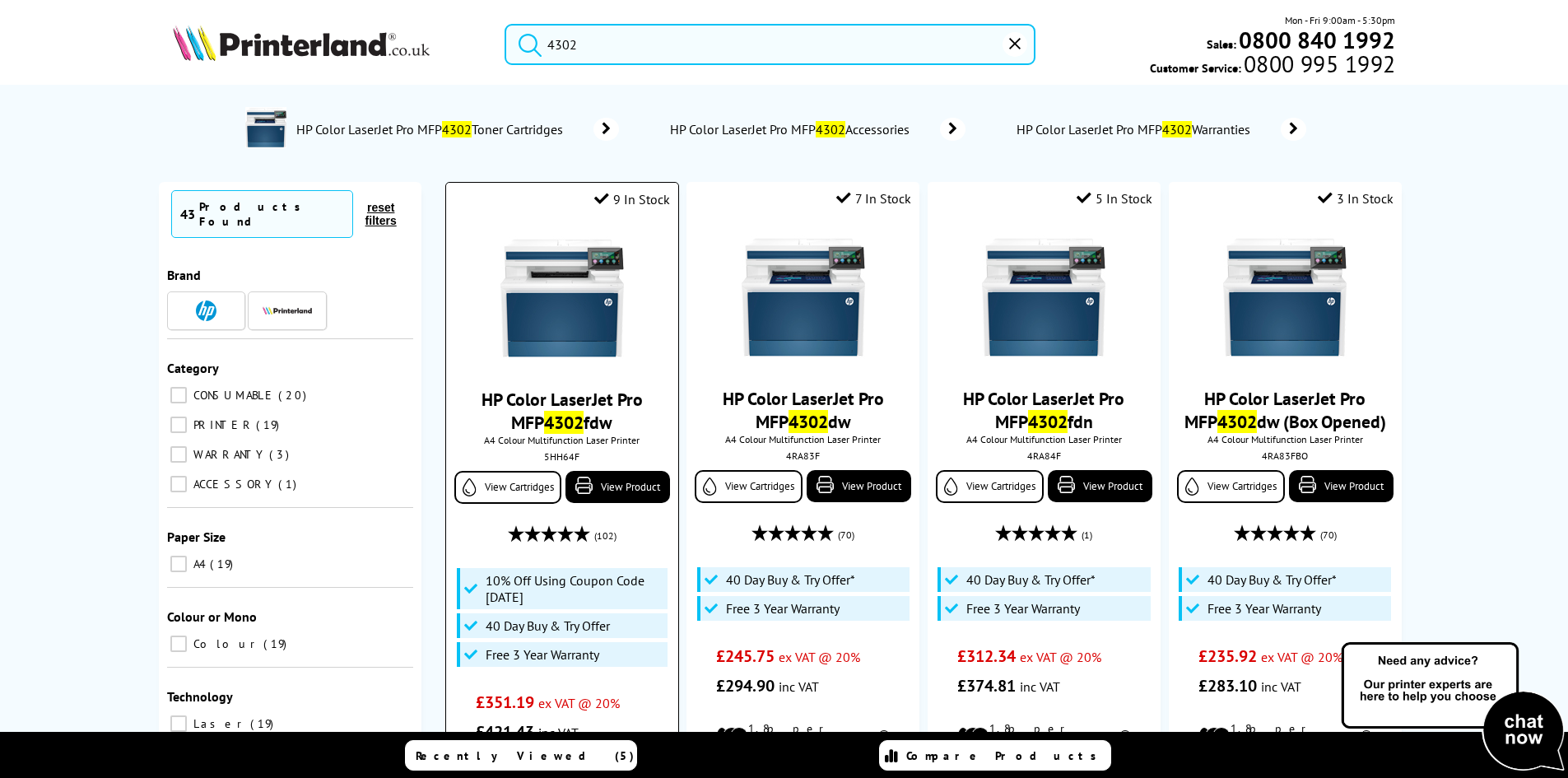
type input "4302"
click at [585, 343] on img at bounding box center [562, 298] width 124 height 124
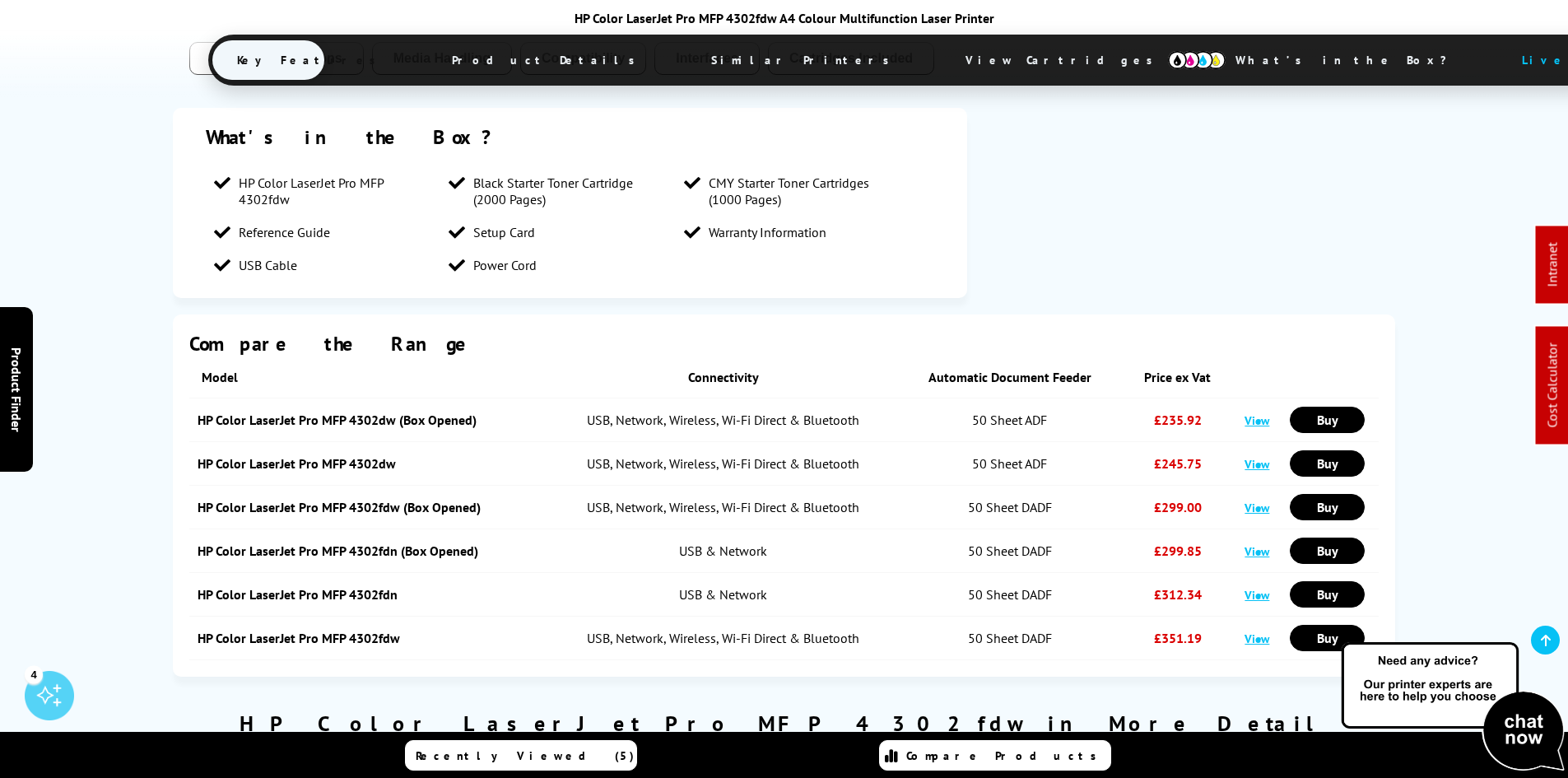
click at [941, 70] on span "View Cartridges" at bounding box center [1066, 60] width 252 height 43
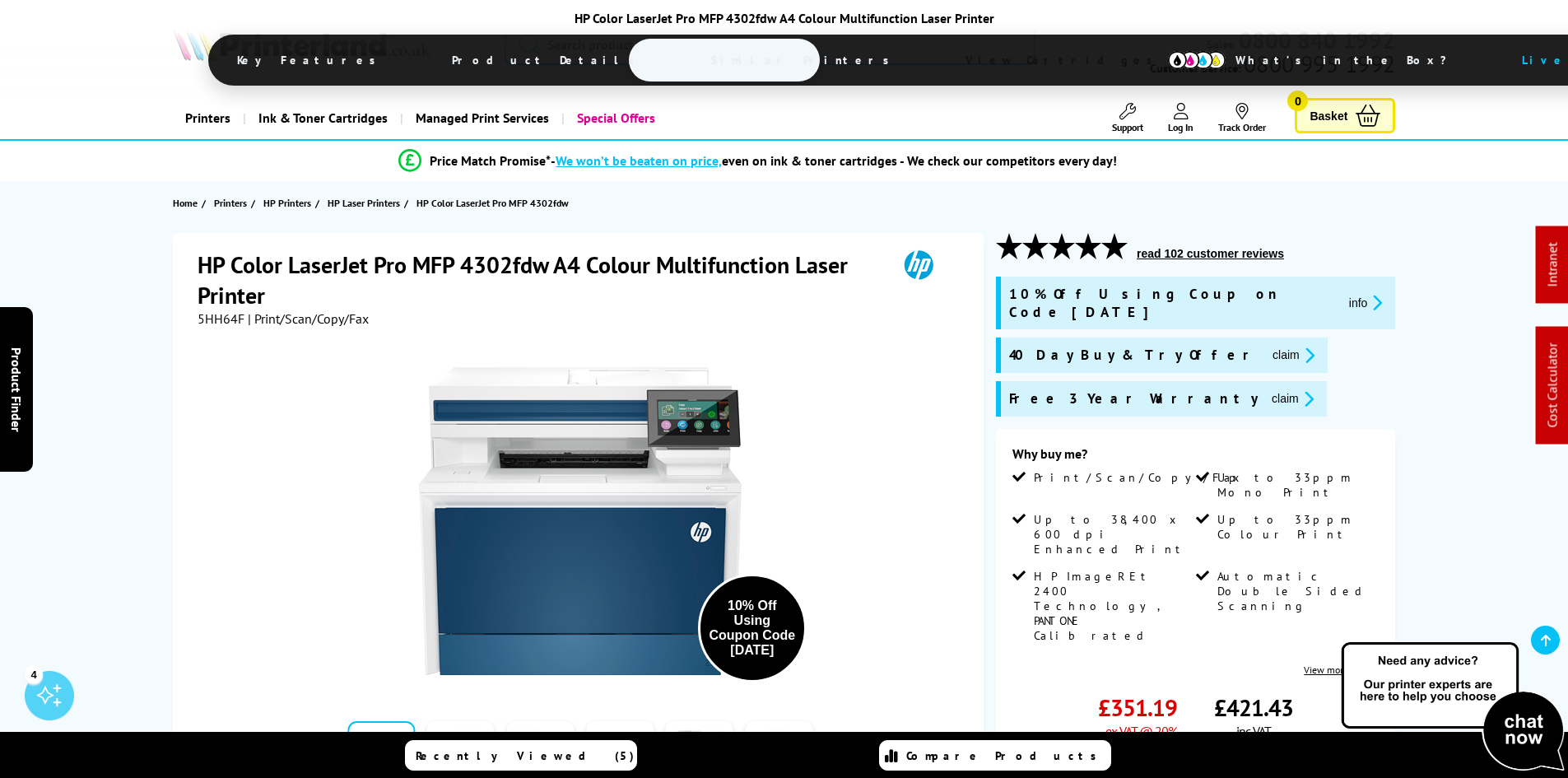
drag, startPoint x: 229, startPoint y: 617, endPoint x: 103, endPoint y: 145, distance: 488.5
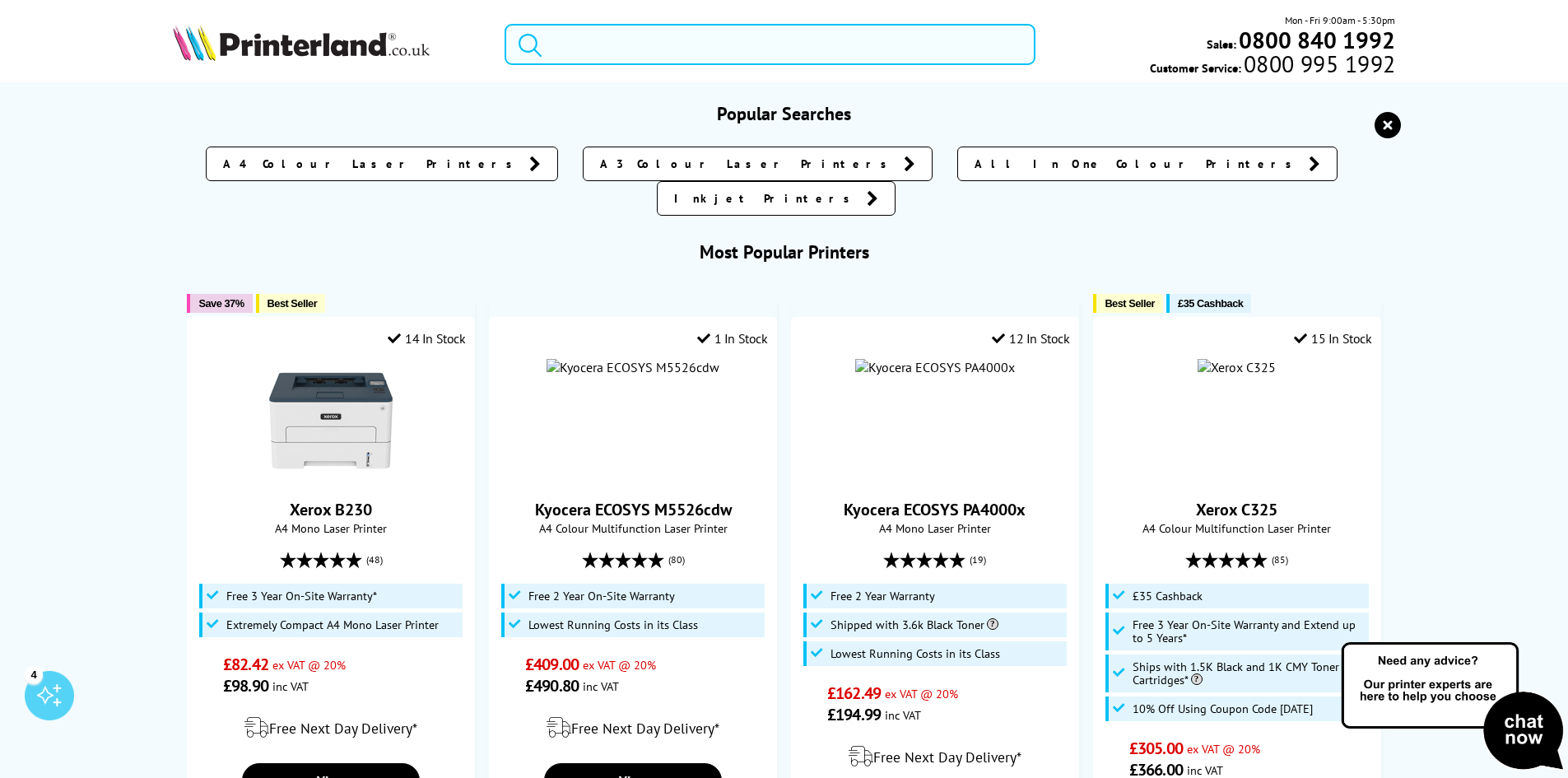
drag, startPoint x: 582, startPoint y: 54, endPoint x: 634, endPoint y: 78, distance: 57.3
click at [583, 54] on input "search" at bounding box center [770, 44] width 531 height 41
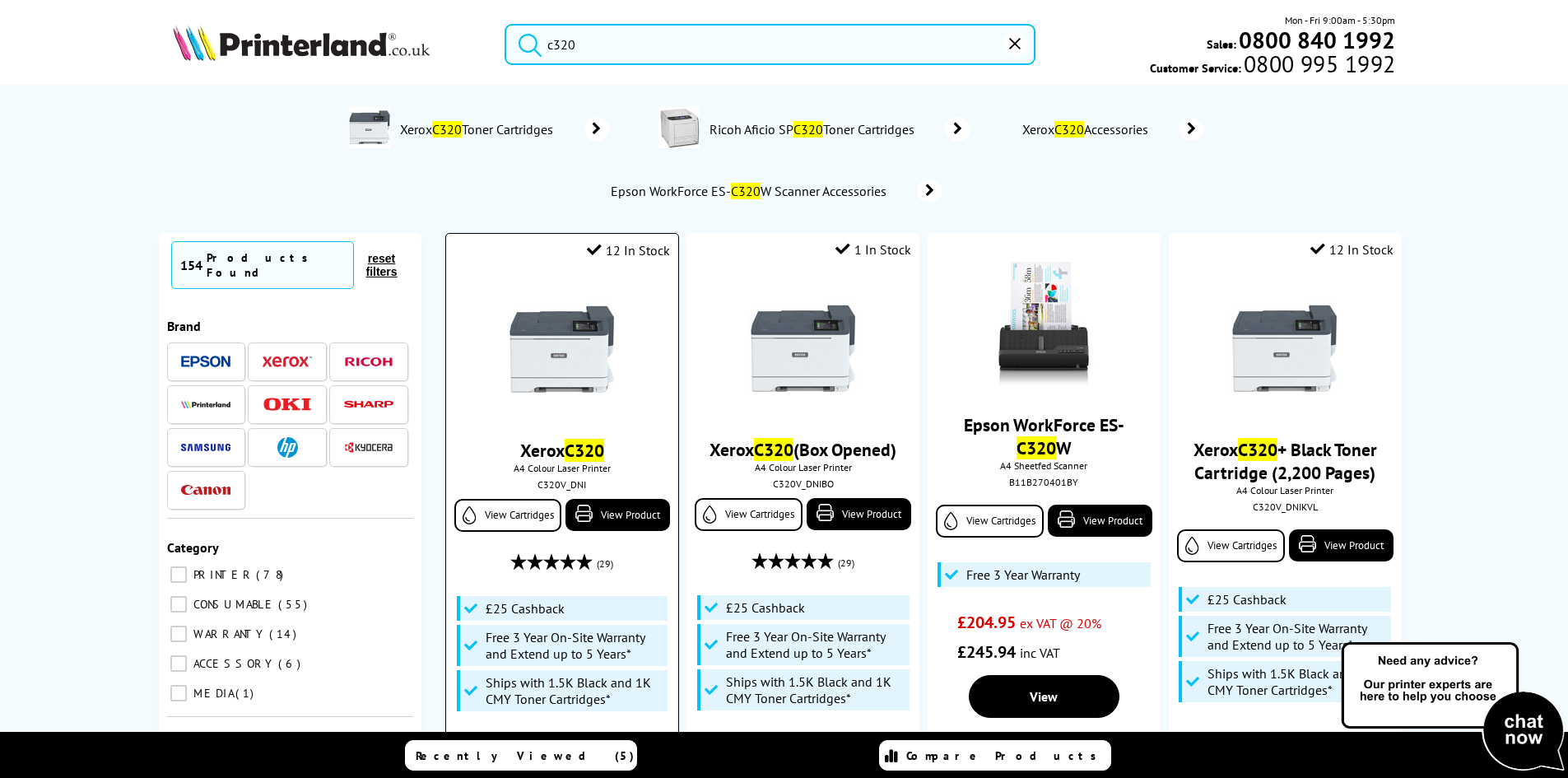
type input "c320"
click at [552, 337] on img at bounding box center [562, 349] width 124 height 124
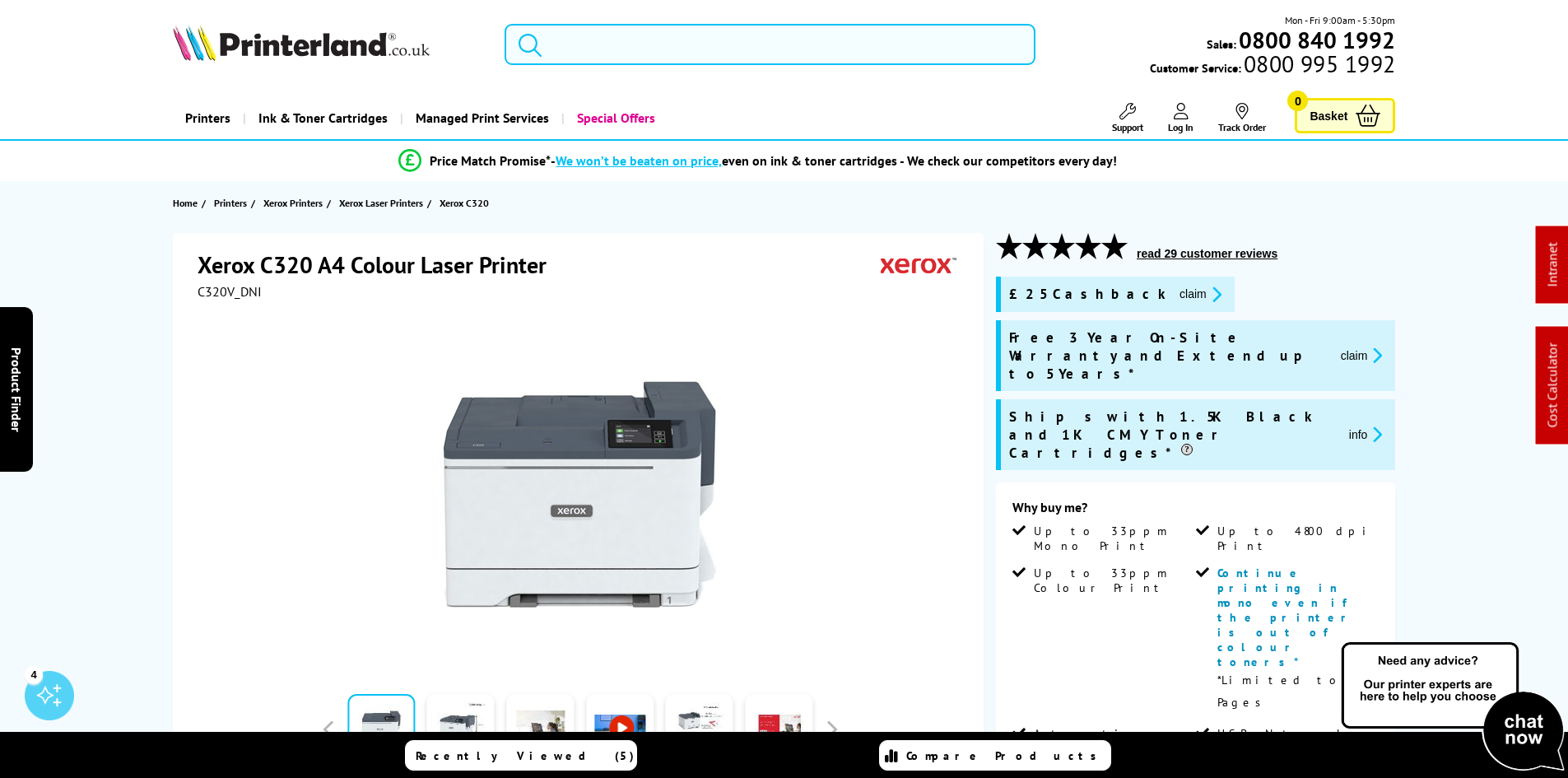
drag, startPoint x: 565, startPoint y: 59, endPoint x: 604, endPoint y: 82, distance: 45.3
click at [565, 59] on input "search" at bounding box center [770, 44] width 531 height 41
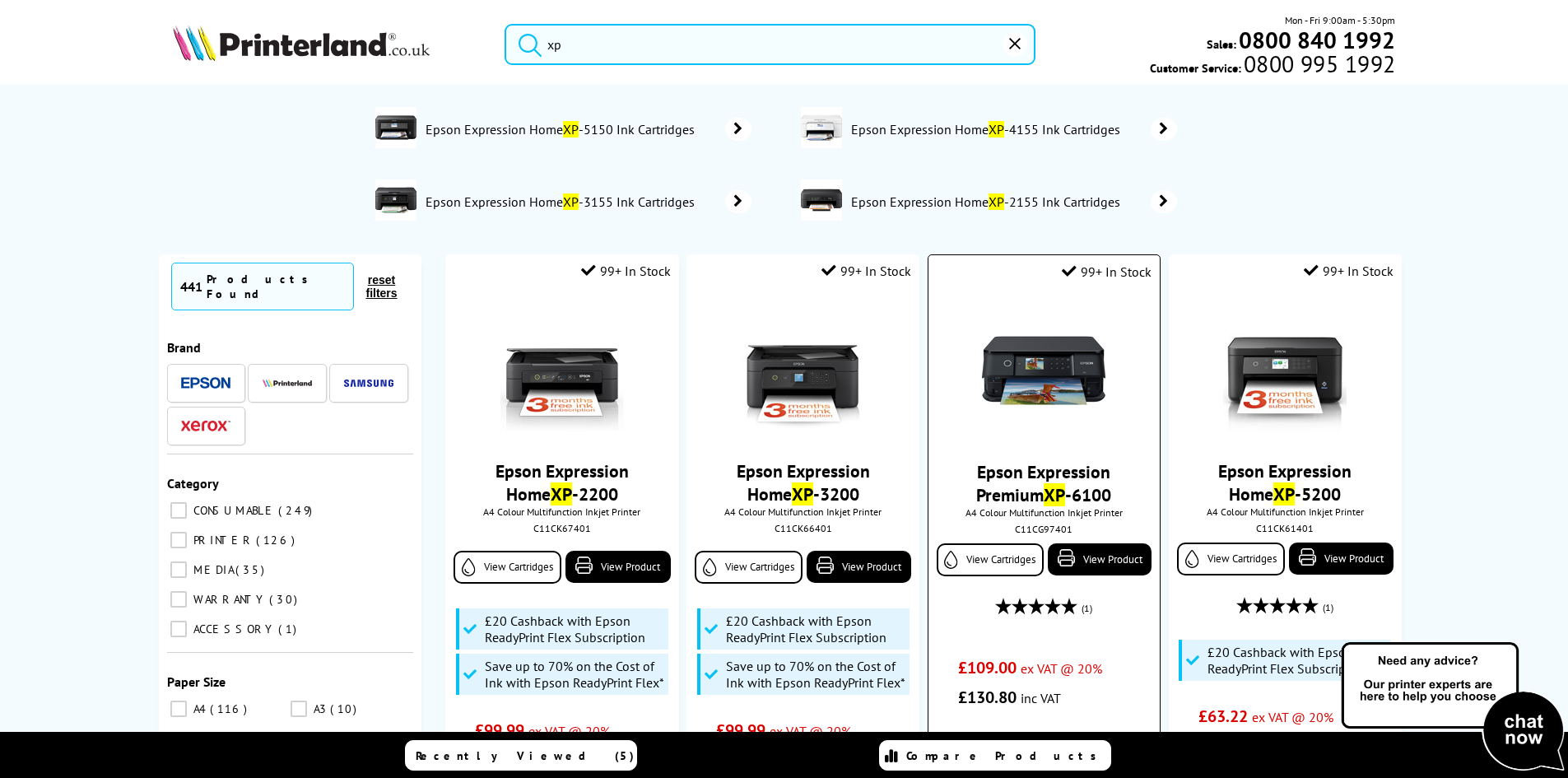
type input "xp"
click at [1059, 387] on img at bounding box center [1044, 370] width 124 height 124
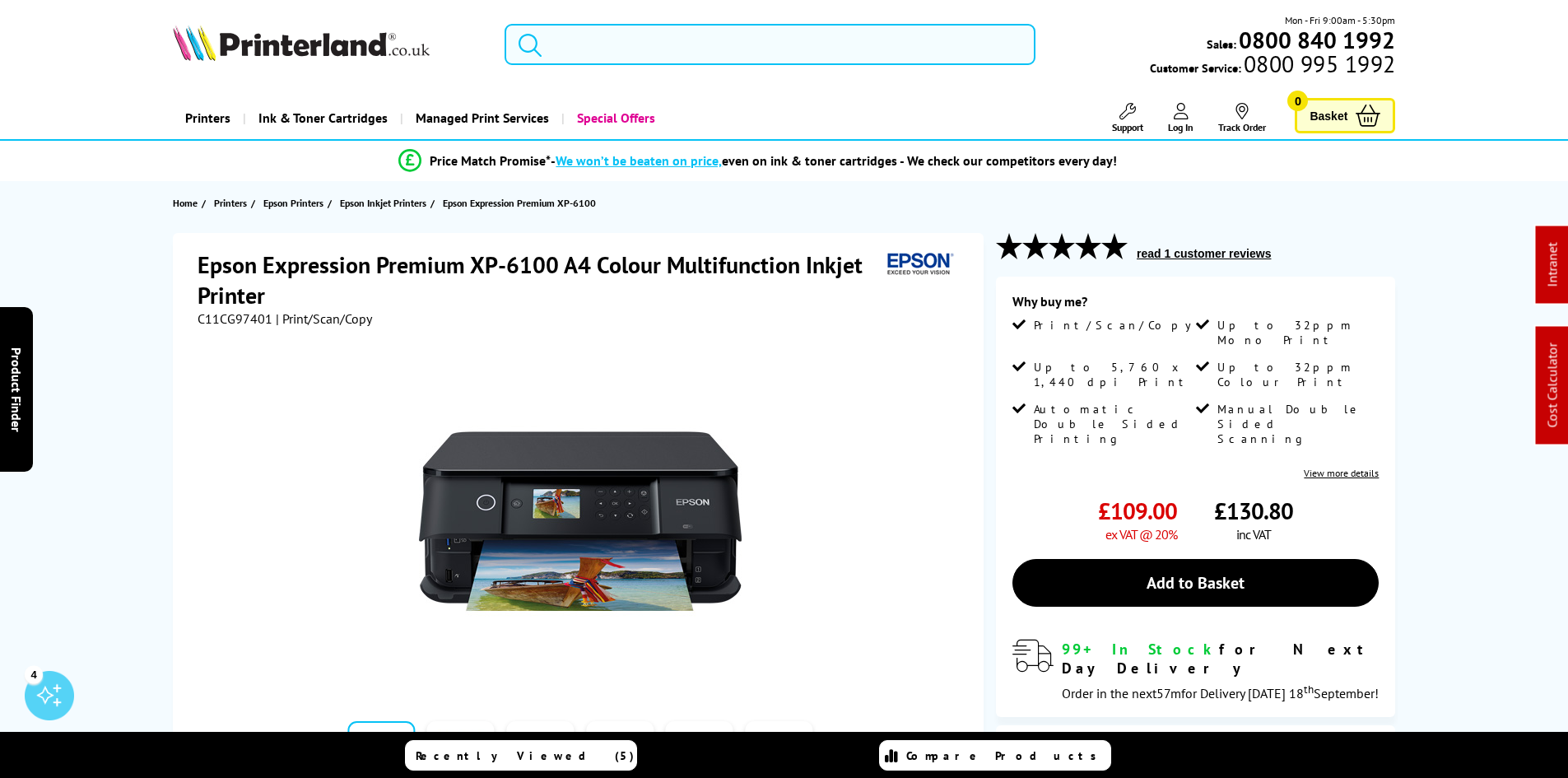
click at [557, 44] on input "search" at bounding box center [770, 44] width 531 height 41
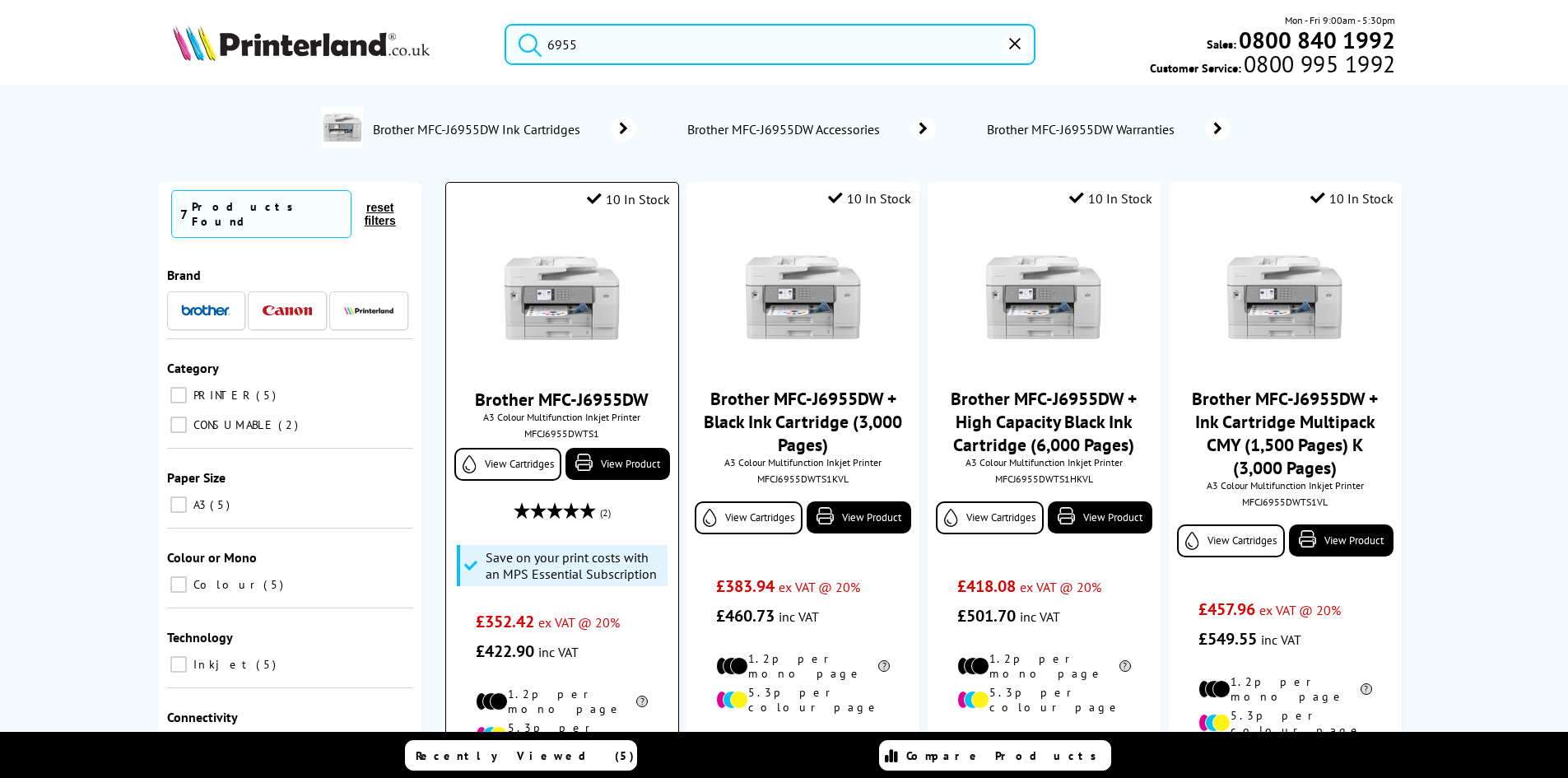
type input "6955"
click at [540, 265] on img at bounding box center [562, 298] width 124 height 124
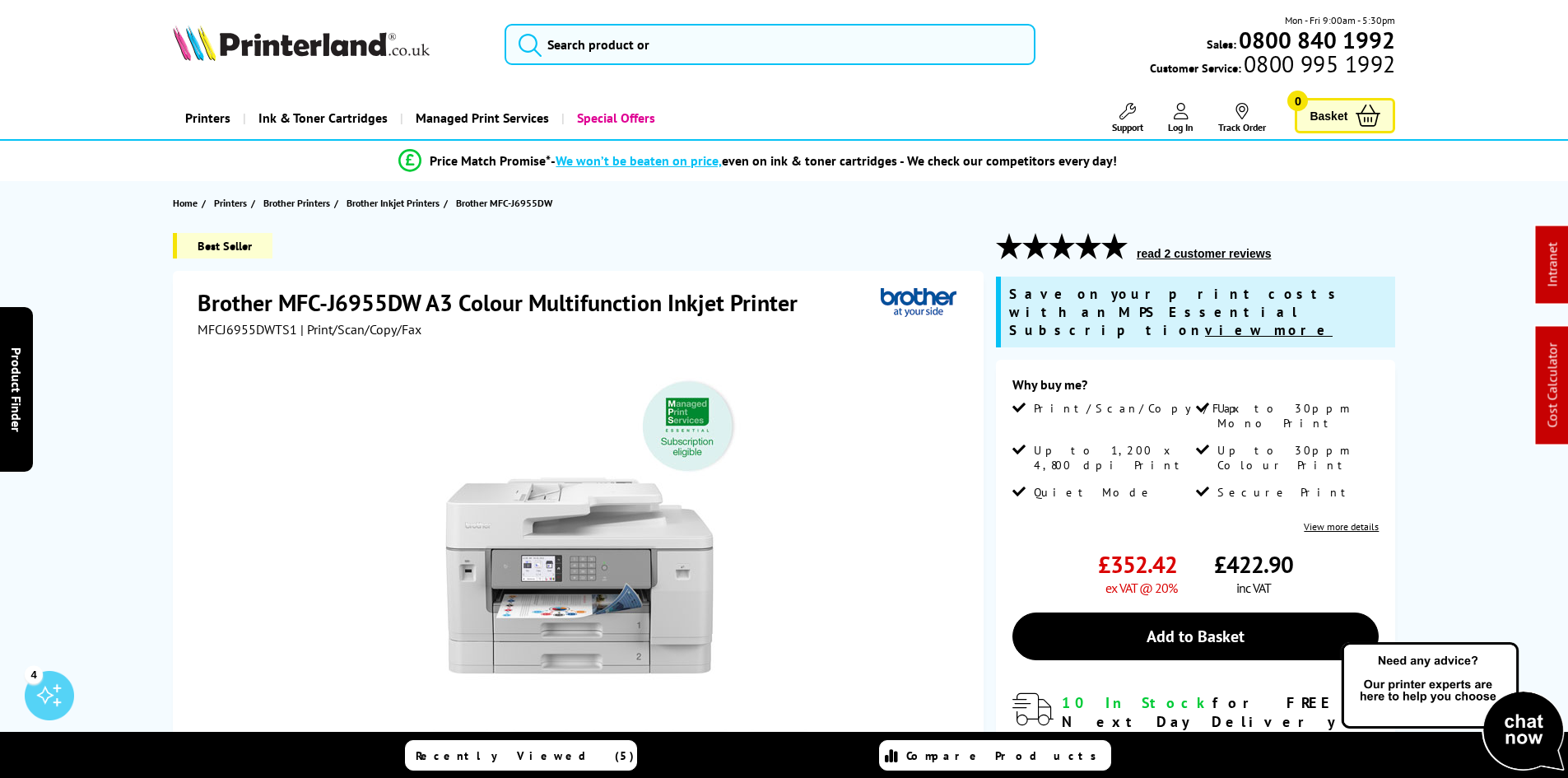
drag, startPoint x: 87, startPoint y: 453, endPoint x: 112, endPoint y: 417, distance: 43.8
drag, startPoint x: 918, startPoint y: 521, endPoint x: 963, endPoint y: 248, distance: 276.7
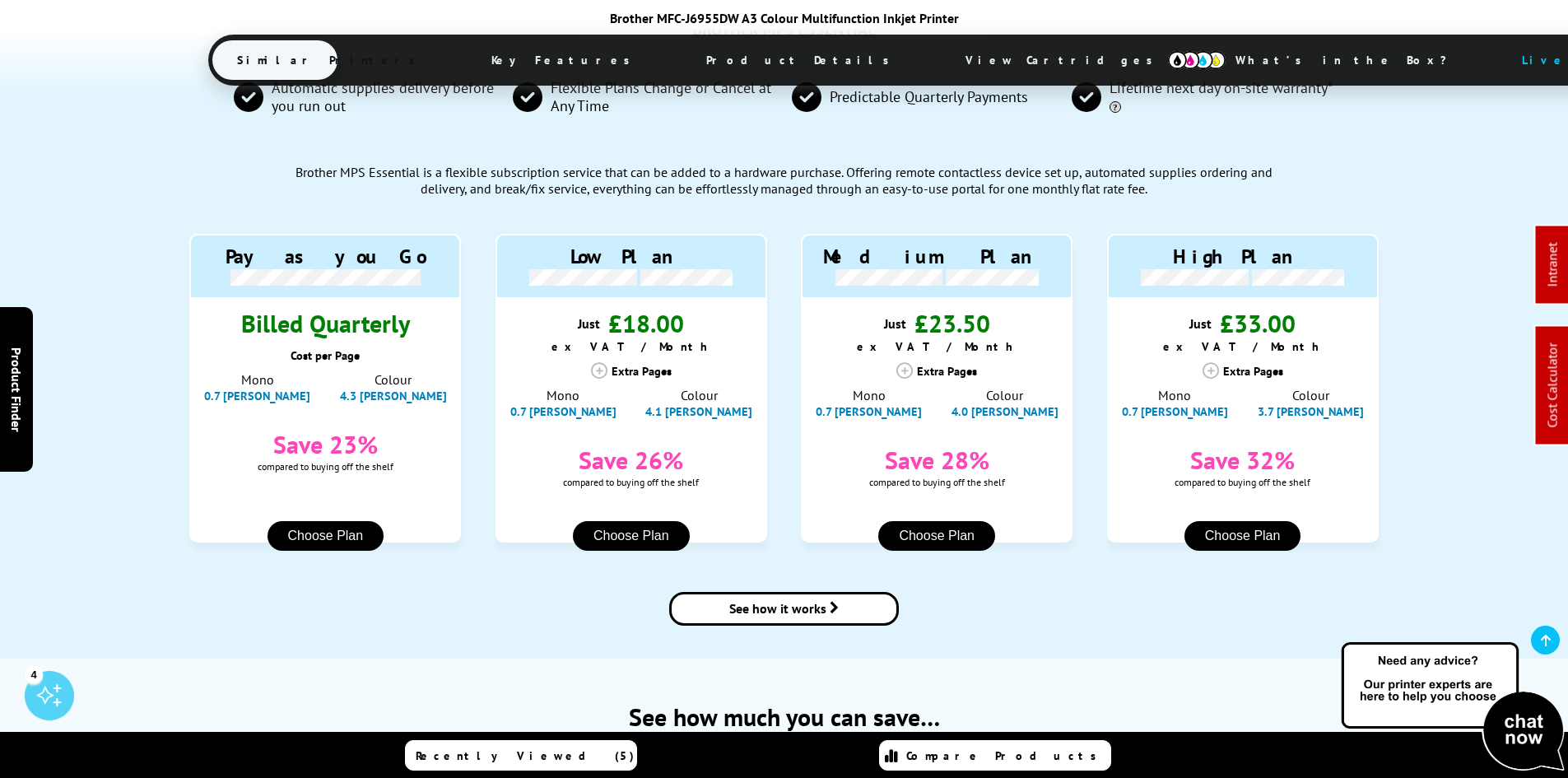
scroll to position [1234, 0]
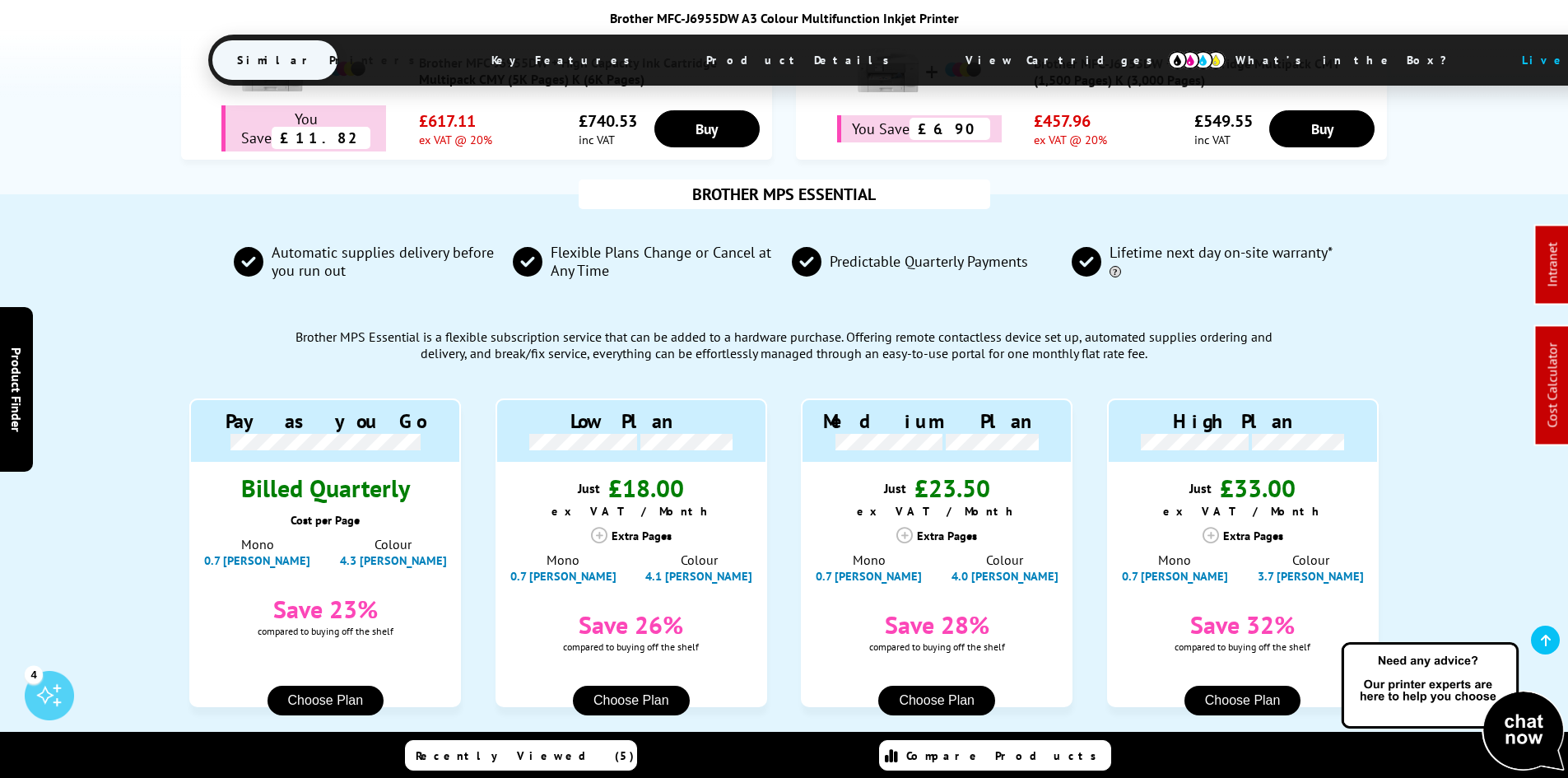
click at [100, 417] on div "BROTHER MPS ESSENTIAL Automatic supplies delivery before you run out Flexible P…" at bounding box center [784, 509] width 1568 height 629
click at [96, 508] on div "BROTHER MPS ESSENTIAL Automatic supplies delivery before you run out Flexible P…" at bounding box center [784, 509] width 1568 height 629
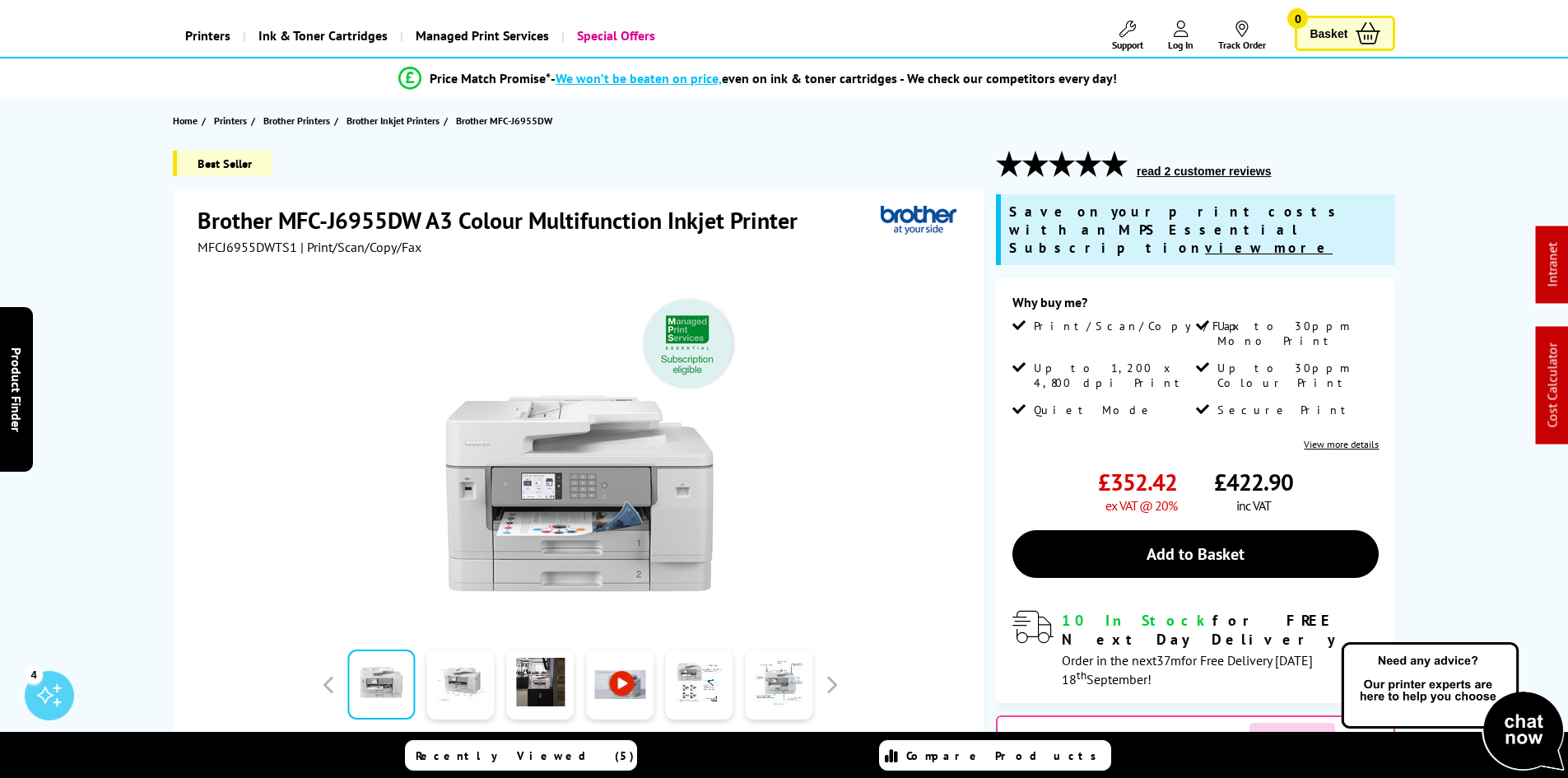
scroll to position [0, 0]
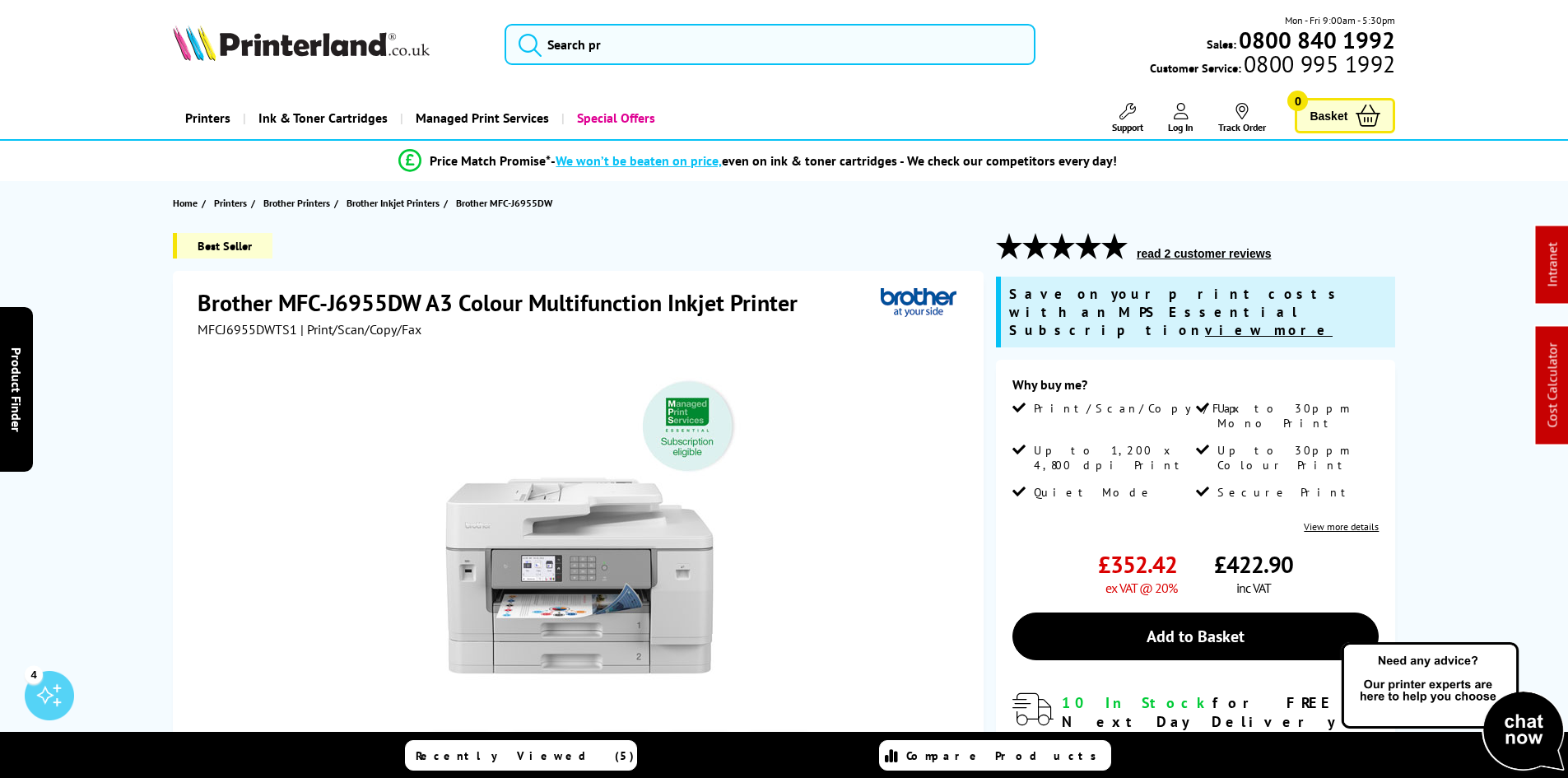
click at [140, 413] on div "Best Seller Brother MFC-J6955DW A3 Colour Multifunction Inkjet Printer MFCJ6955…" at bounding box center [784, 625] width 1316 height 786
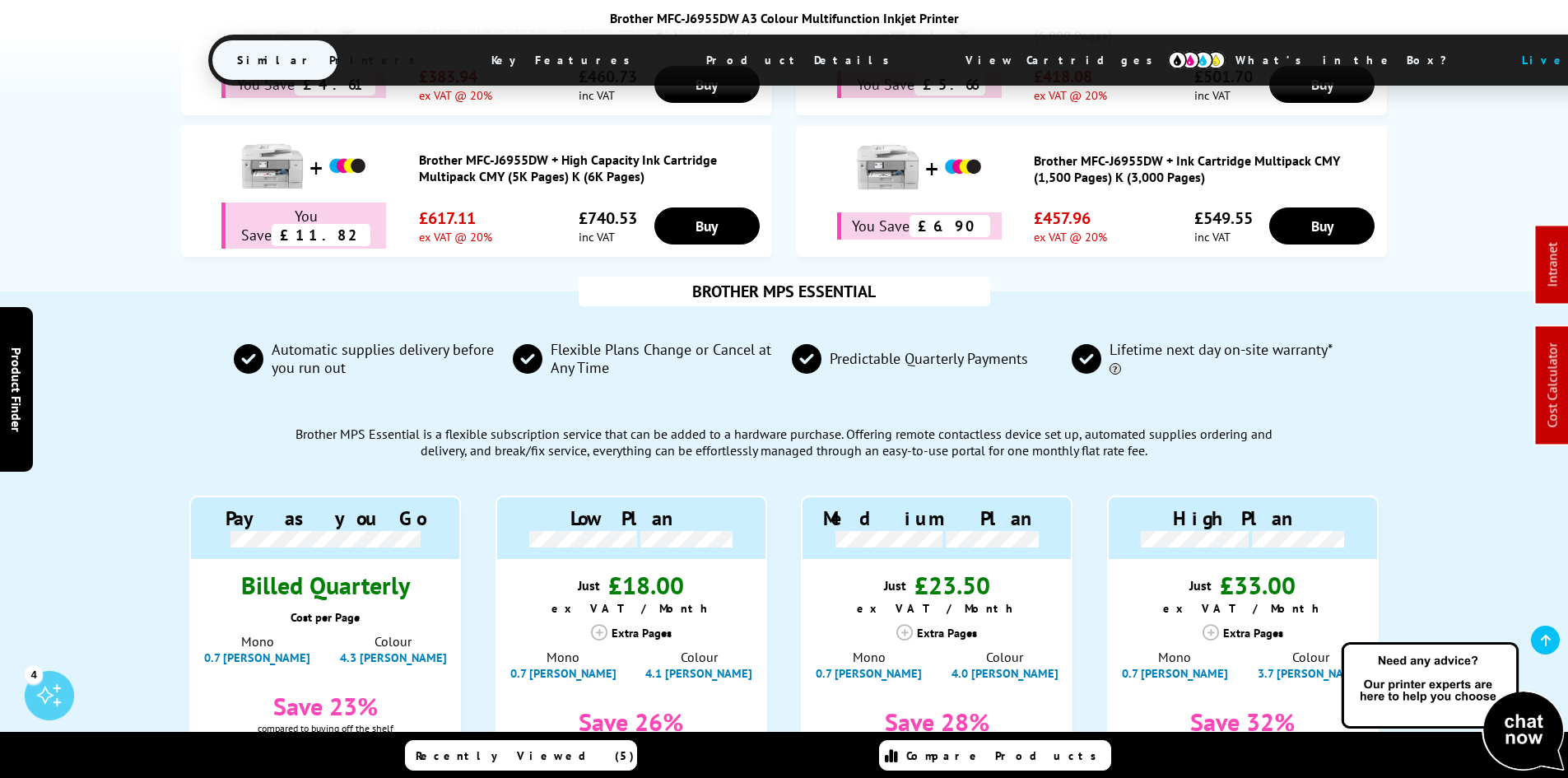
scroll to position [1152, 0]
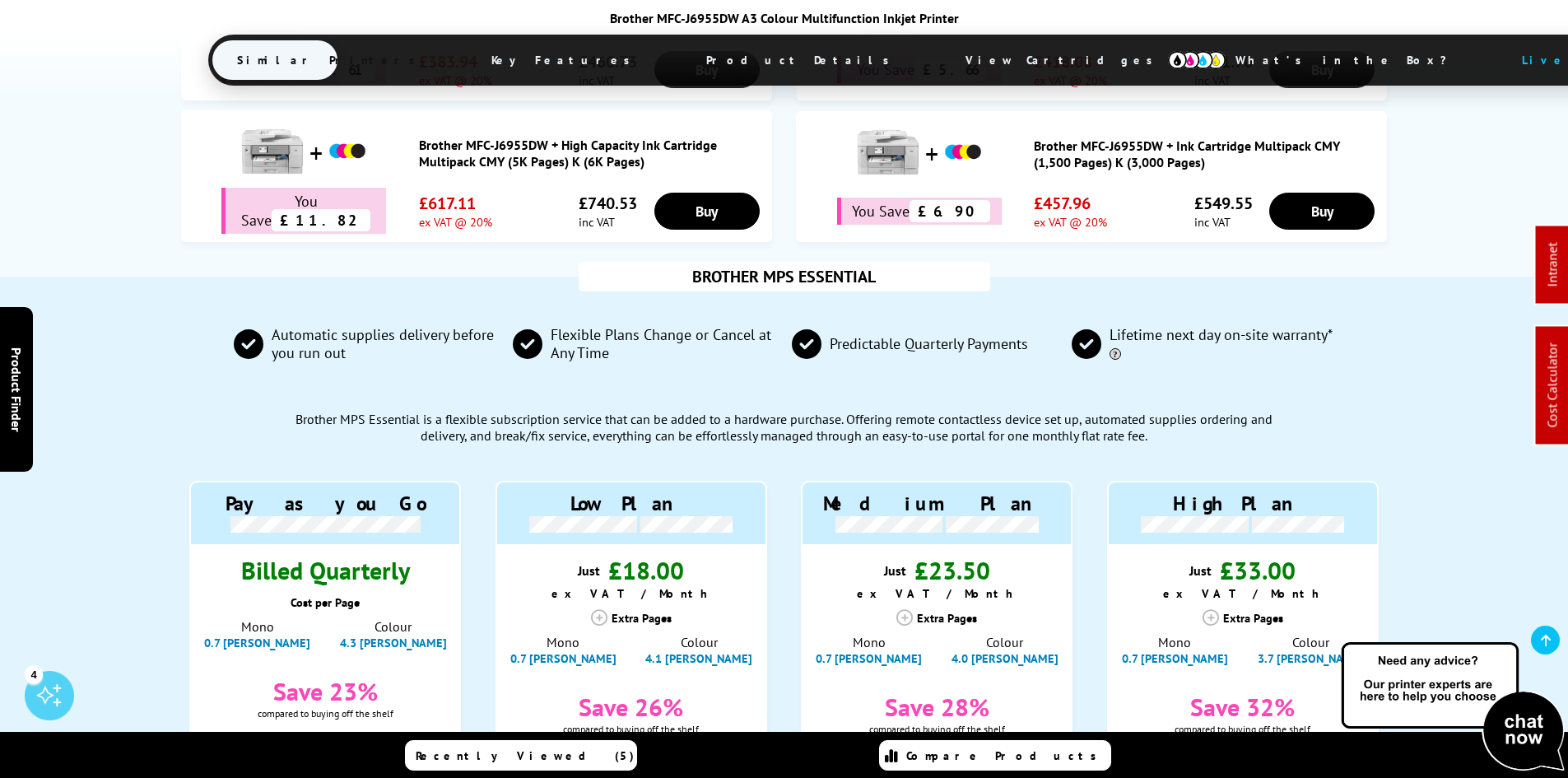
click at [136, 543] on div "BROTHER MPS ESSENTIAL Automatic supplies delivery before you run out Flexible P…" at bounding box center [784, 591] width 1316 height 629
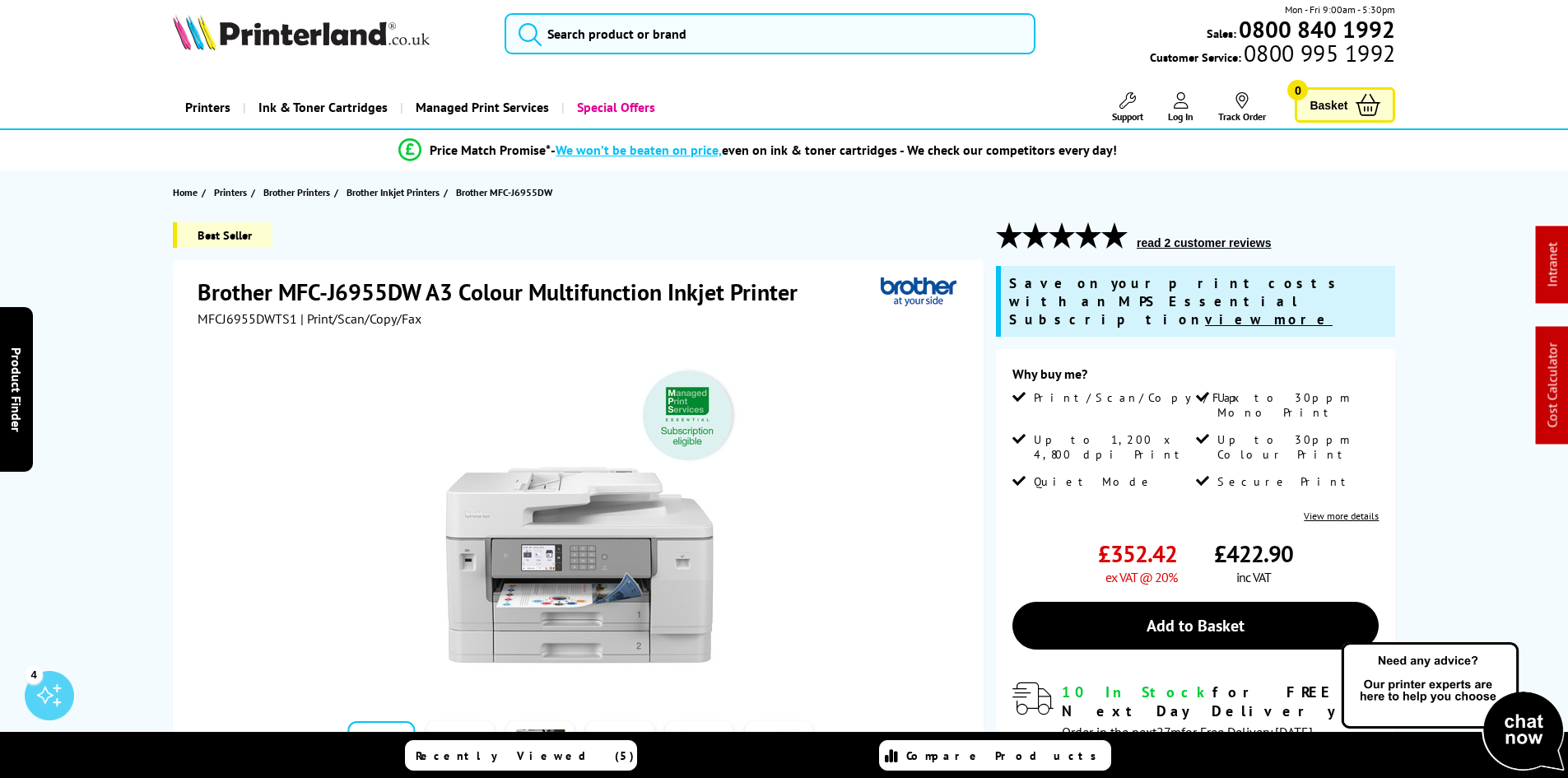
scroll to position [0, 0]
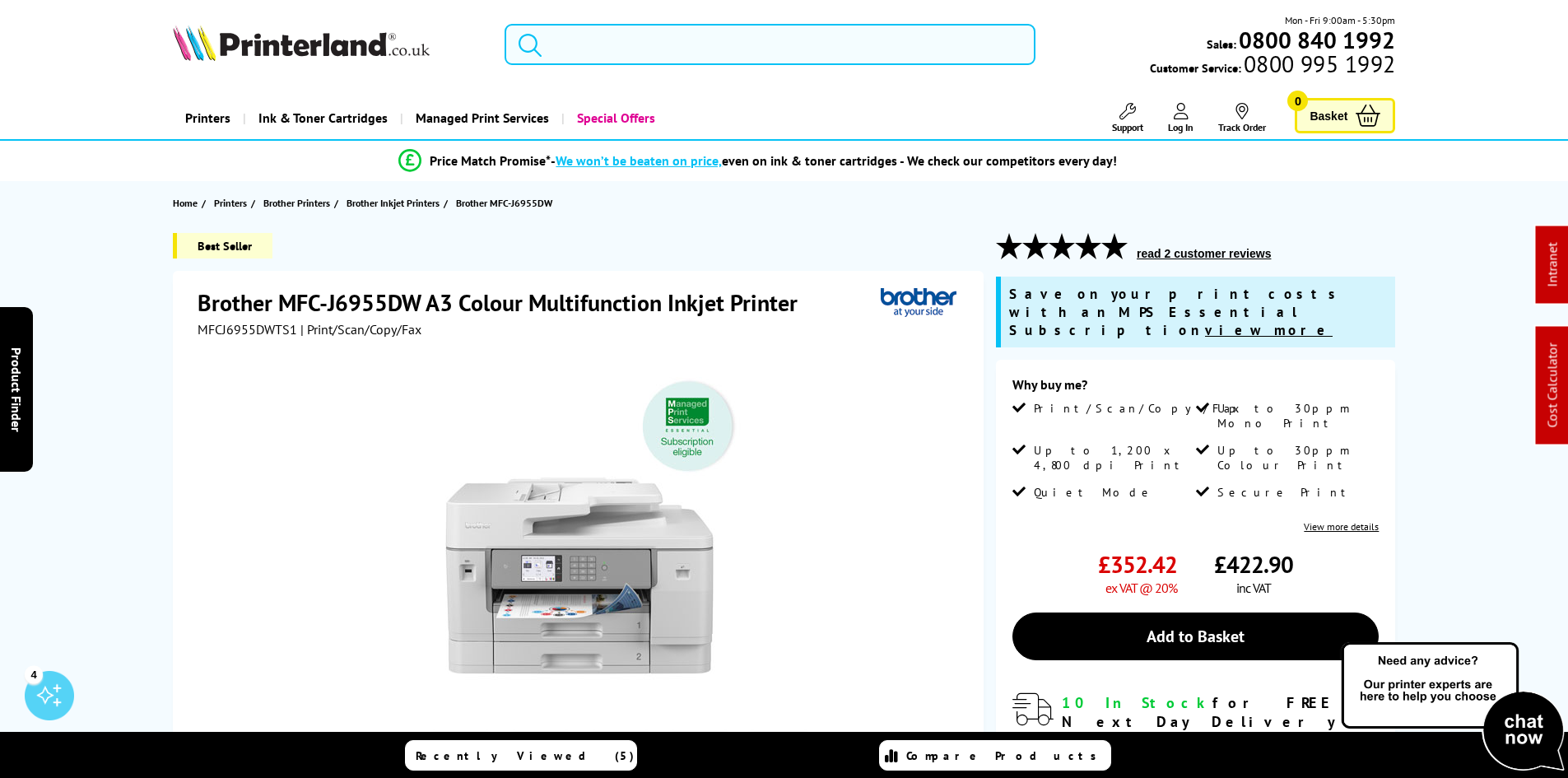
click at [672, 48] on input "search" at bounding box center [770, 44] width 531 height 41
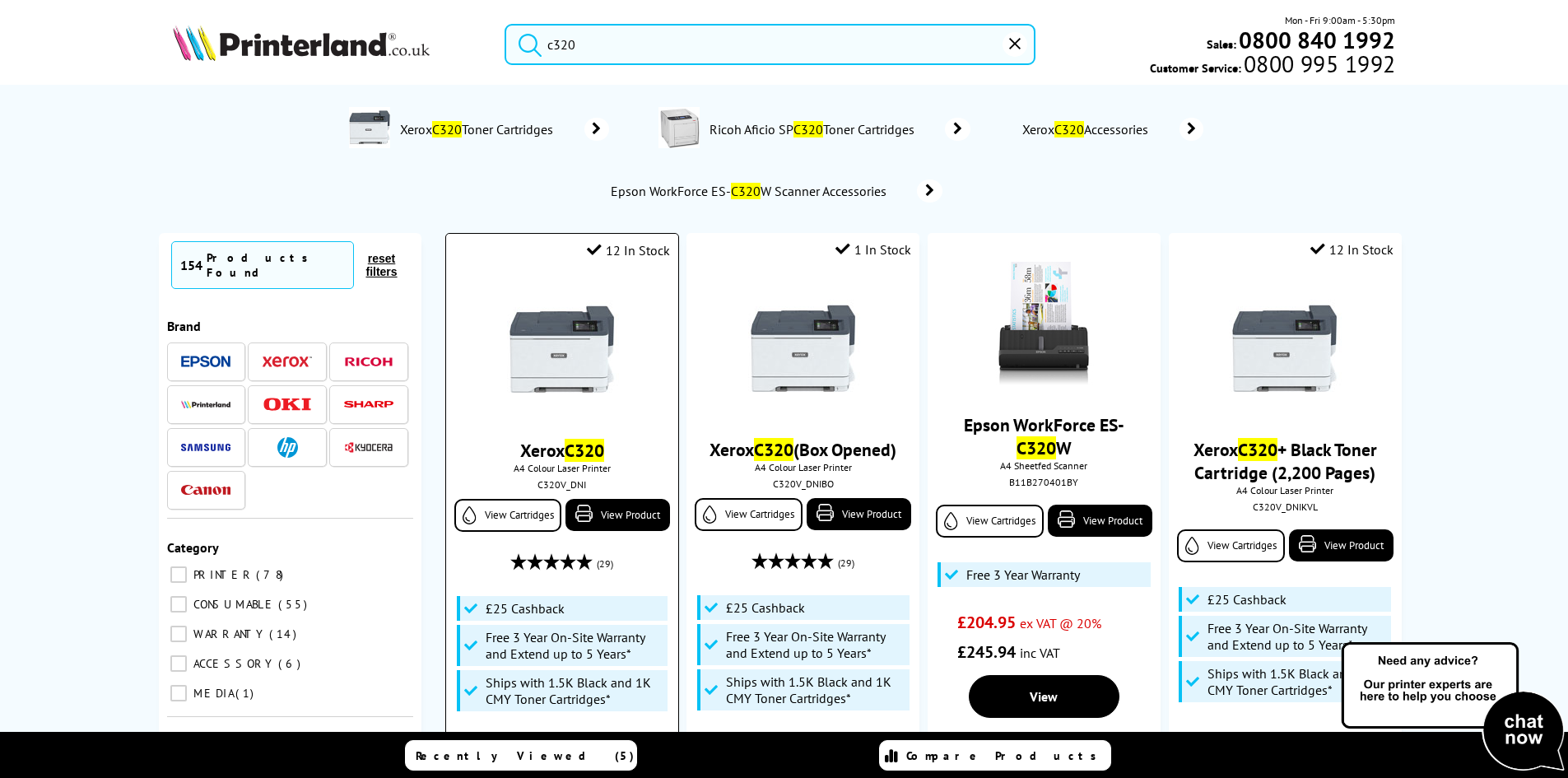
type input "c320"
click at [584, 365] on img at bounding box center [562, 349] width 124 height 124
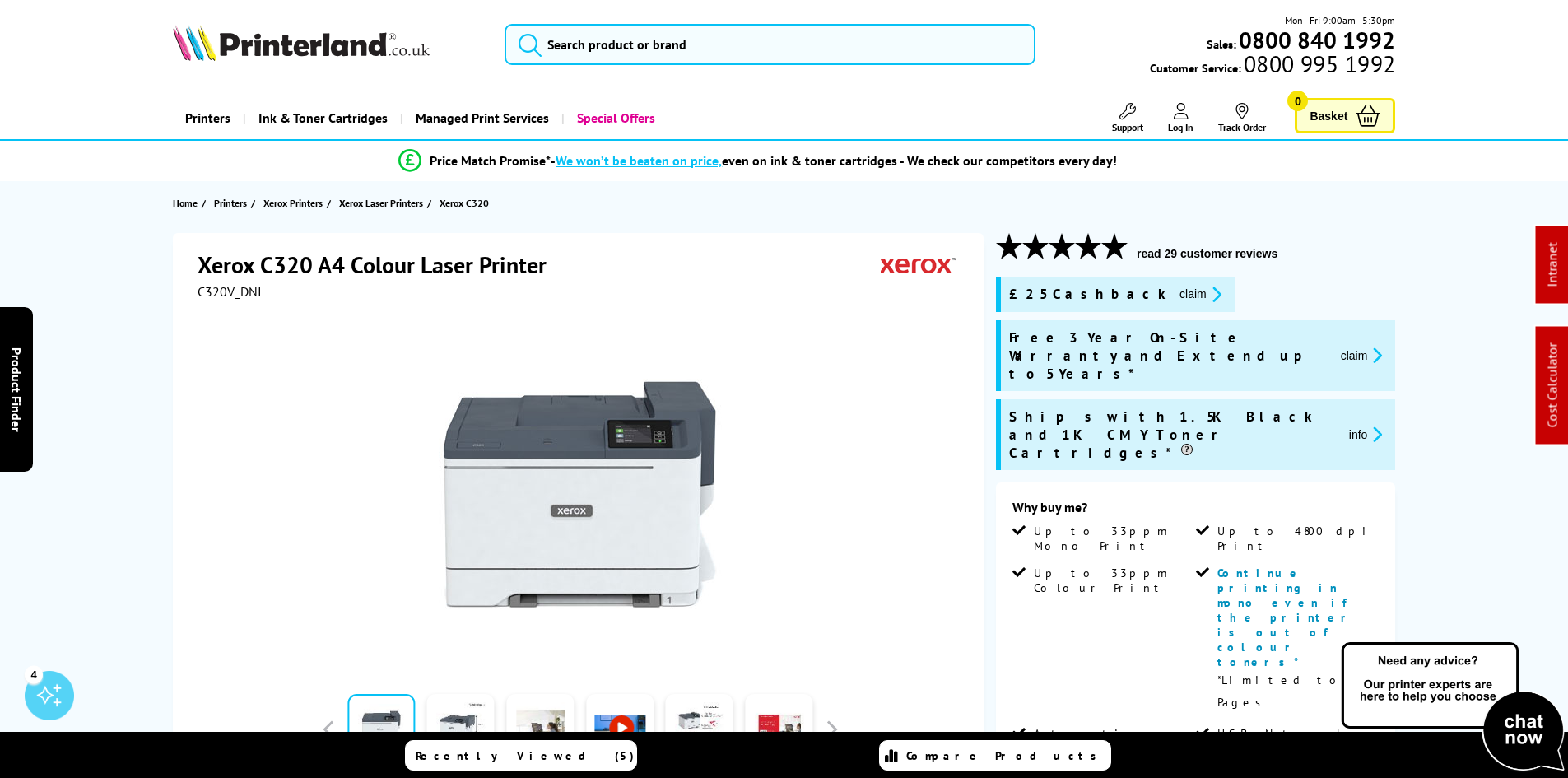
click at [210, 292] on span "C320V_DNI" at bounding box center [229, 291] width 65 height 16
copy span "C320V_DNI"
drag, startPoint x: 1114, startPoint y: 296, endPoint x: 1124, endPoint y: 351, distance: 55.9
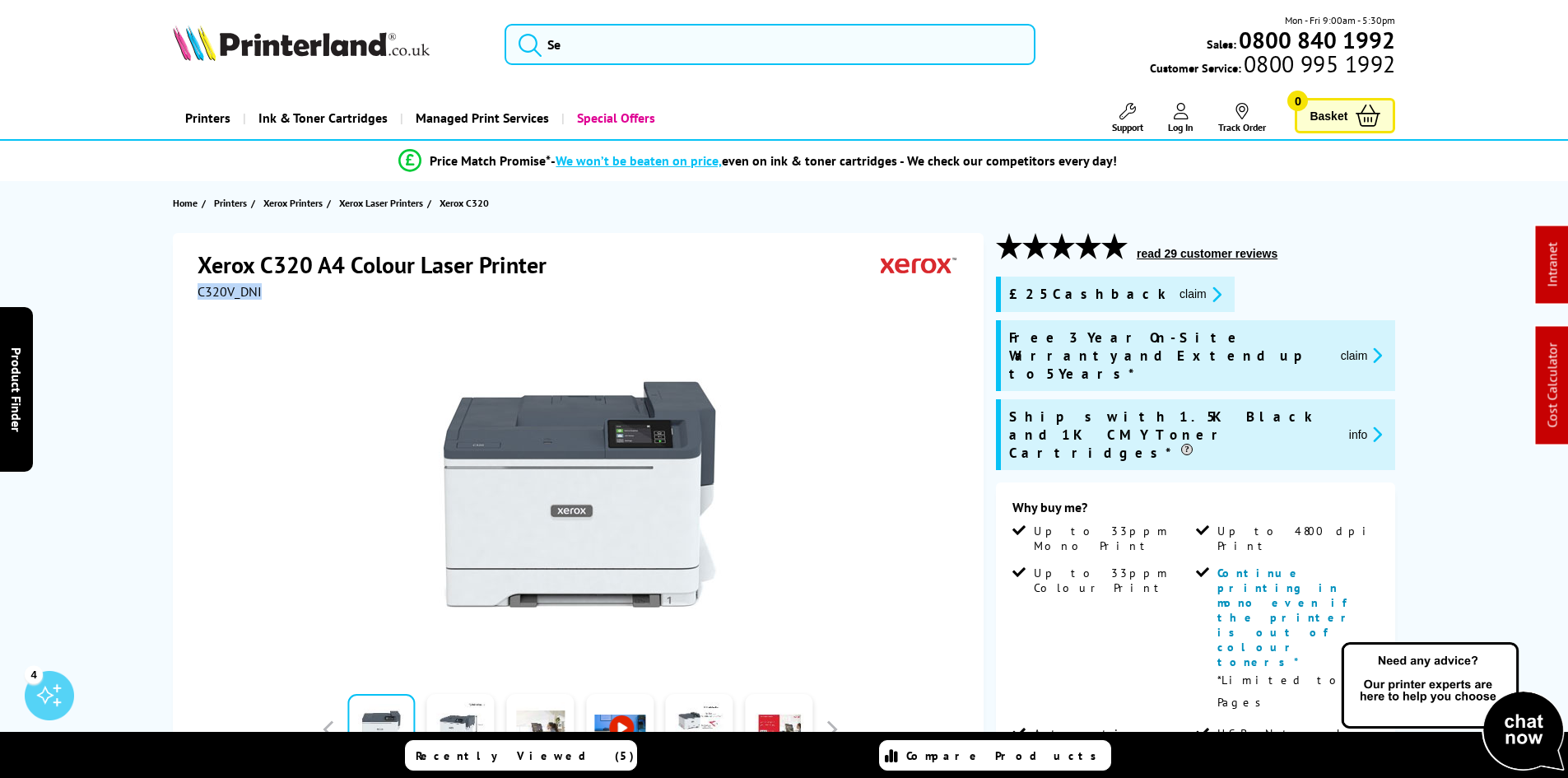
click at [1174, 296] on button "claim" at bounding box center [1200, 294] width 52 height 19
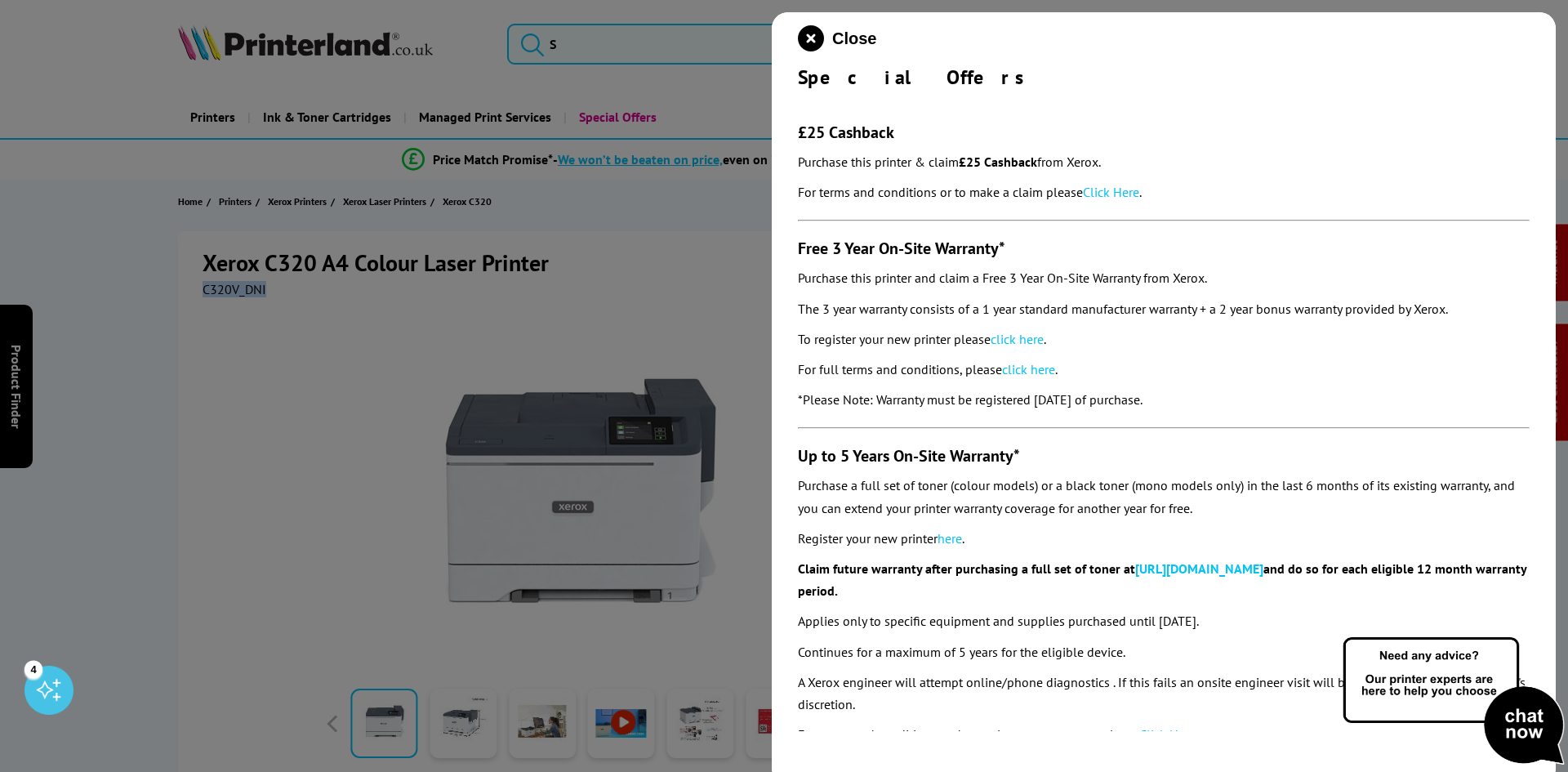
drag, startPoint x: 796, startPoint y: 71, endPoint x: 1279, endPoint y: 397, distance: 582.7
click at [1279, 397] on div "Close Special Offers £25 Cashback Purchase this printer & claim £25 Cashback fr…" at bounding box center [1164, 399] width 784 height 772
copy div "Special Offers £25 Cashback Purchase this printer & claim £25 Cashback from Xer…"
click at [802, 40] on icon "close modal" at bounding box center [810, 38] width 26 height 26
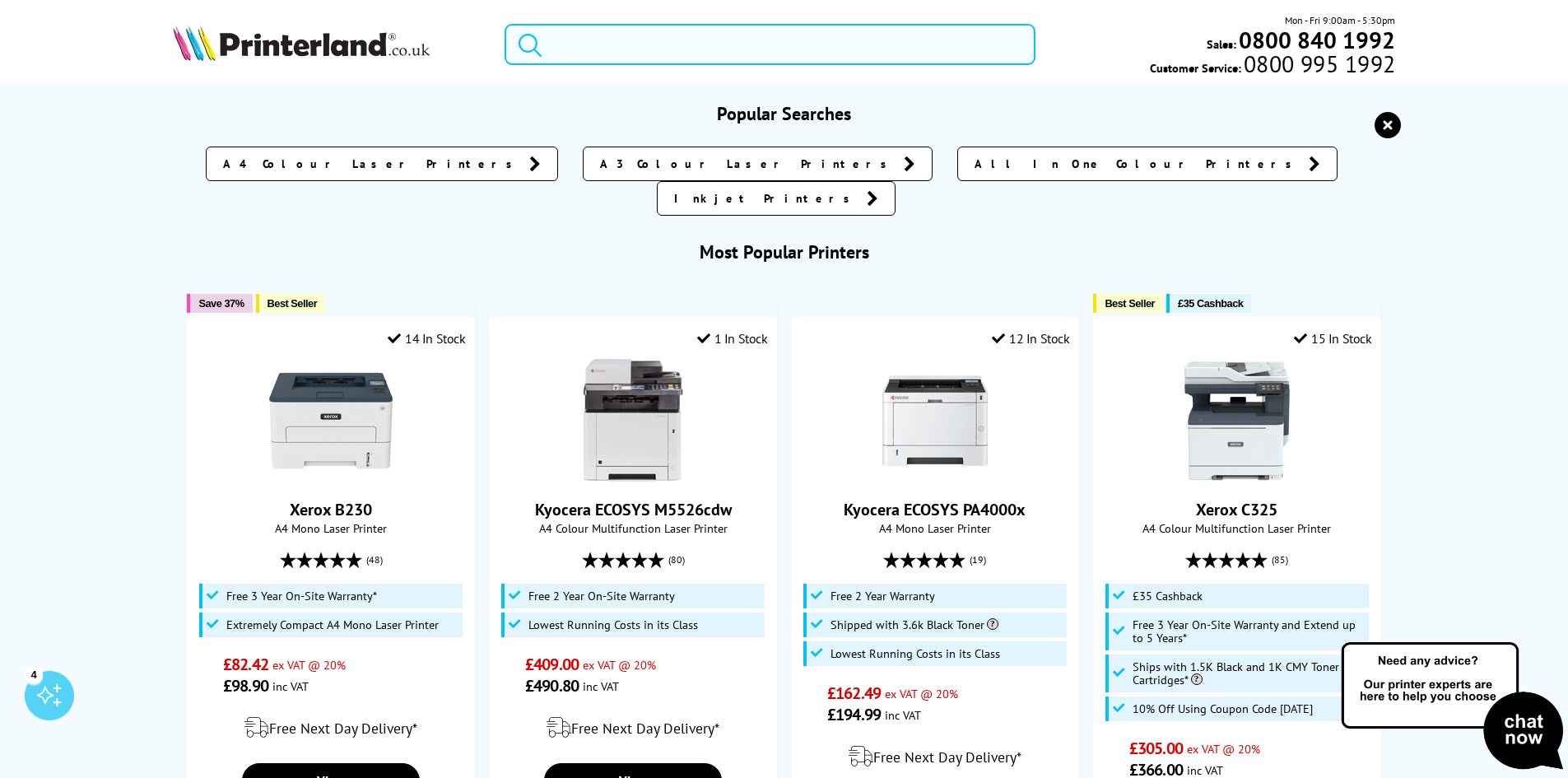
paste input "106R03624"
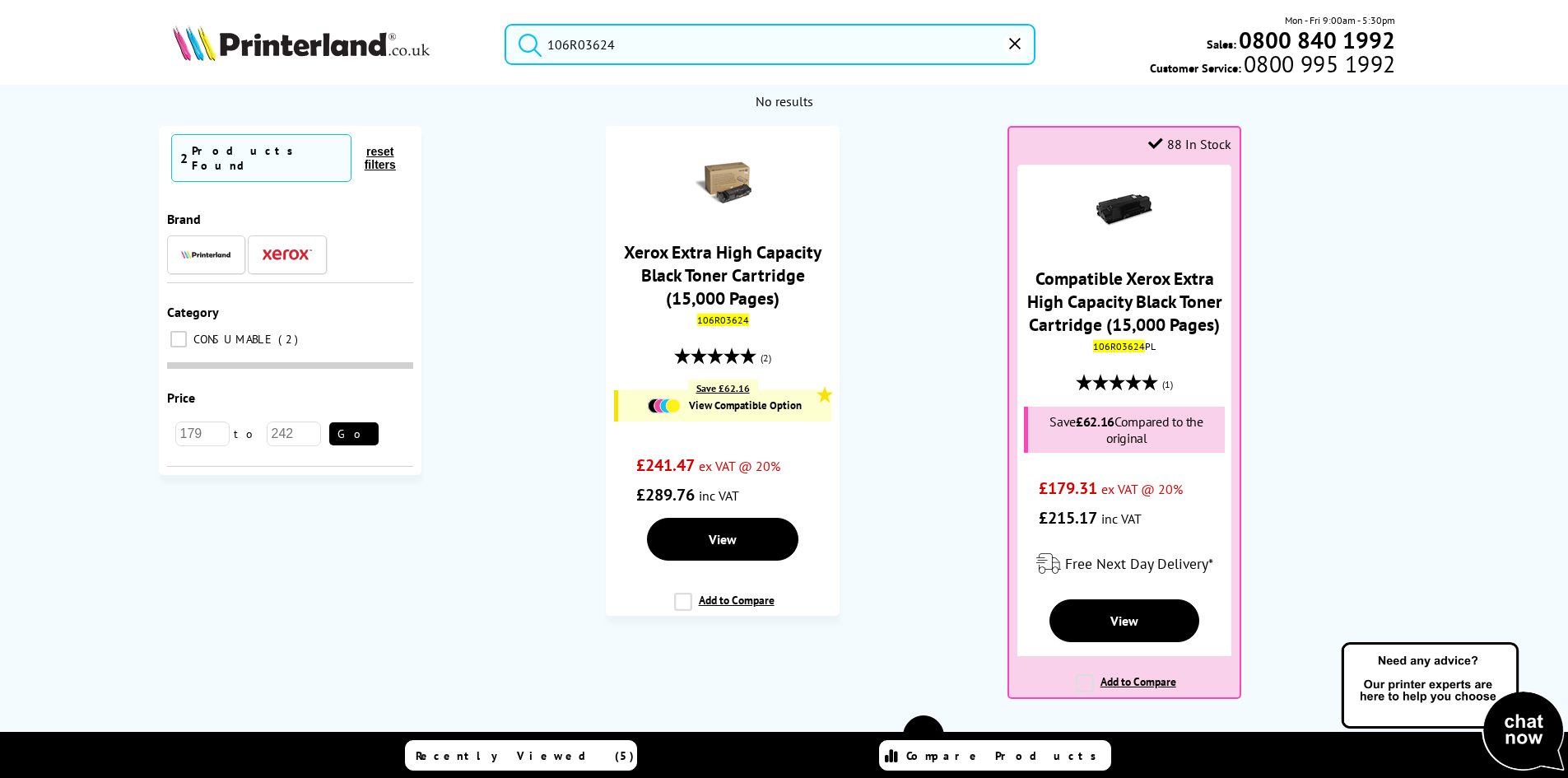
drag, startPoint x: 945, startPoint y: 260, endPoint x: 942, endPoint y: 286, distance: 26.2
click at [945, 260] on ol "Xerox Extra High Capacity Black Toner Cartridge (15,000 Pages) 106R03624 (2) Sa…" at bounding box center [924, 421] width 972 height 589
click at [942, 344] on ol "Xerox Extra High Capacity Black Toner Cartridge (15,000 Pages) 106R03624 (2) Sa…" at bounding box center [924, 421] width 972 height 589
click at [100, 456] on div "No results No results Currently Selected 2 Products Found reset filters Brand" at bounding box center [784, 482] width 1568 height 795
click at [685, 52] on input "106R03624" at bounding box center [770, 44] width 531 height 41
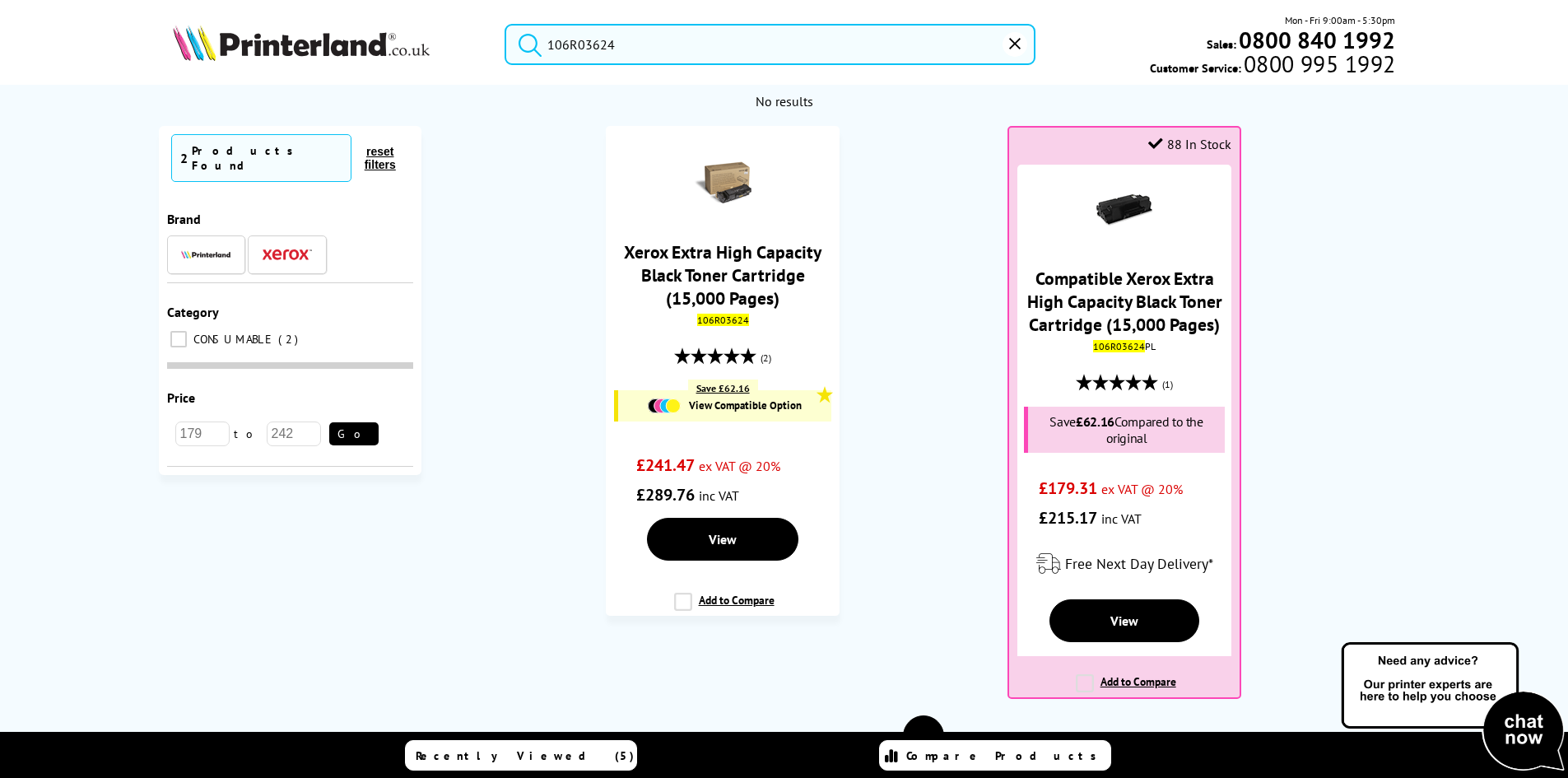
click at [685, 52] on input "106R03624" at bounding box center [770, 44] width 531 height 41
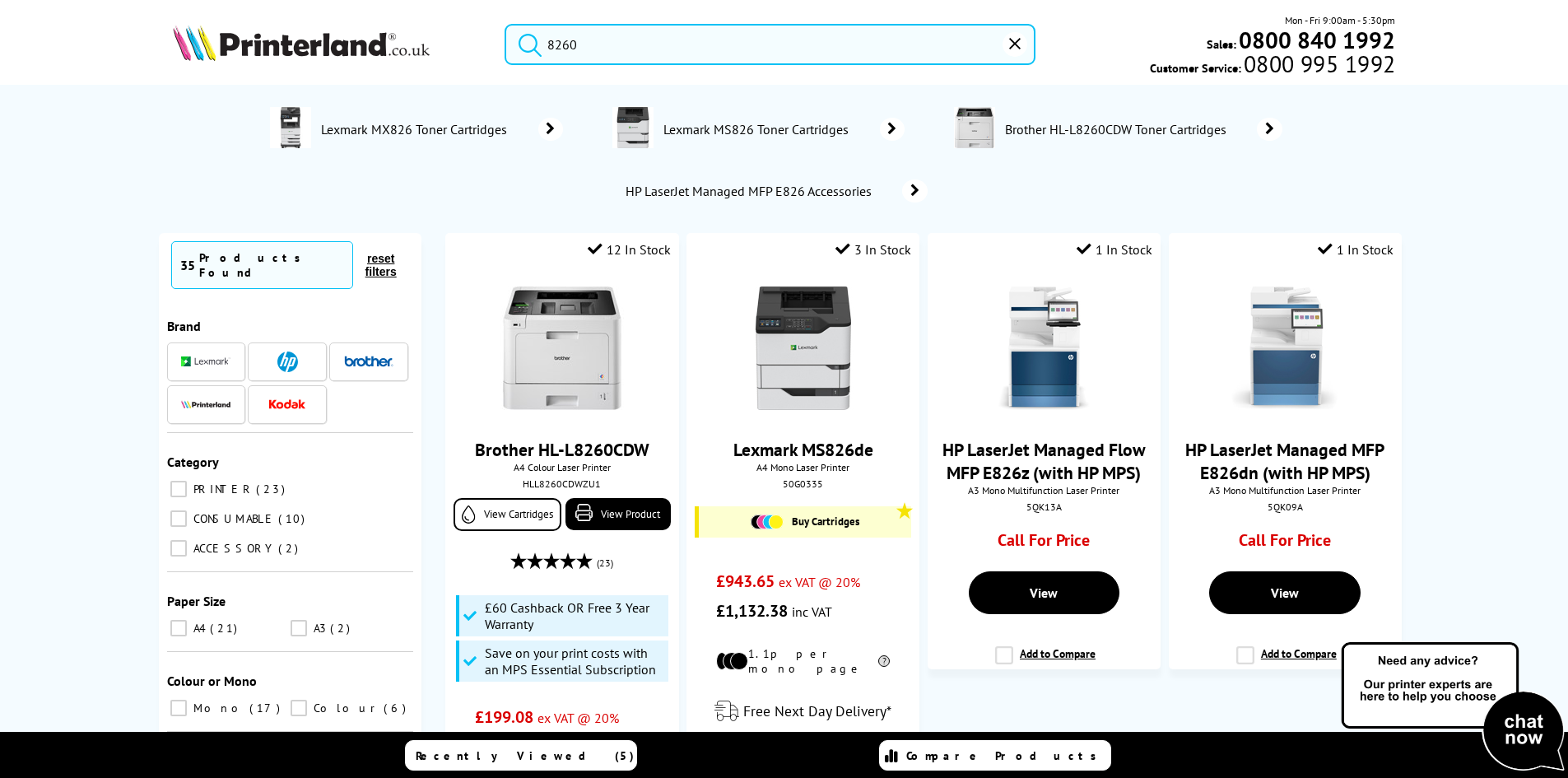
type input "8260"
click at [505, 24] on button "submit" at bounding box center [525, 42] width 41 height 36
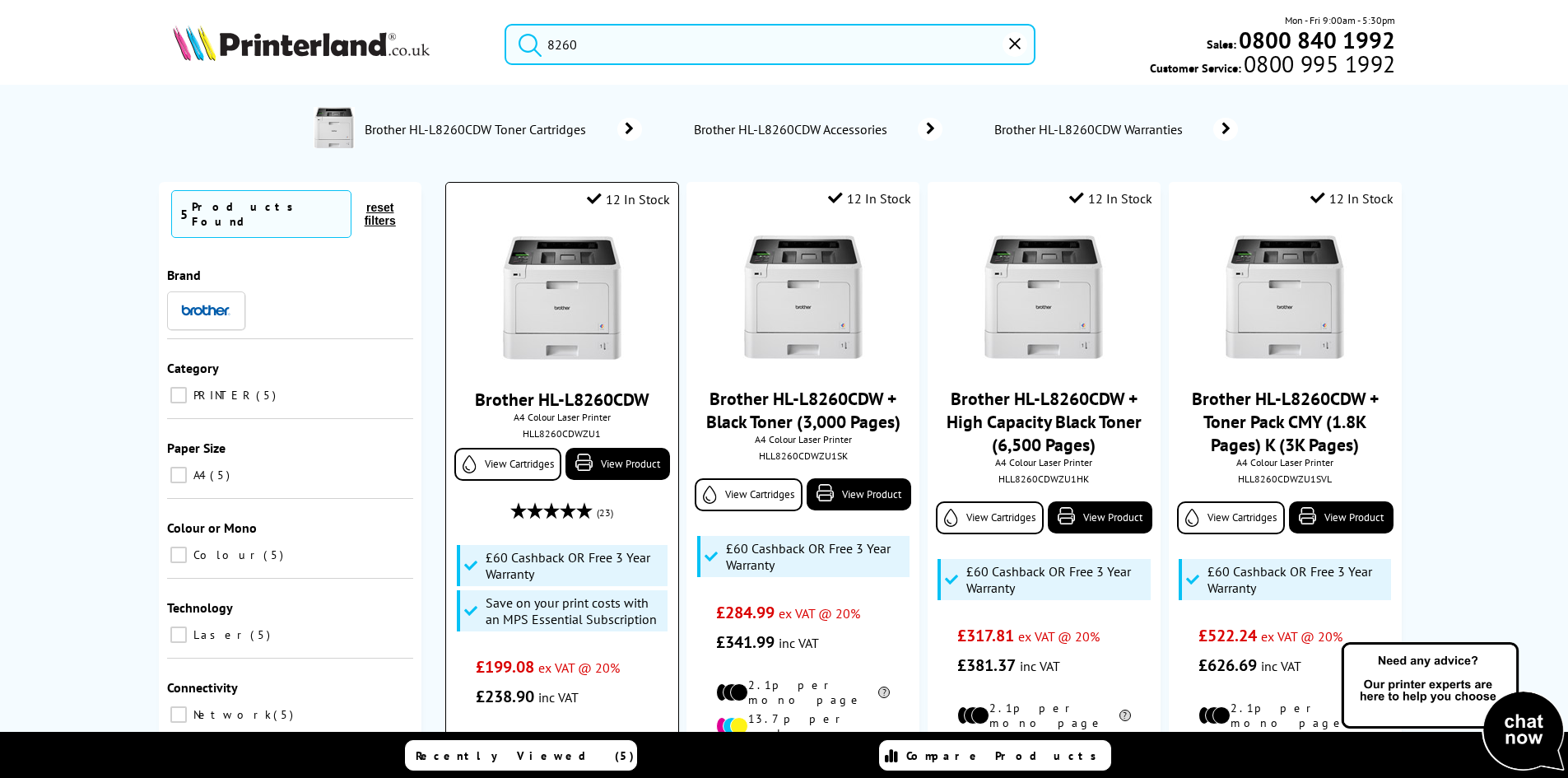
click at [556, 297] on img at bounding box center [562, 298] width 124 height 124
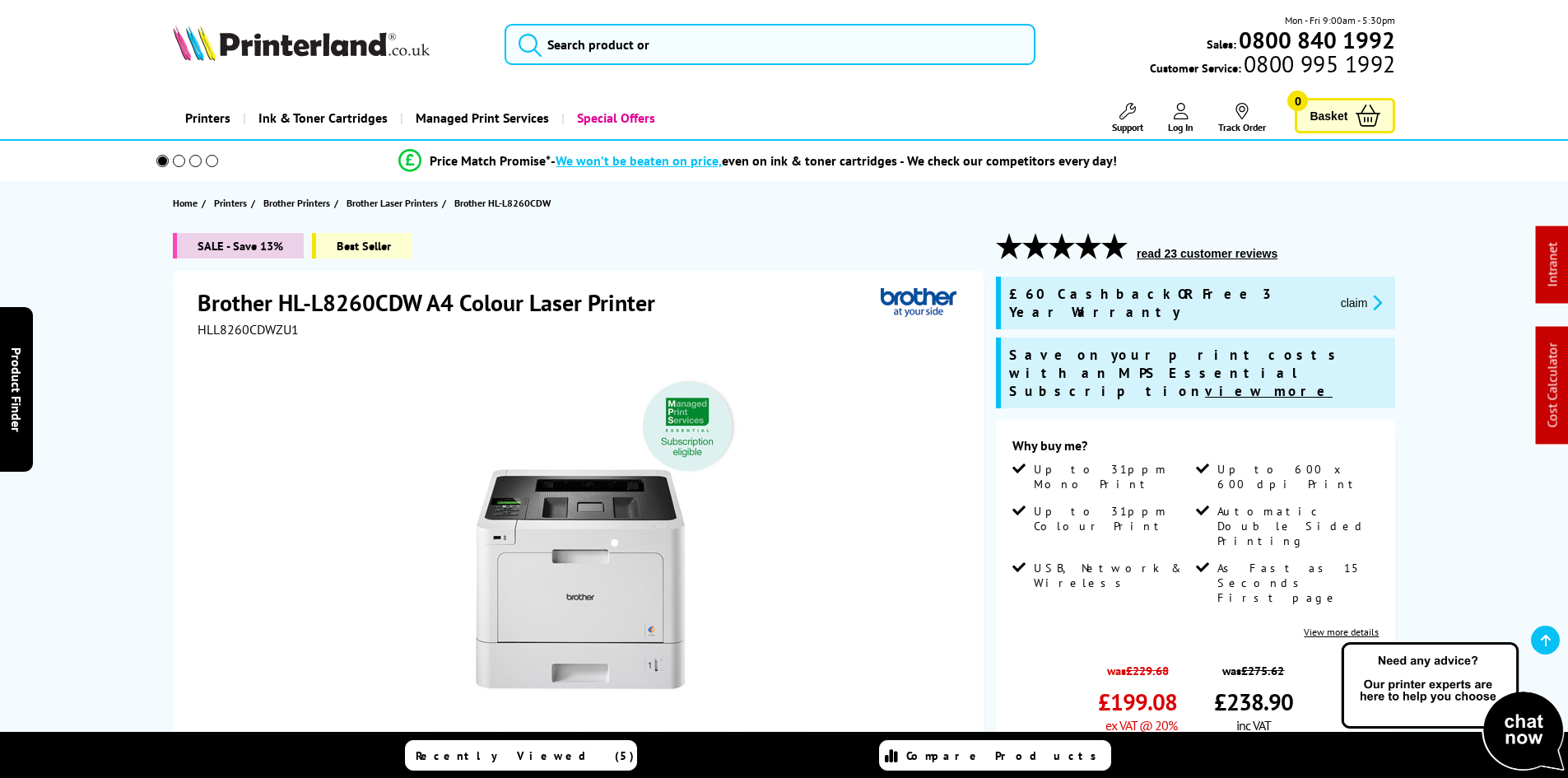
scroll to position [247, 0]
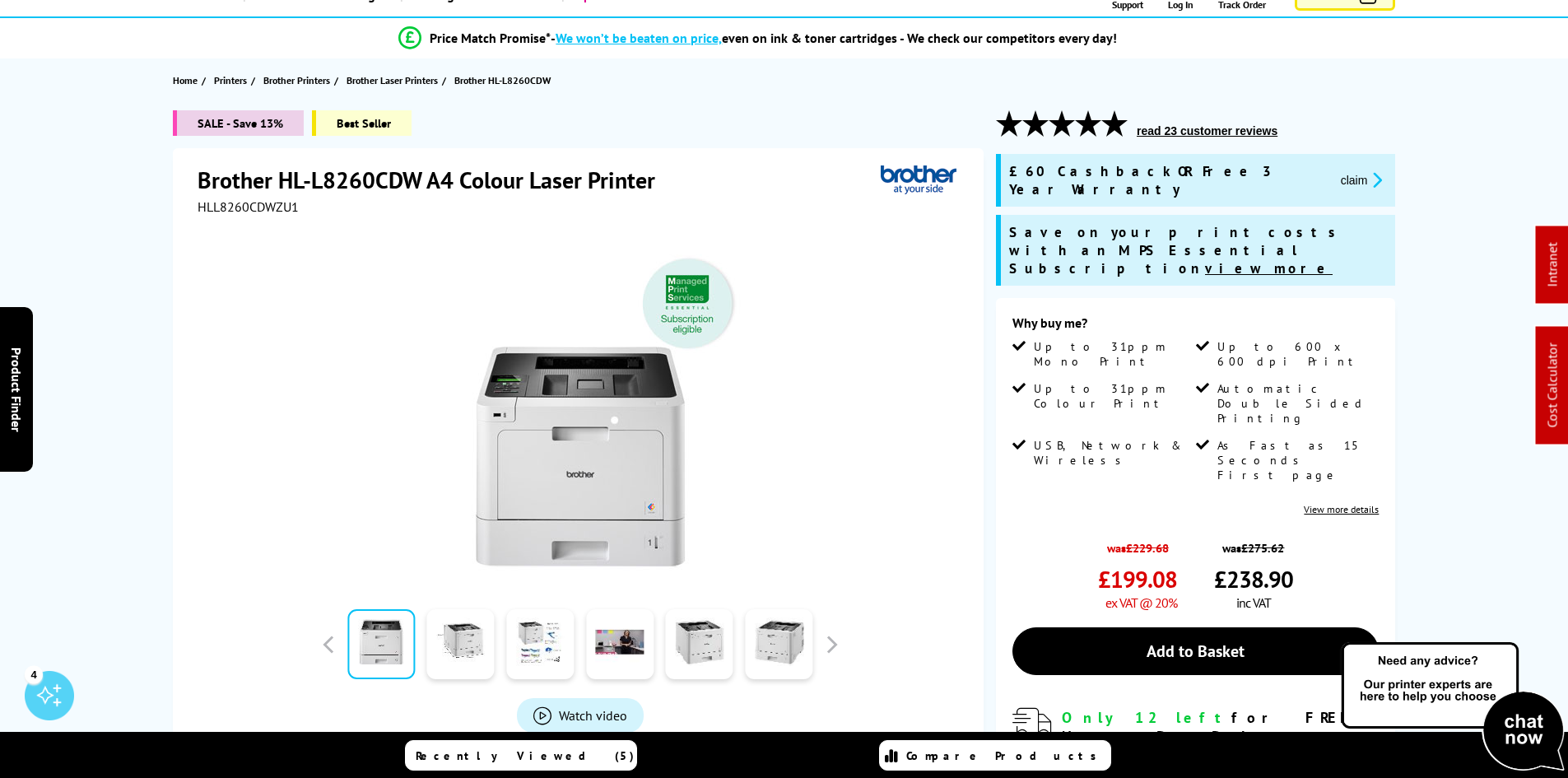
scroll to position [0, 0]
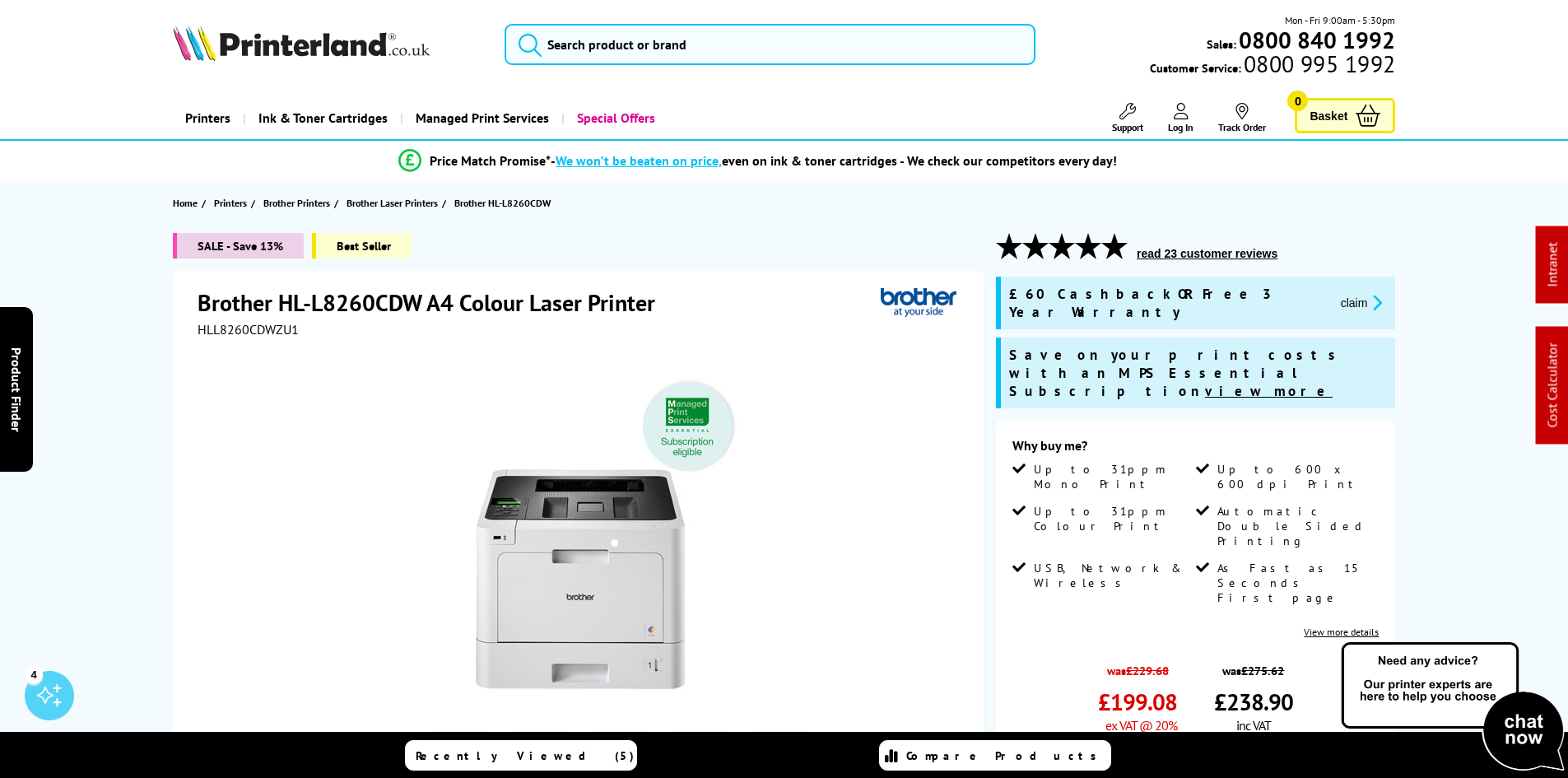
click at [133, 300] on div "SALE - Save 13% Best Seller Brother HL-L8260CDW A4 Colour Laser Printer HLL8260…" at bounding box center [784, 694] width 1316 height 924
click at [137, 294] on div "SALE - Save 13% Best Seller Brother HL-L8260CDW A4 Colour Laser Printer HLL8260…" at bounding box center [784, 694] width 1316 height 924
click at [222, 56] on img at bounding box center [301, 43] width 256 height 36
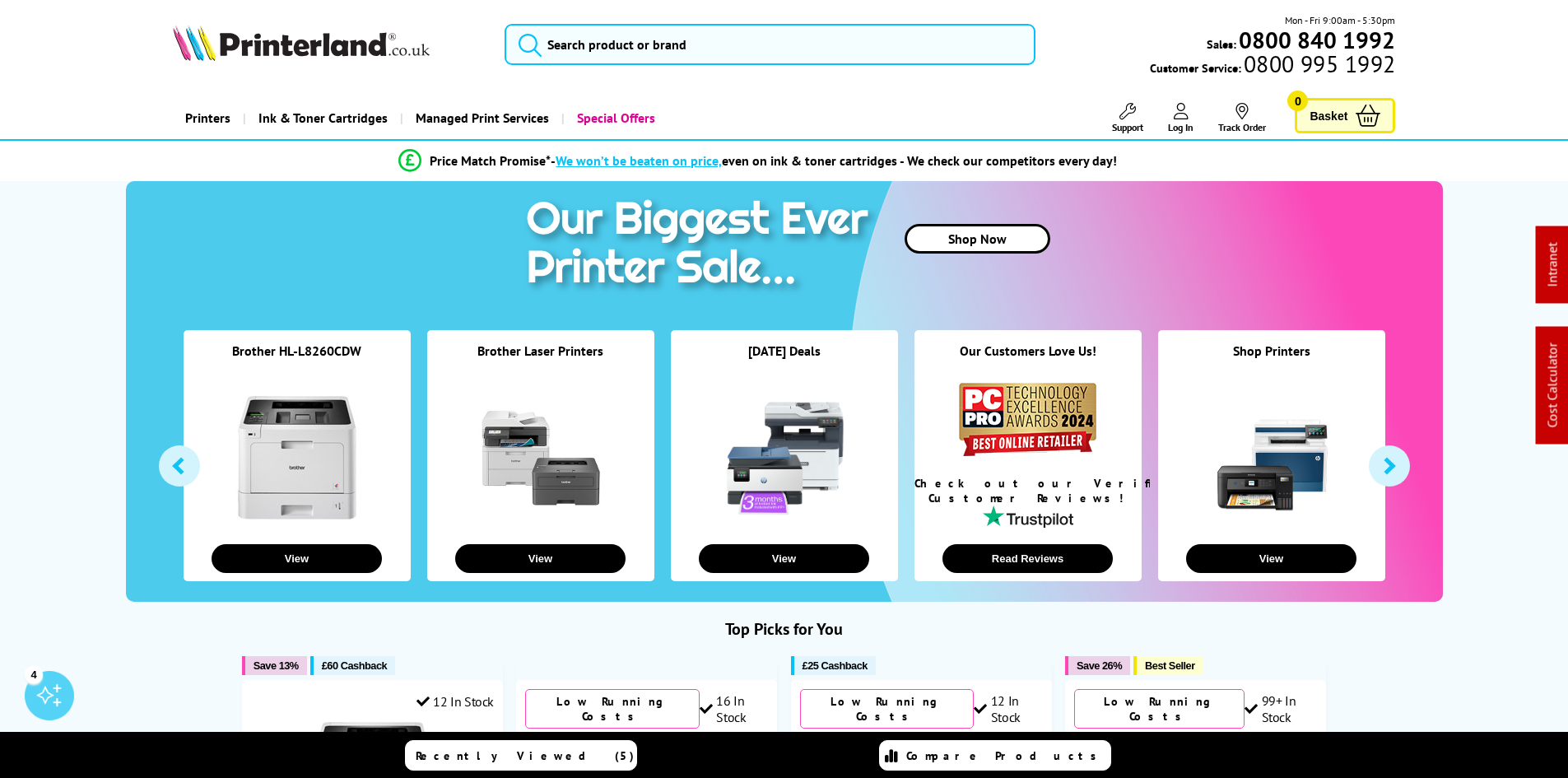
click at [608, 53] on input "search" at bounding box center [770, 44] width 531 height 41
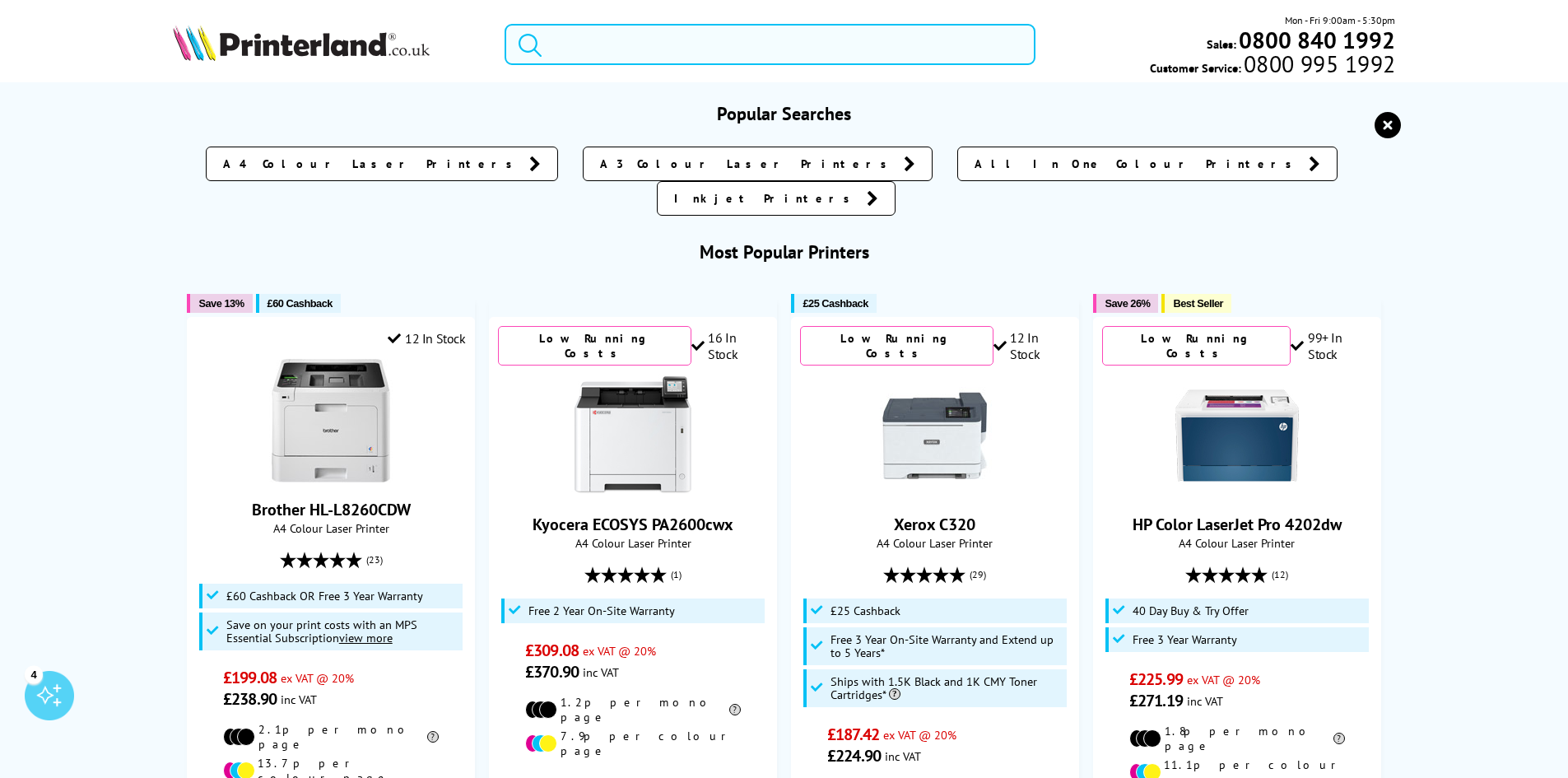
click at [610, 51] on input "search" at bounding box center [770, 44] width 531 height 41
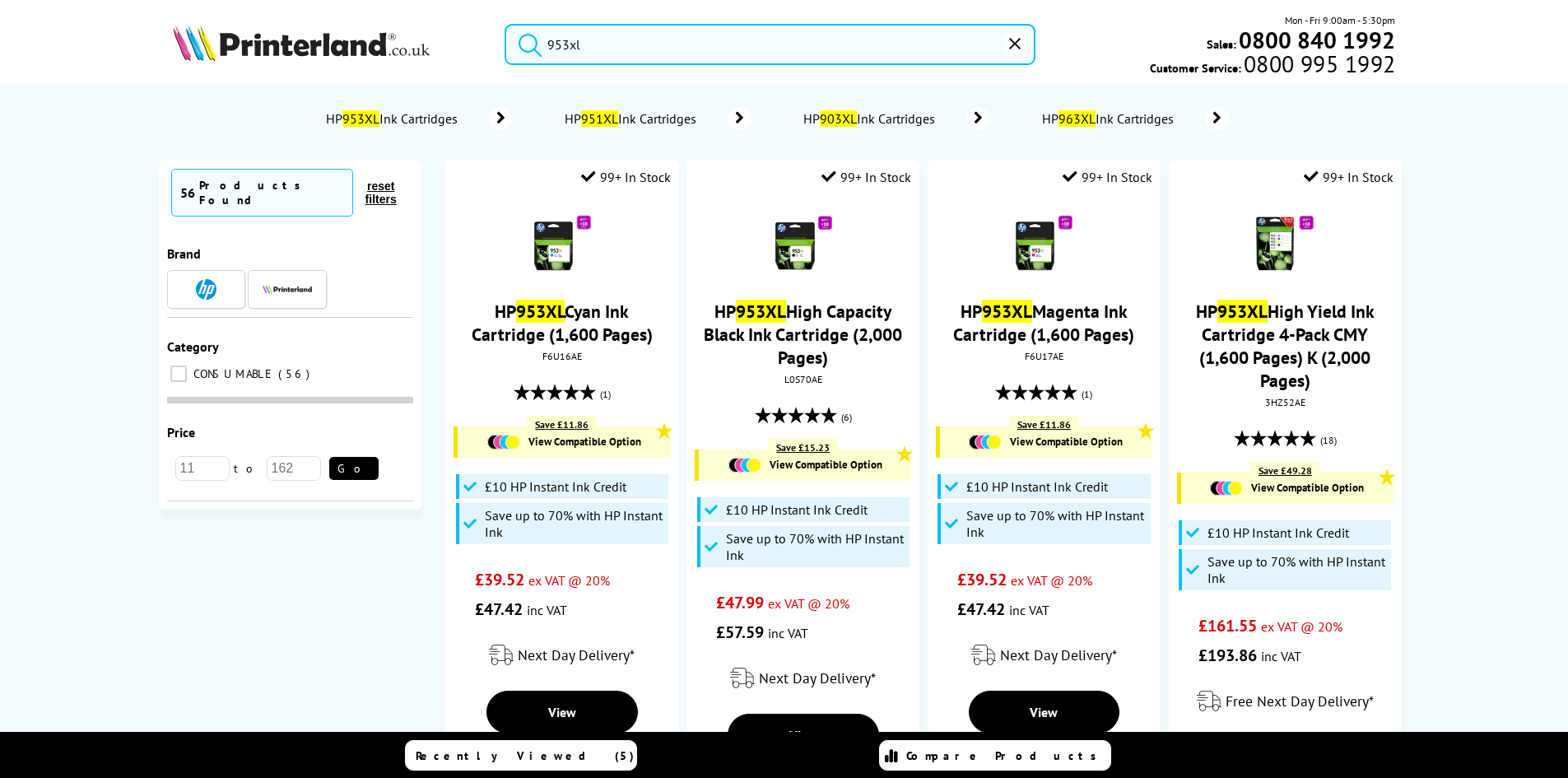
type input "953xl"
click at [505, 24] on button "submit" at bounding box center [525, 42] width 41 height 36
click at [1325, 340] on link "HP 953XL High Yield Ink Cartridge 4-Pack CMY (1,600 Pages) K (2,000 Pages)" at bounding box center [1284, 345] width 178 height 92
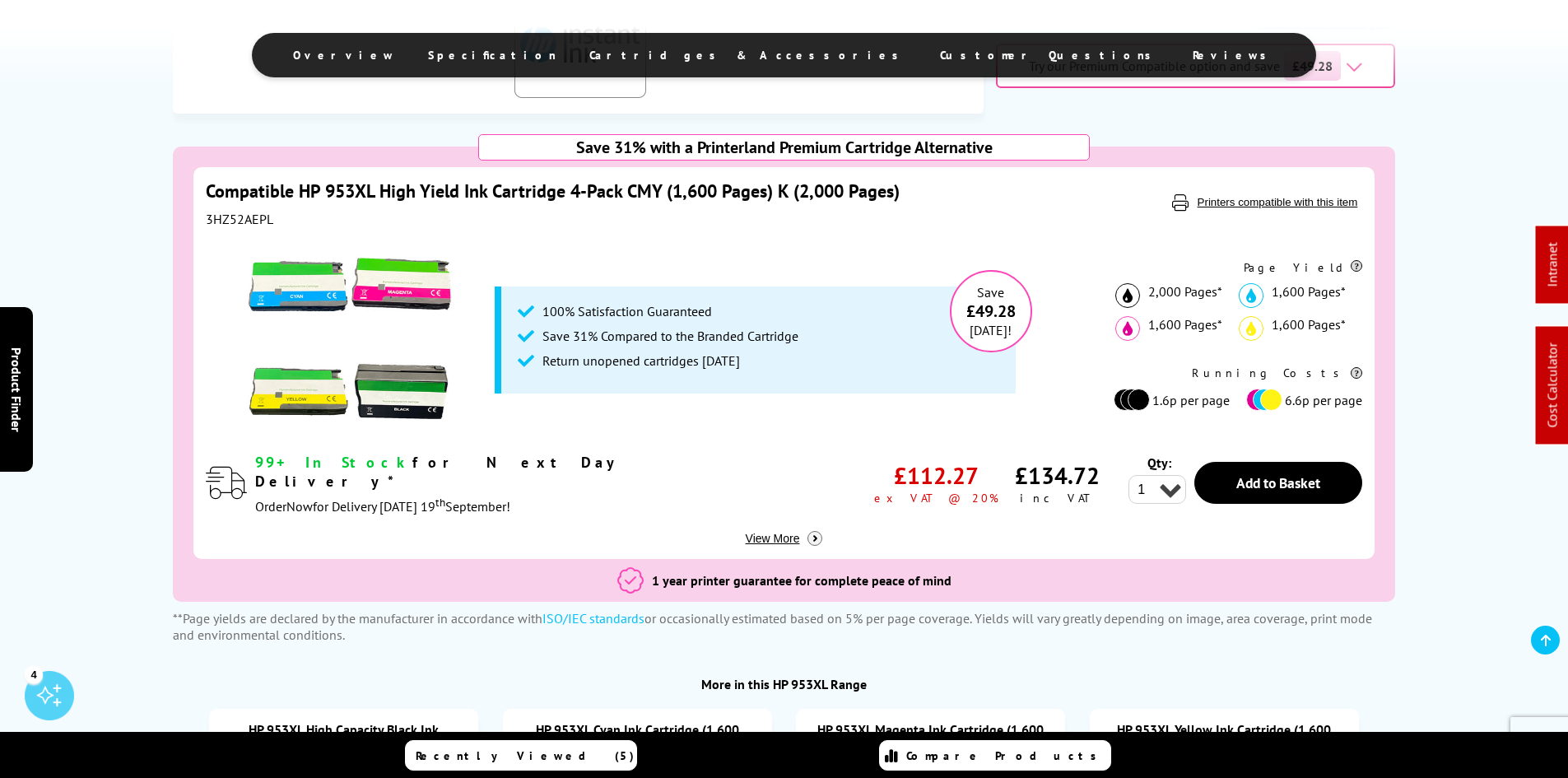
click at [247, 219] on div "3HZ52AEPL" at bounding box center [610, 219] width 810 height 16
copy div "3HZ52AEPL"
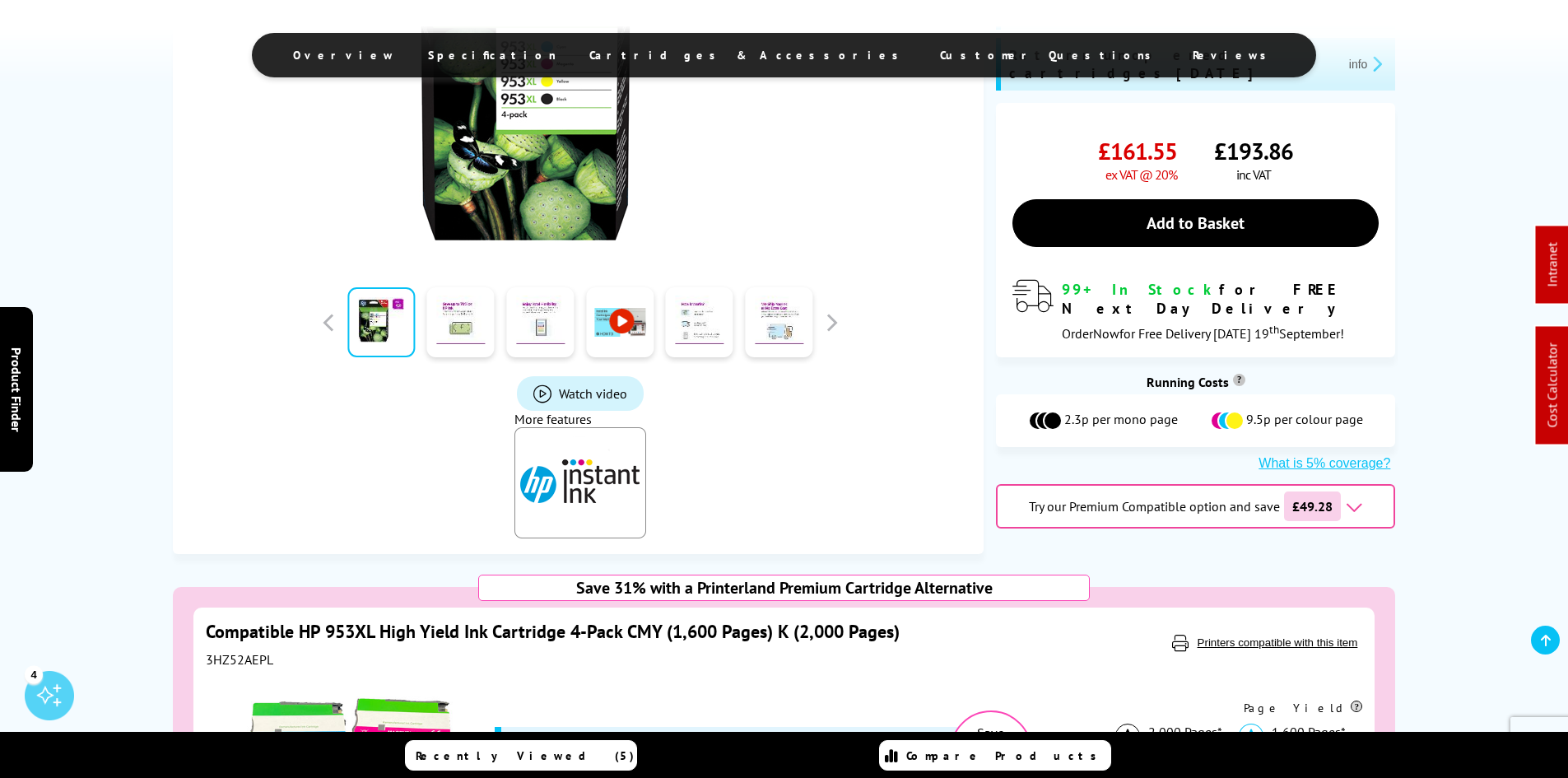
scroll to position [741, 0]
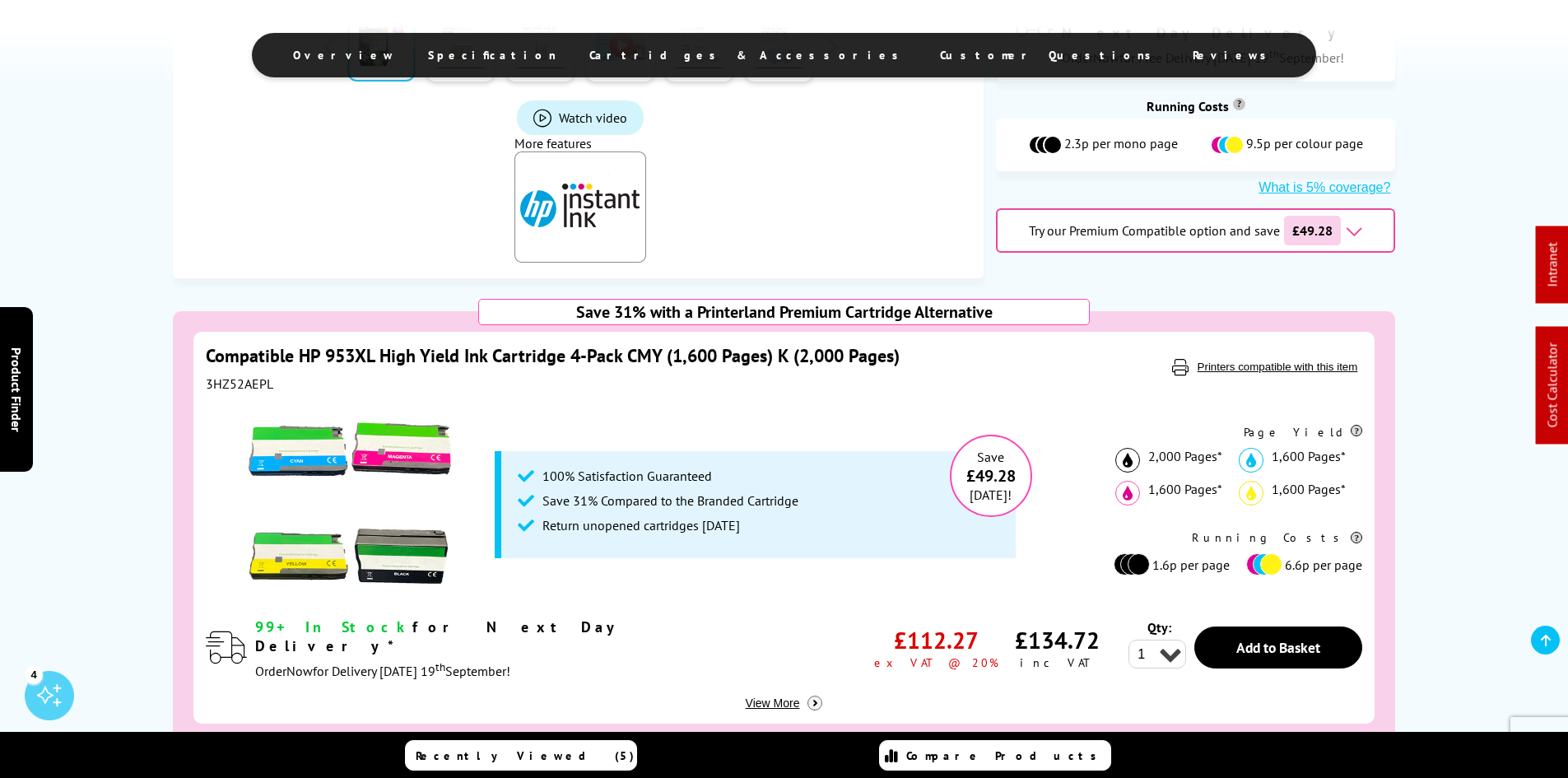
copy div "3HZ52AEPL"
click at [148, 430] on div "Save 31% with a Printerland Premium Cartridge Alternative Compatible HP 953XL H…" at bounding box center [784, 559] width 1316 height 496
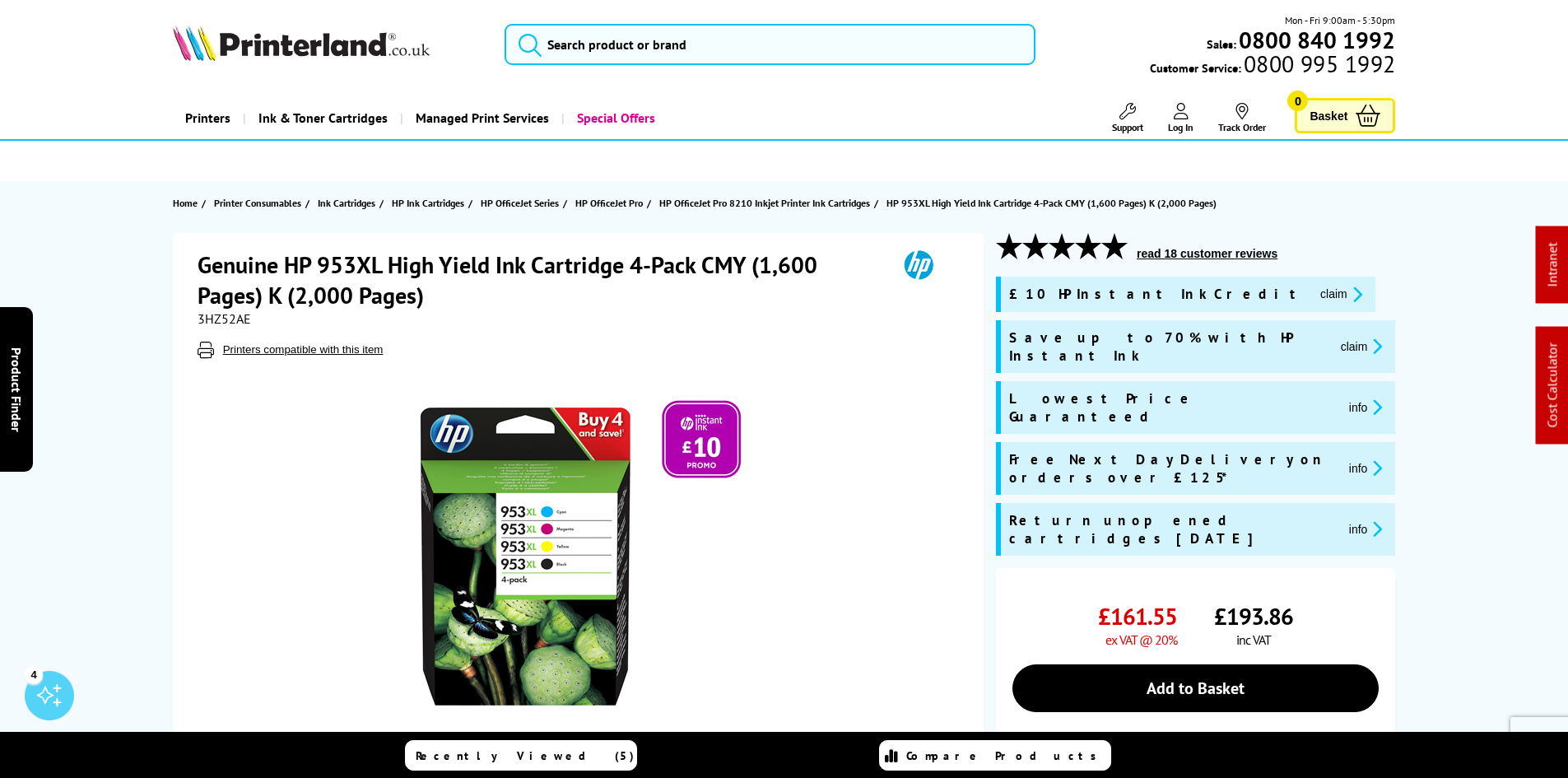
drag, startPoint x: 112, startPoint y: 551, endPoint x: 140, endPoint y: 299, distance: 253.6
drag, startPoint x: 82, startPoint y: 451, endPoint x: 93, endPoint y: 447, distance: 11.7
click at [255, 35] on img at bounding box center [301, 43] width 256 height 36
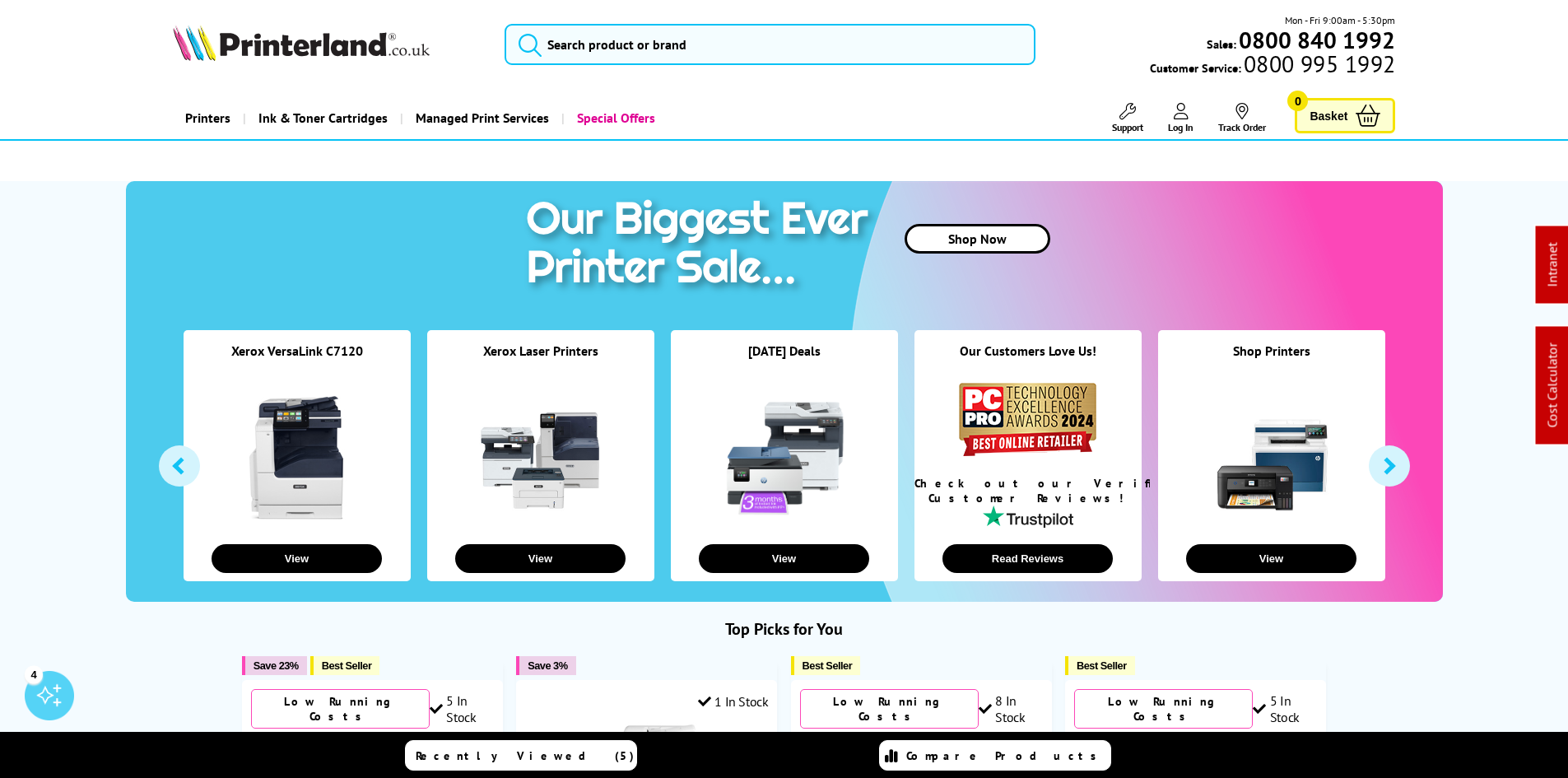
drag, startPoint x: 78, startPoint y: 389, endPoint x: 105, endPoint y: 376, distance: 30.0
